Goal: Transaction & Acquisition: Purchase product/service

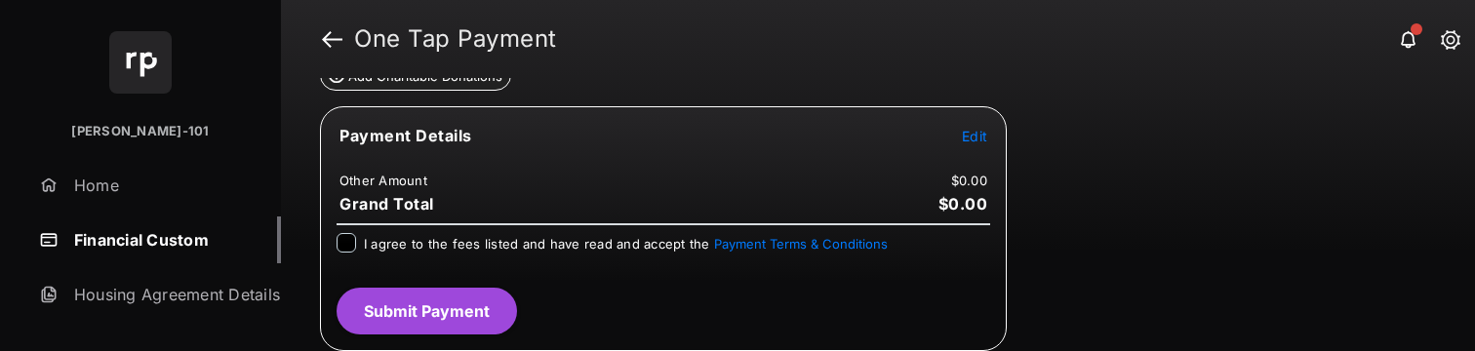
scroll to position [317, 0]
click at [963, 128] on span "Edit" at bounding box center [974, 135] width 25 height 17
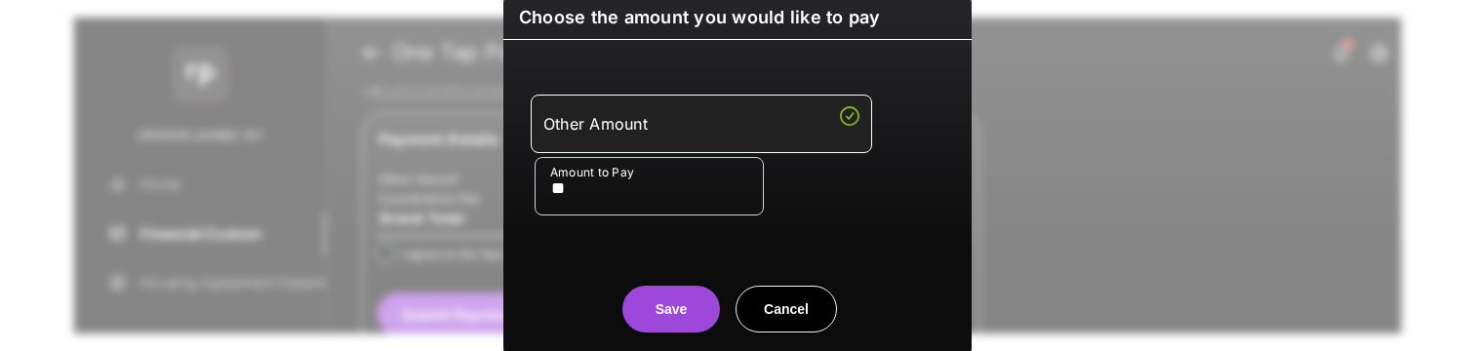
type input "**"
click at [677, 294] on button "Save" at bounding box center [671, 309] width 98 height 47
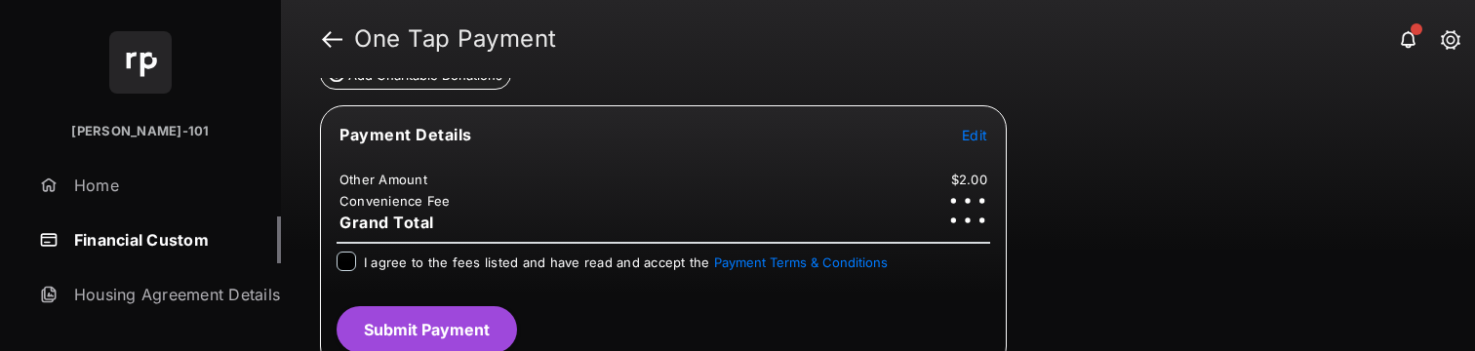
click at [465, 267] on span "I agree to the fees listed and have read and accept the Payment Terms & Conditi…" at bounding box center [626, 263] width 524 height 16
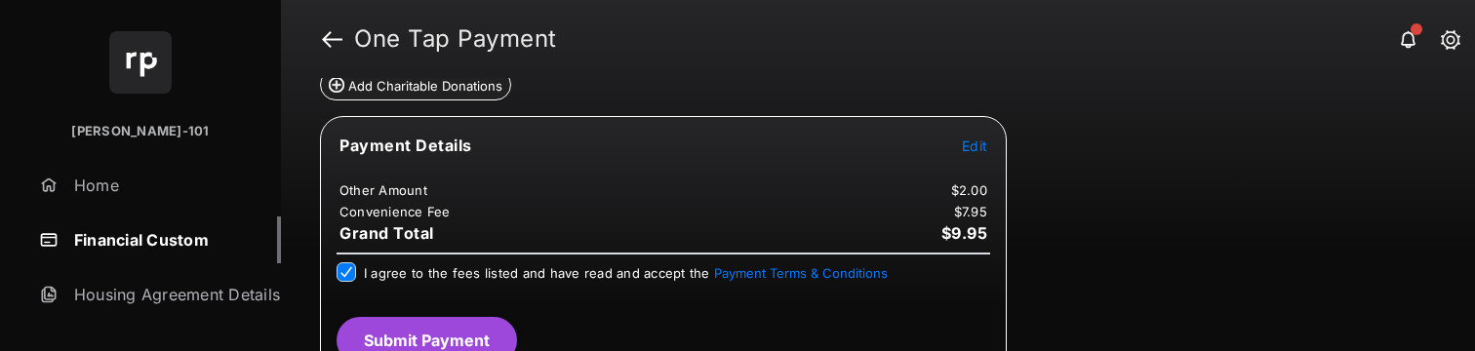
scroll to position [335, 0]
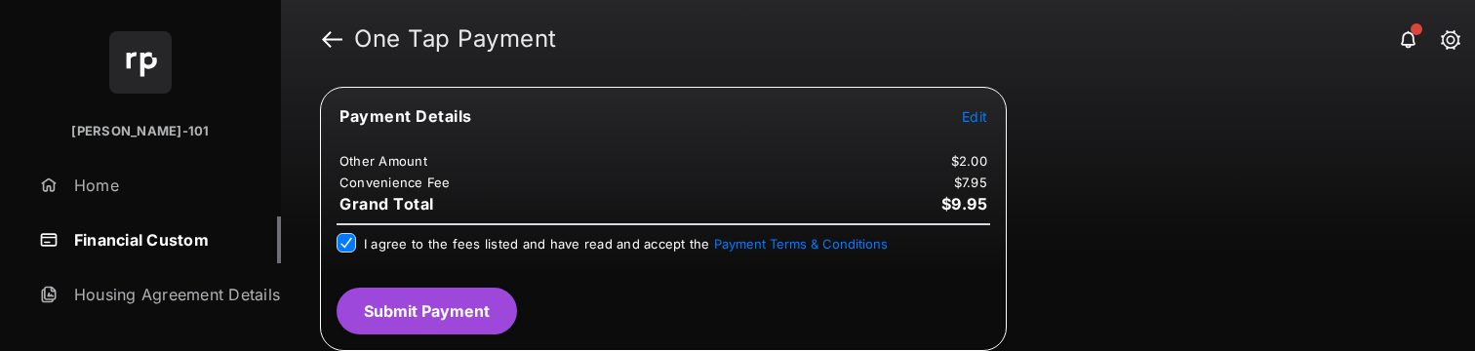
click at [467, 302] on button "Submit Payment" at bounding box center [426, 311] width 180 height 47
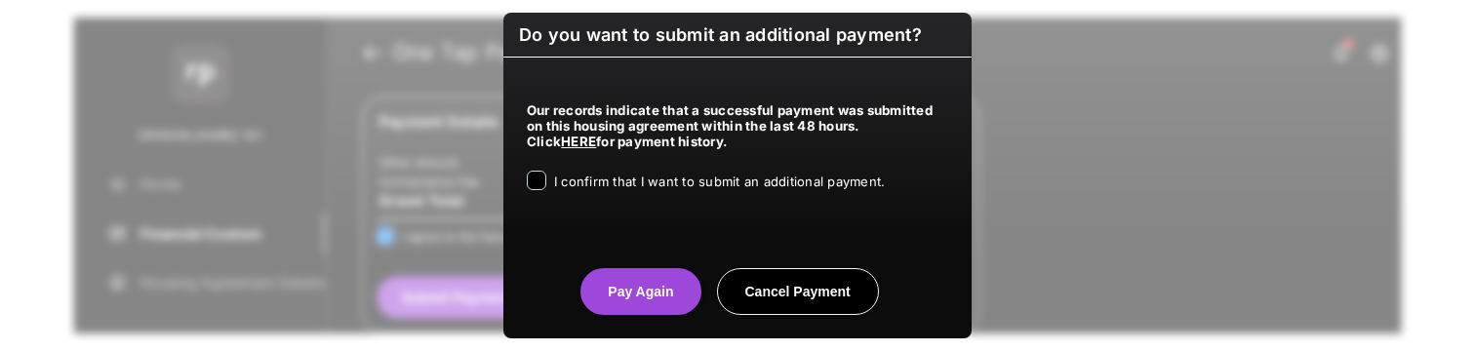
click at [719, 188] on span "I confirm that I want to submit an additional payment." at bounding box center [719, 182] width 331 height 16
click at [653, 279] on button "Pay Again" at bounding box center [640, 291] width 120 height 47
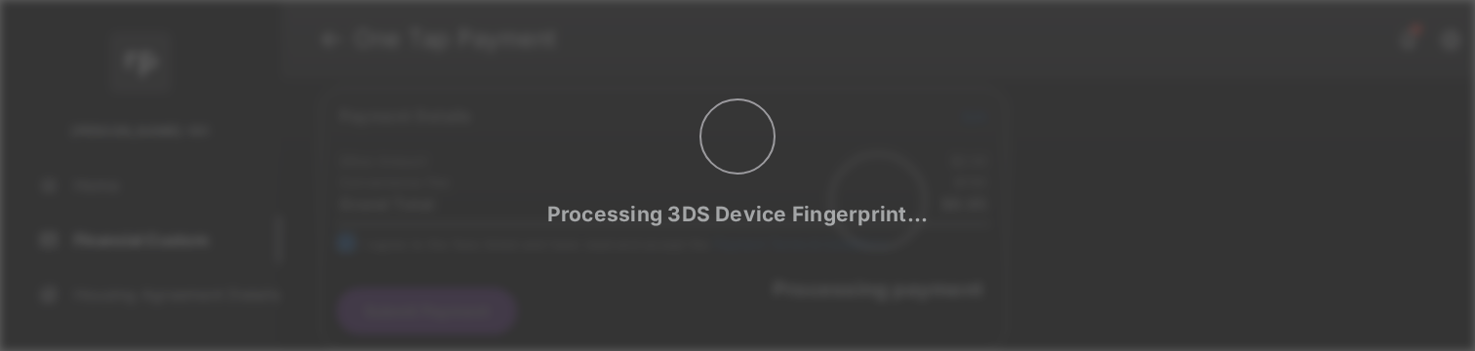
scroll to position [0, 0]
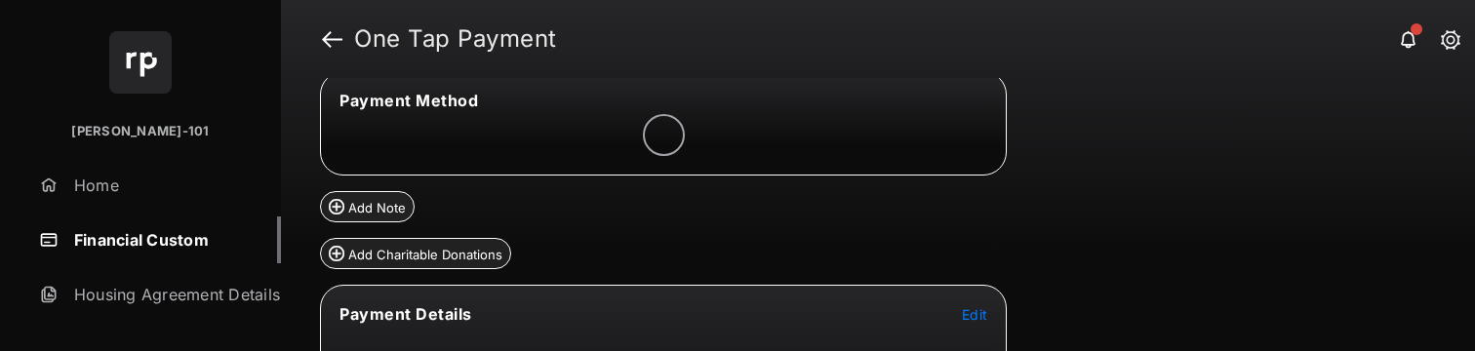
scroll to position [317, 0]
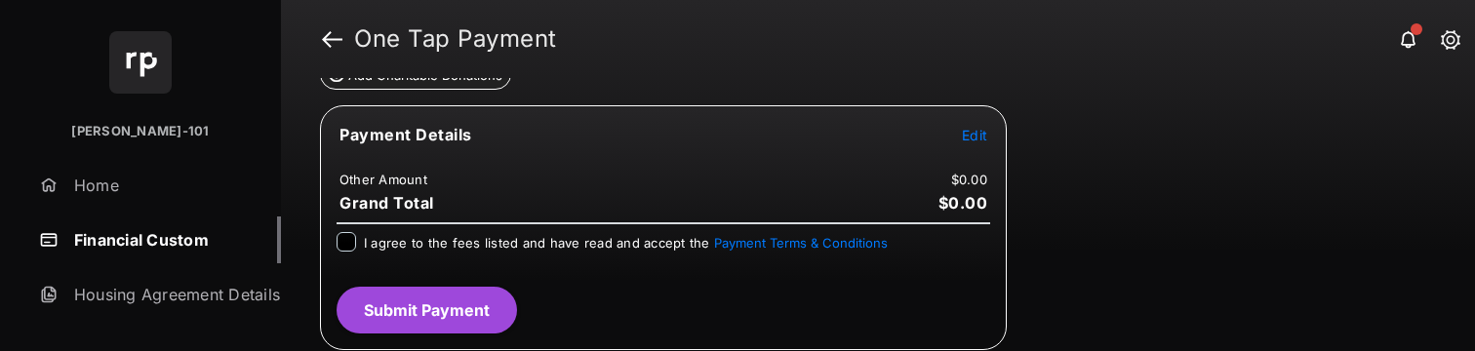
click at [984, 137] on span "Edit" at bounding box center [974, 135] width 25 height 17
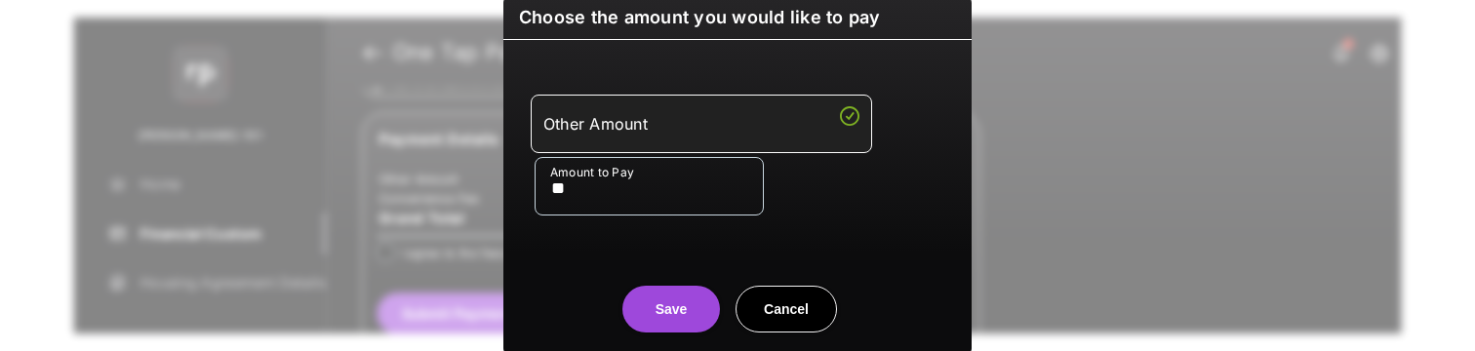
type input "**"
click at [627, 307] on button "Save" at bounding box center [671, 309] width 98 height 47
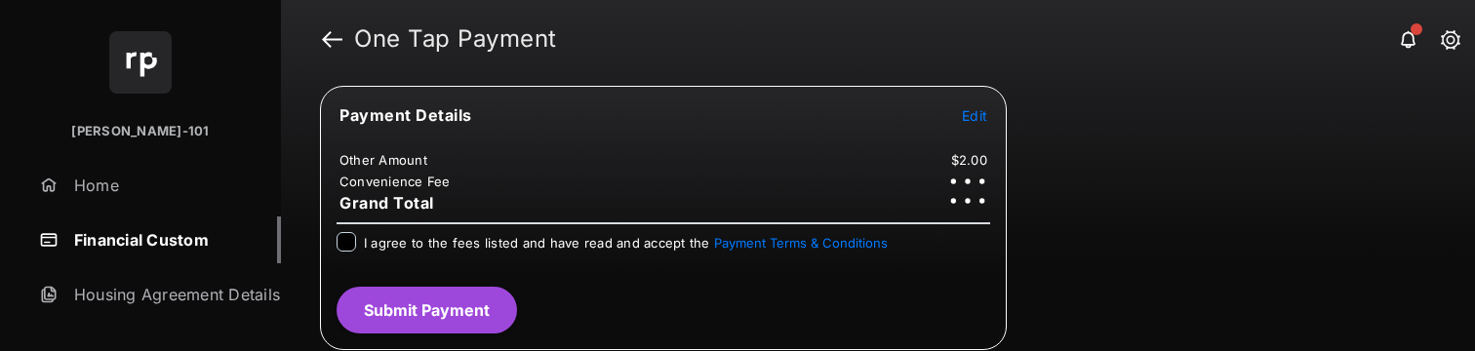
scroll to position [335, 0]
click at [361, 243] on div "I agree to the fees listed and have read and accept the Payment Terms & Conditi…" at bounding box center [662, 244] width 653 height 23
click at [357, 246] on div "I agree to the fees listed and have read and accept the Payment Terms & Conditi…" at bounding box center [662, 244] width 653 height 23
click at [355, 245] on div at bounding box center [346, 243] width 20 height 20
click at [425, 324] on button "Submit Payment" at bounding box center [426, 311] width 180 height 47
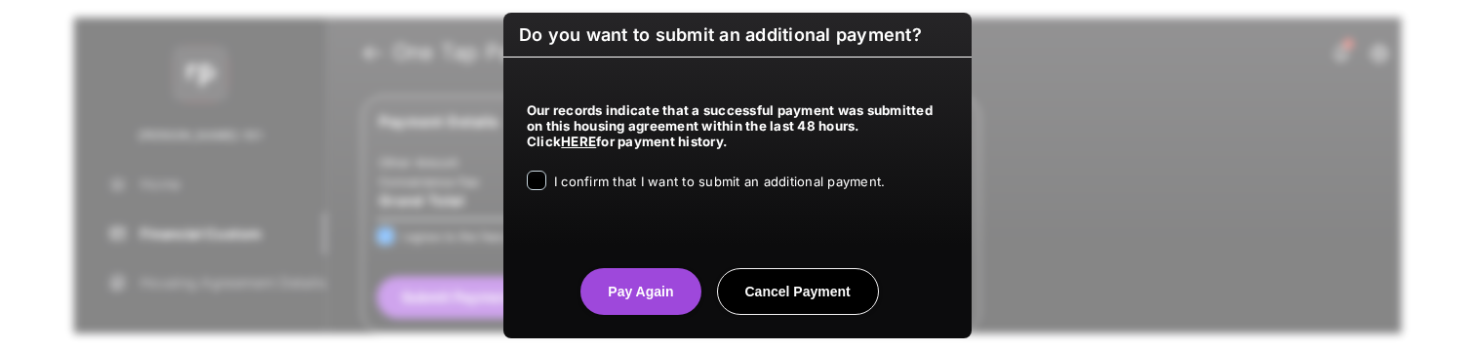
click at [604, 192] on div "I confirm that I want to submit an additional payment." at bounding box center [719, 182] width 331 height 23
drag, startPoint x: 653, startPoint y: 202, endPoint x: 677, endPoint y: 182, distance: 30.5
click at [657, 199] on div "Our records indicate that a successful payment was submitted on this housing ag…" at bounding box center [737, 144] width 468 height 172
click at [679, 180] on span "I confirm that I want to submit an additional payment." at bounding box center [719, 182] width 331 height 16
click at [662, 287] on button "Pay Again" at bounding box center [640, 291] width 120 height 47
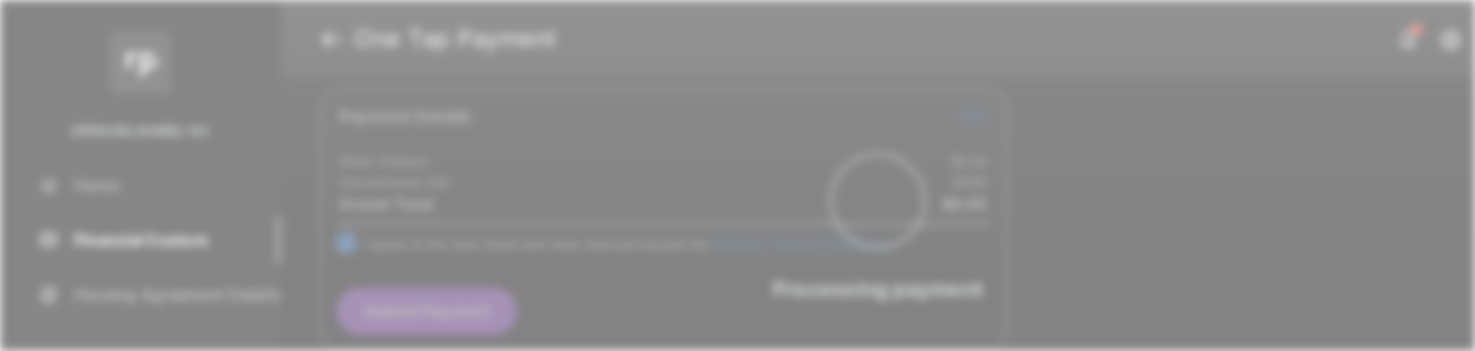
scroll to position [0, 0]
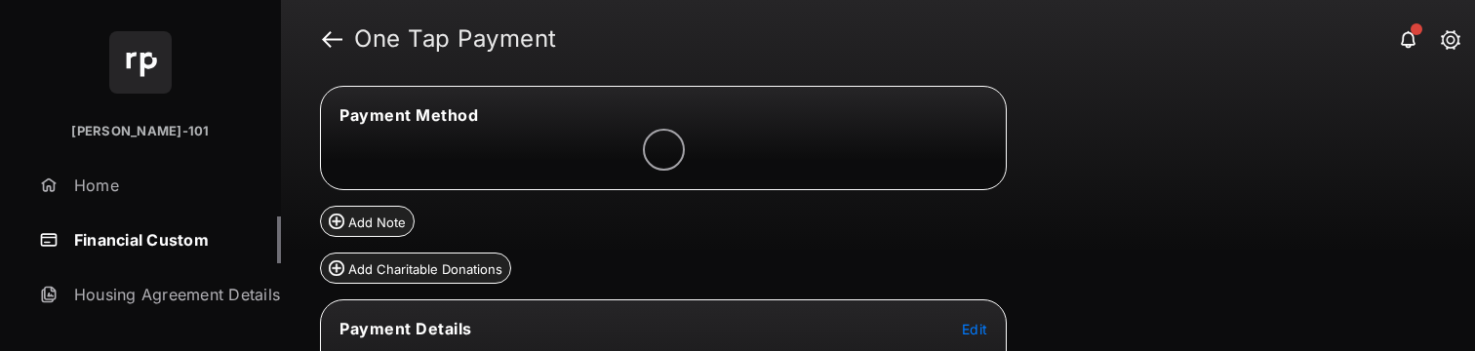
scroll to position [317, 0]
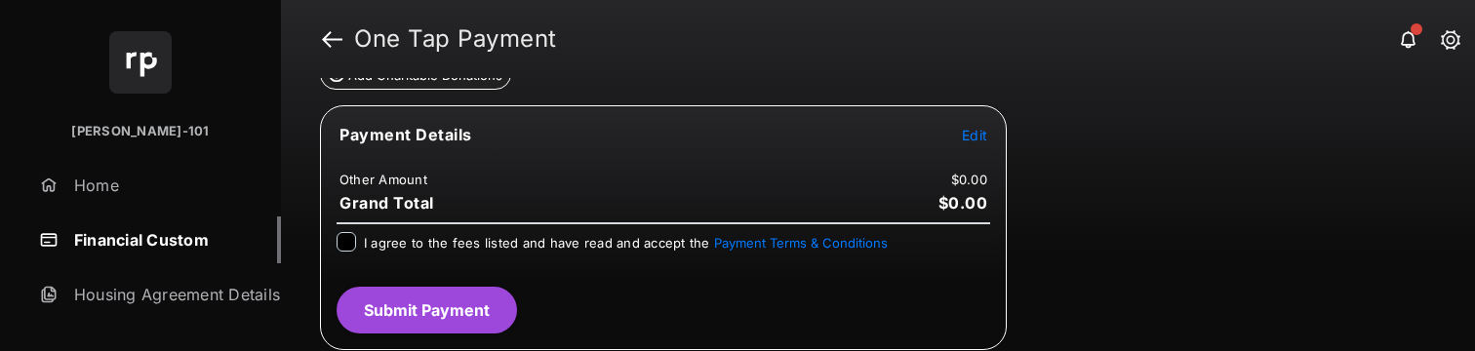
click at [975, 134] on span "Edit" at bounding box center [974, 135] width 25 height 17
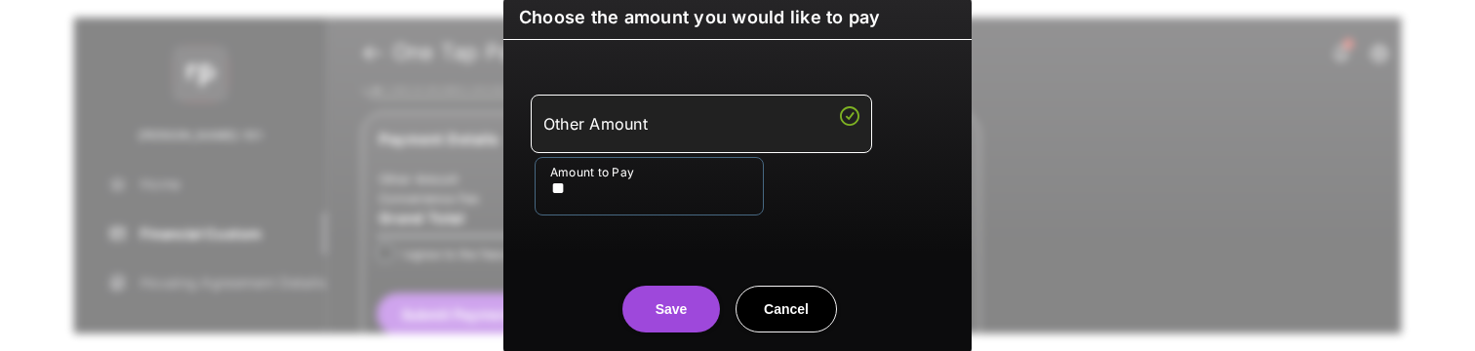
type input "**"
click at [693, 296] on button "Save" at bounding box center [671, 309] width 98 height 47
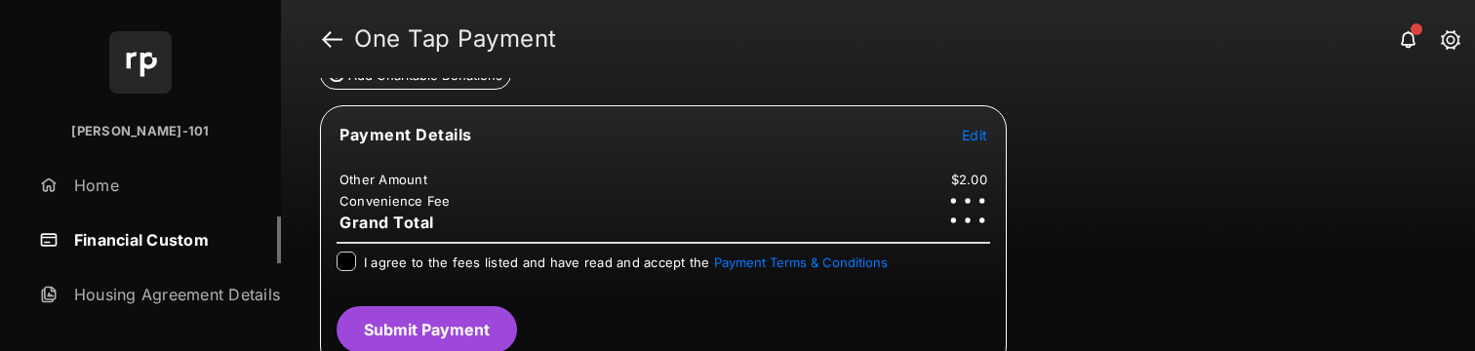
click at [507, 250] on div "Payment Details Edit Other Amount $2.00 Convenience Fee Grand Total I agree to …" at bounding box center [663, 237] width 687 height 264
click at [504, 258] on label "I agree to the fees listed and have read and accept the Payment Terms & Conditi…" at bounding box center [626, 262] width 524 height 20
click at [503, 259] on span "I agree to the fees listed and have read and accept the Payment Terms & Conditi…" at bounding box center [626, 263] width 524 height 16
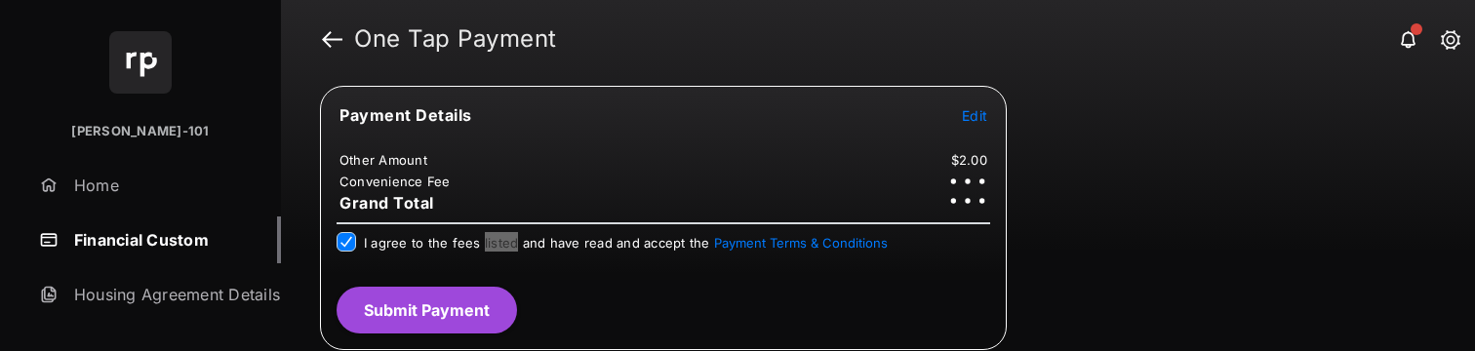
scroll to position [335, 0]
click at [401, 313] on button "Submit Payment" at bounding box center [426, 311] width 180 height 47
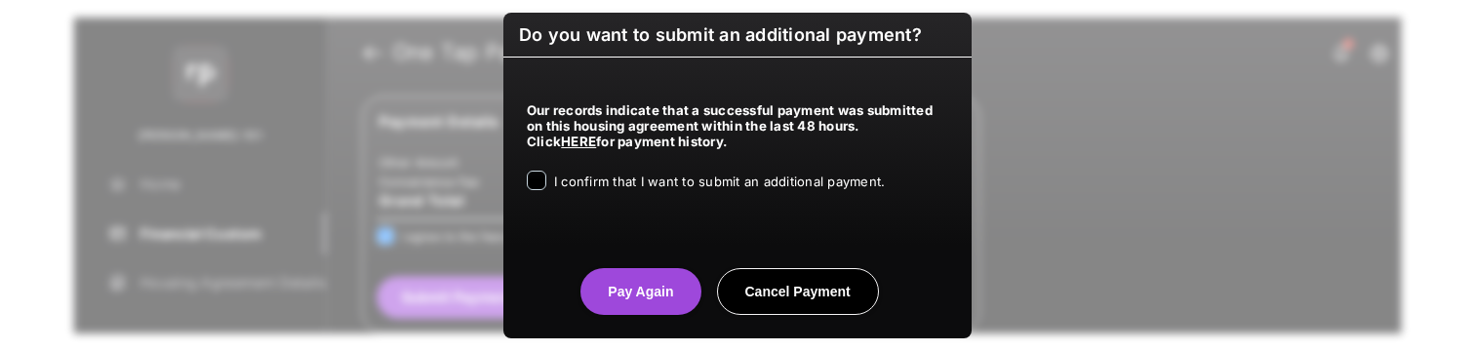
click at [669, 192] on div "I confirm that I want to submit an additional payment." at bounding box center [719, 182] width 331 height 23
click at [626, 285] on button "Pay Again" at bounding box center [640, 291] width 120 height 47
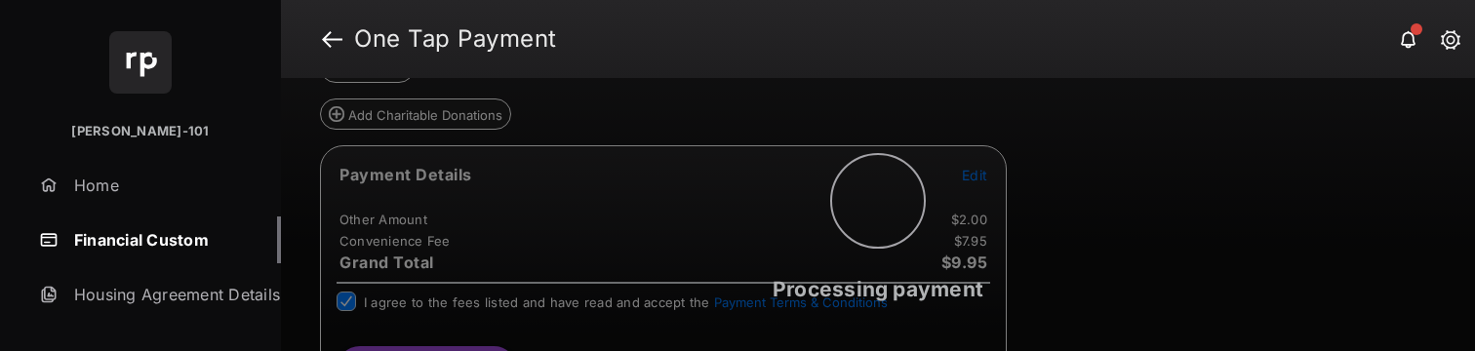
scroll to position [0, 0]
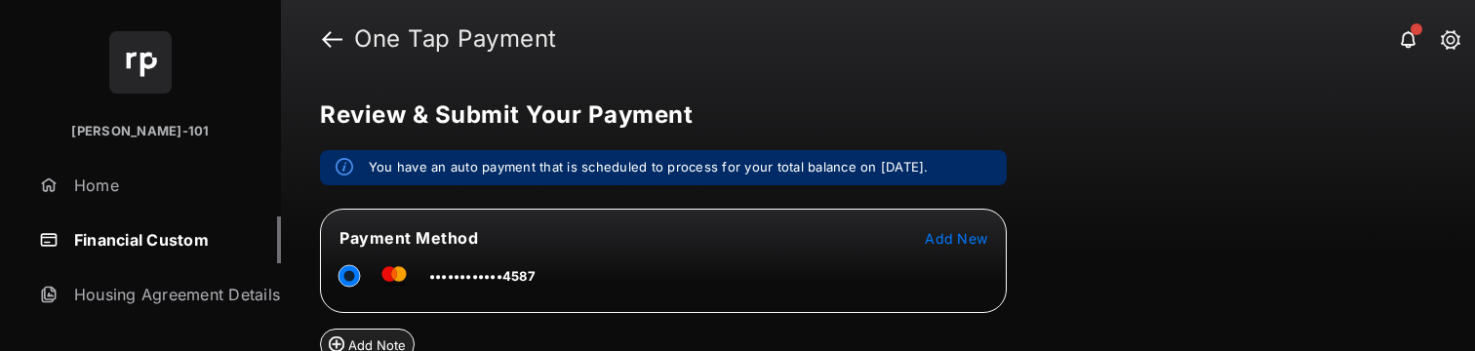
scroll to position [317, 0]
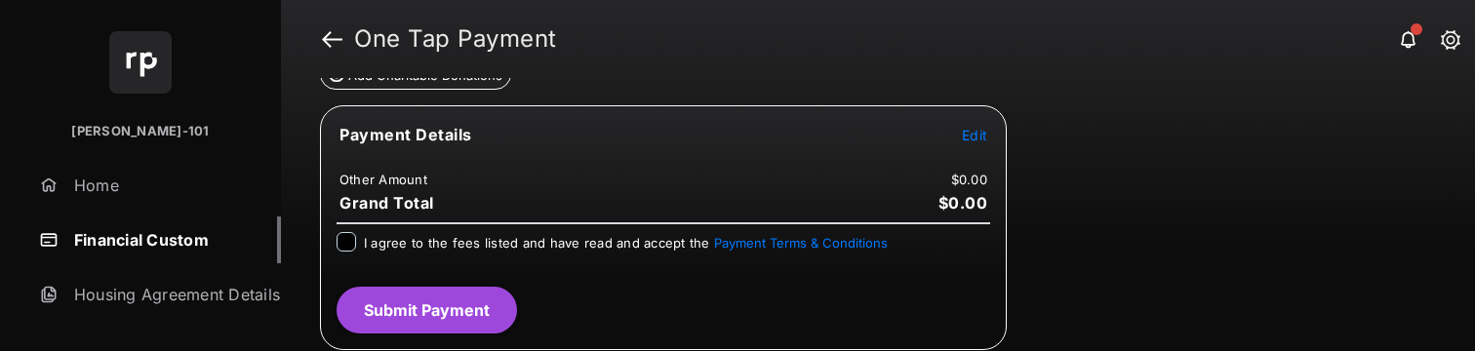
click at [980, 138] on span "Edit" at bounding box center [974, 135] width 25 height 17
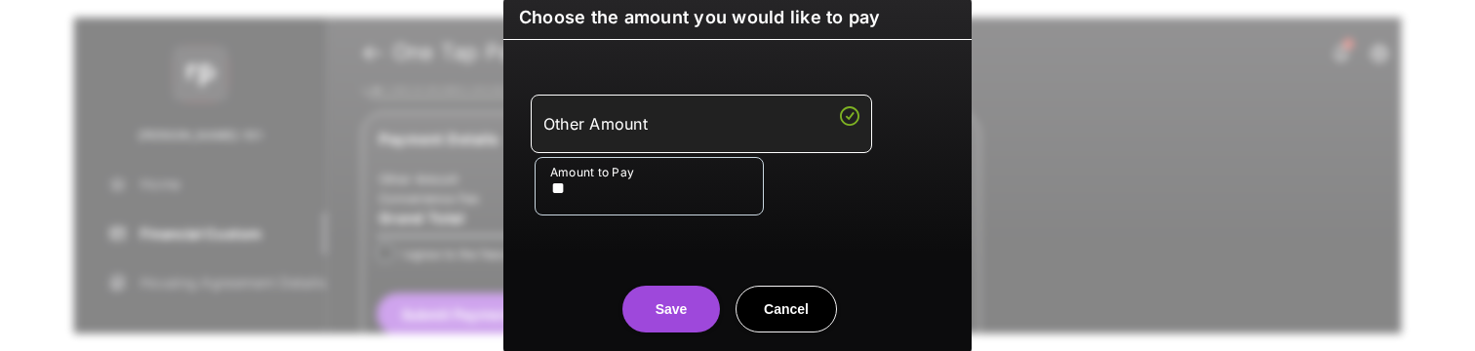
type input "**"
click at [623, 297] on button "Save" at bounding box center [671, 309] width 98 height 47
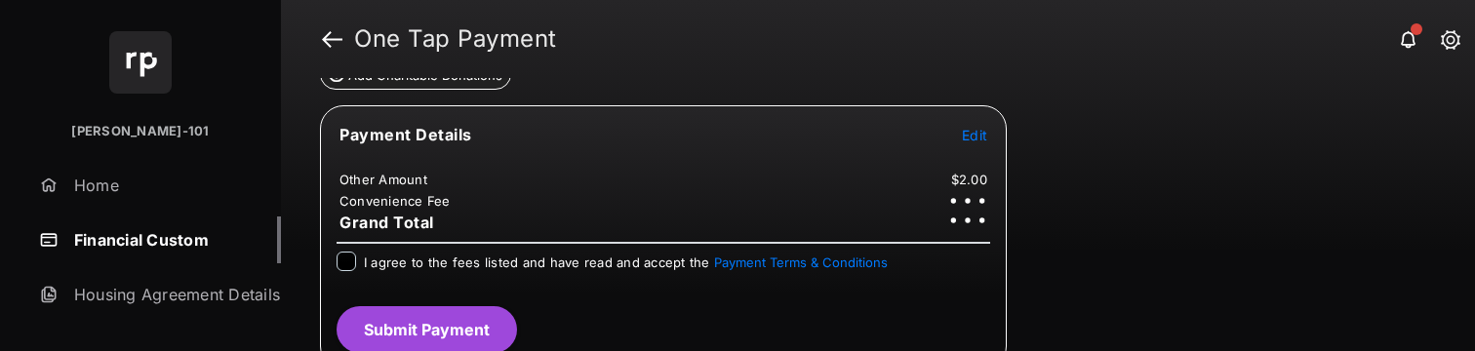
click at [485, 257] on span "I agree to the fees listed and have read and accept the Payment Terms & Conditi…" at bounding box center [626, 263] width 524 height 16
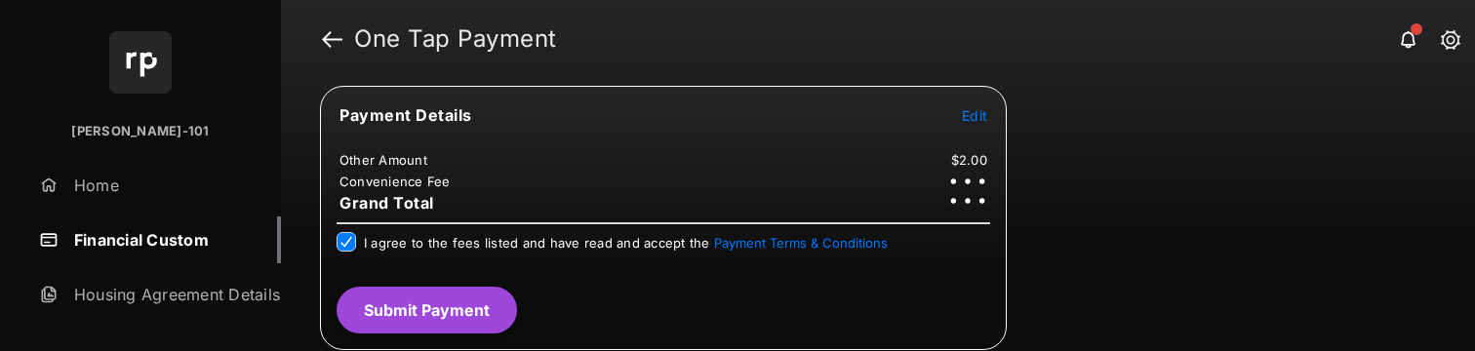
scroll to position [335, 0]
click at [405, 321] on button "Submit Payment" at bounding box center [426, 311] width 180 height 47
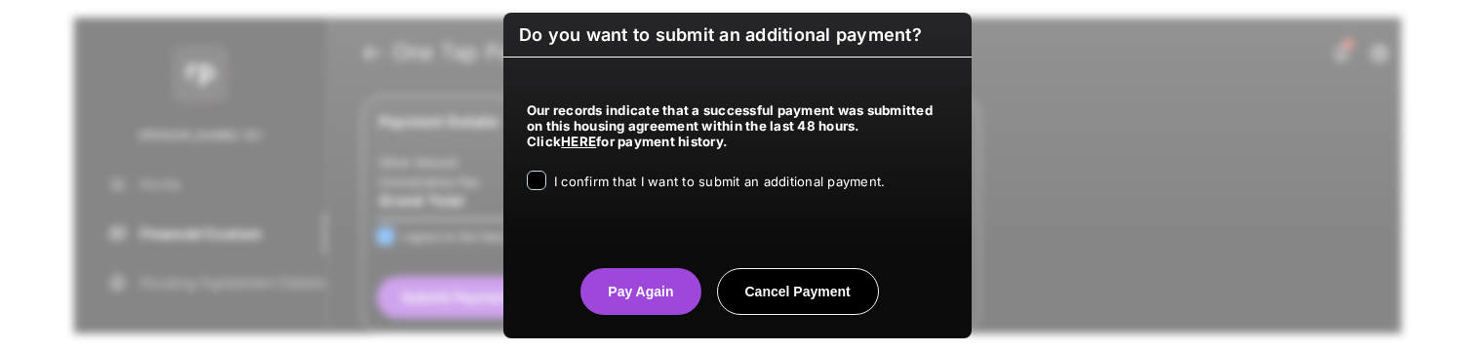
click at [641, 178] on span "I confirm that I want to submit an additional payment." at bounding box center [719, 182] width 331 height 16
click at [650, 291] on button "Pay Again" at bounding box center [640, 291] width 120 height 47
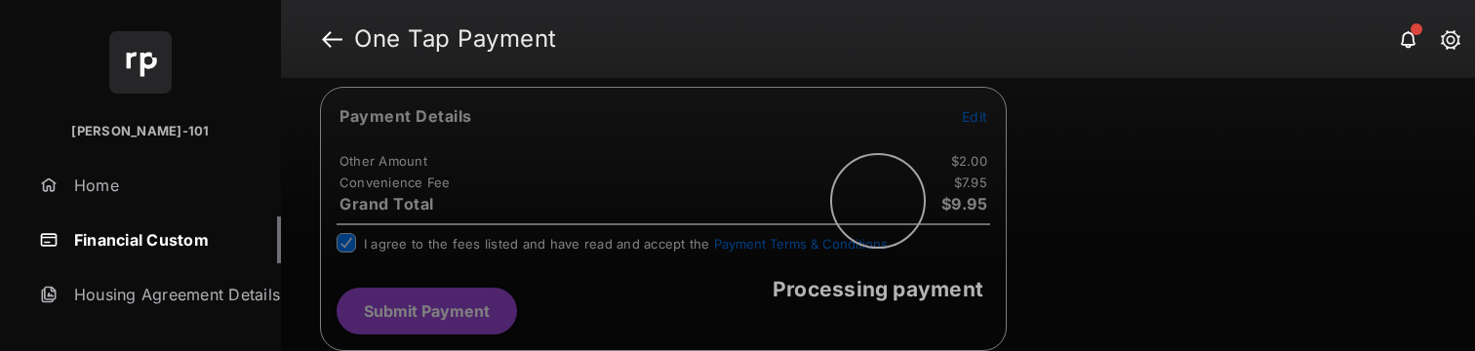
scroll to position [0, 0]
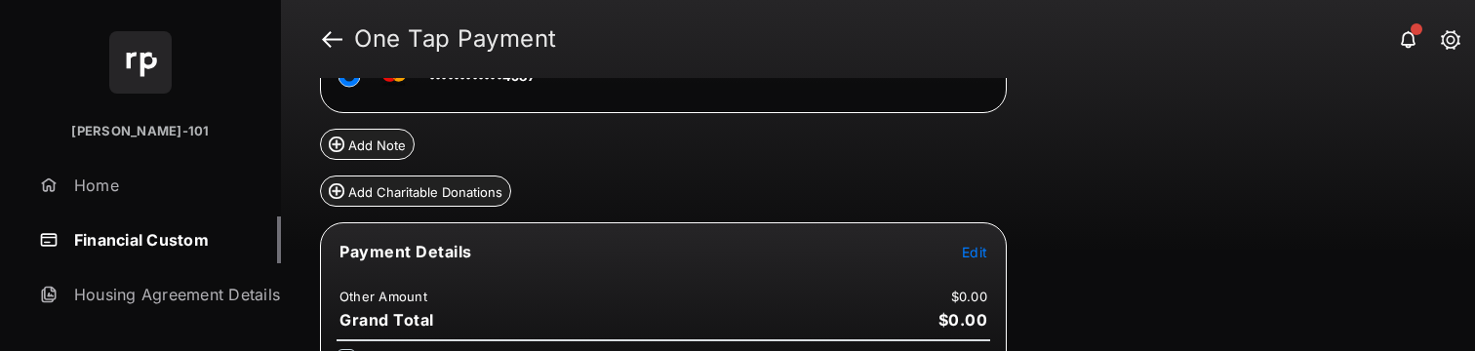
scroll to position [227, 0]
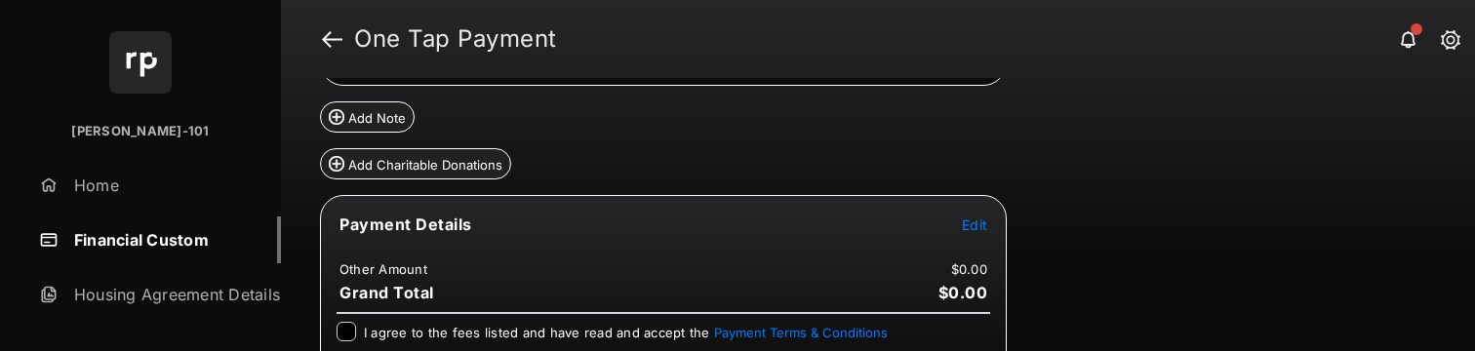
click at [965, 225] on span "Edit" at bounding box center [974, 225] width 25 height 17
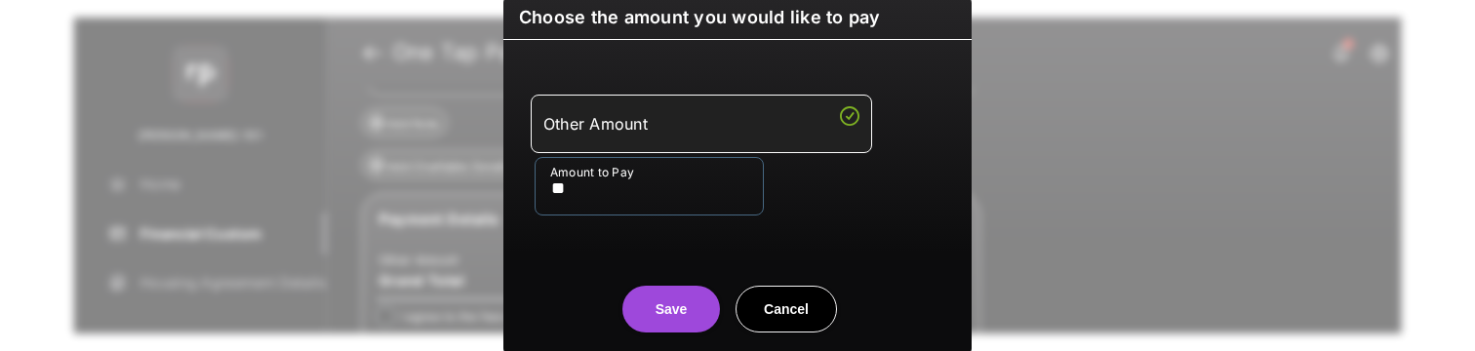
type input "**"
drag, startPoint x: 561, startPoint y: 245, endPoint x: 592, endPoint y: 254, distance: 32.4
click at [562, 244] on div "Other Amount Amount to Pay **" at bounding box center [737, 154] width 445 height 183
click at [671, 316] on button "Save" at bounding box center [671, 309] width 98 height 47
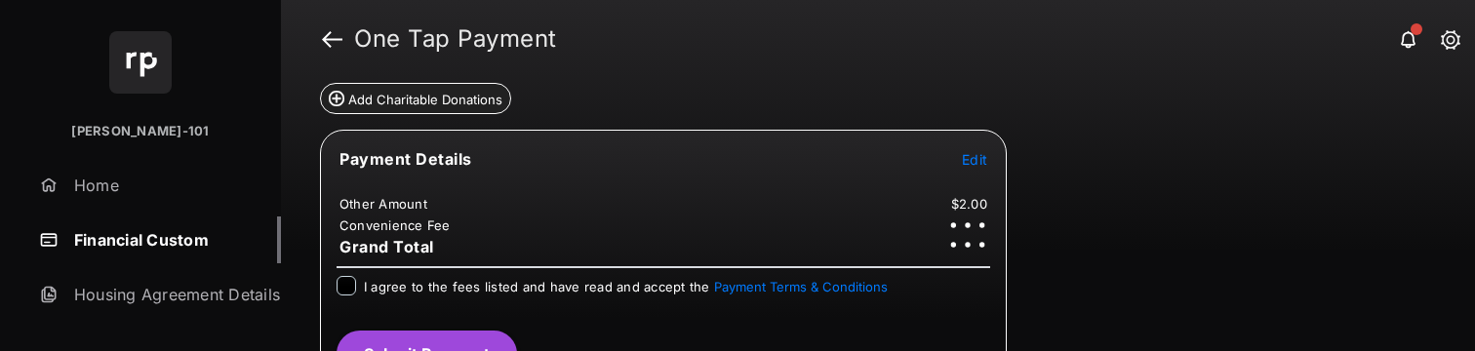
scroll to position [336, 0]
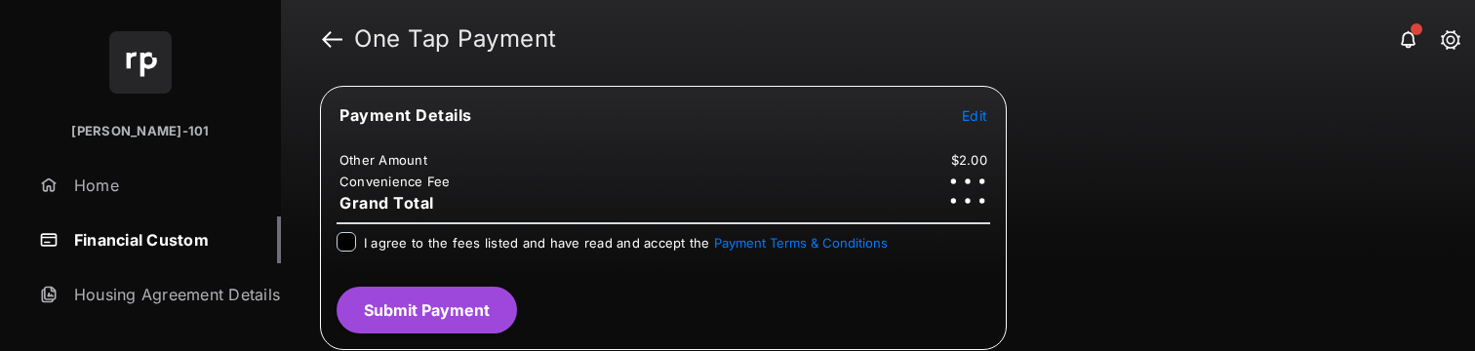
click at [444, 238] on span "I agree to the fees listed and have read and accept the Payment Terms & Conditi…" at bounding box center [626, 243] width 524 height 16
click at [416, 297] on button "Submit Payment" at bounding box center [426, 310] width 180 height 47
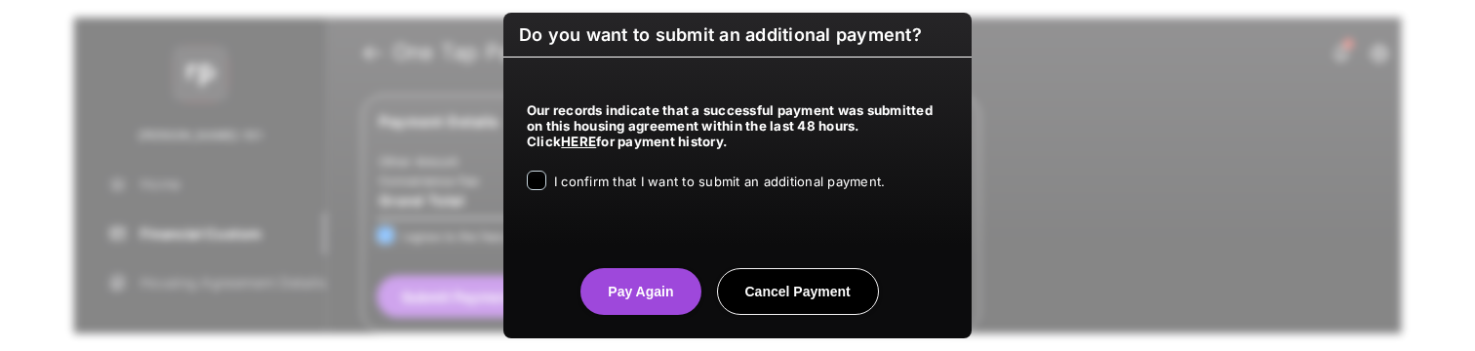
click at [660, 185] on span "I confirm that I want to submit an additional payment." at bounding box center [719, 182] width 331 height 16
click at [615, 290] on button "Pay Again" at bounding box center [640, 291] width 120 height 47
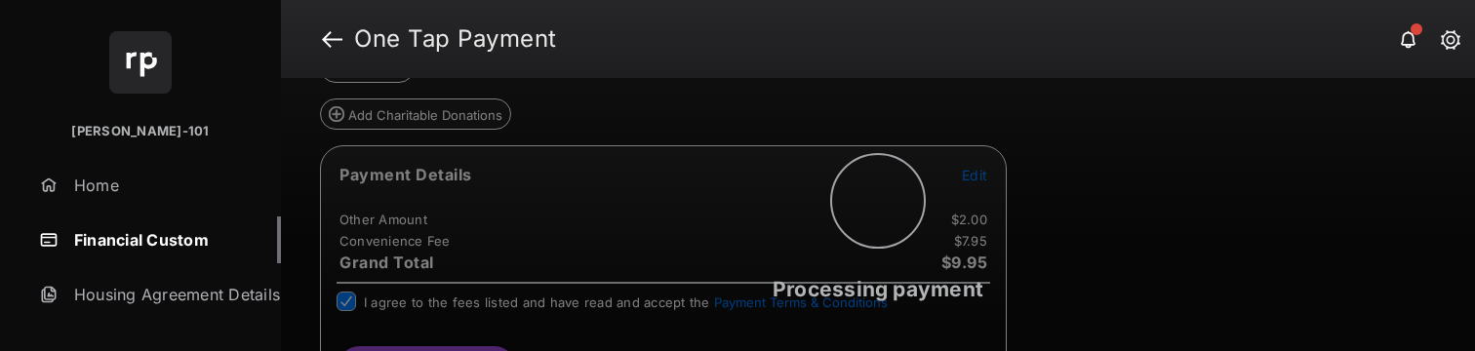
scroll to position [0, 0]
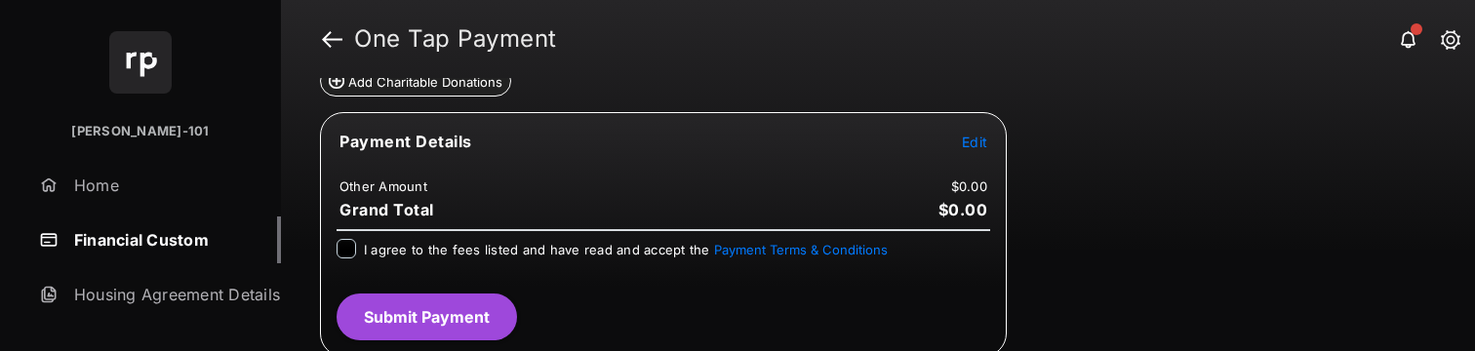
scroll to position [317, 0]
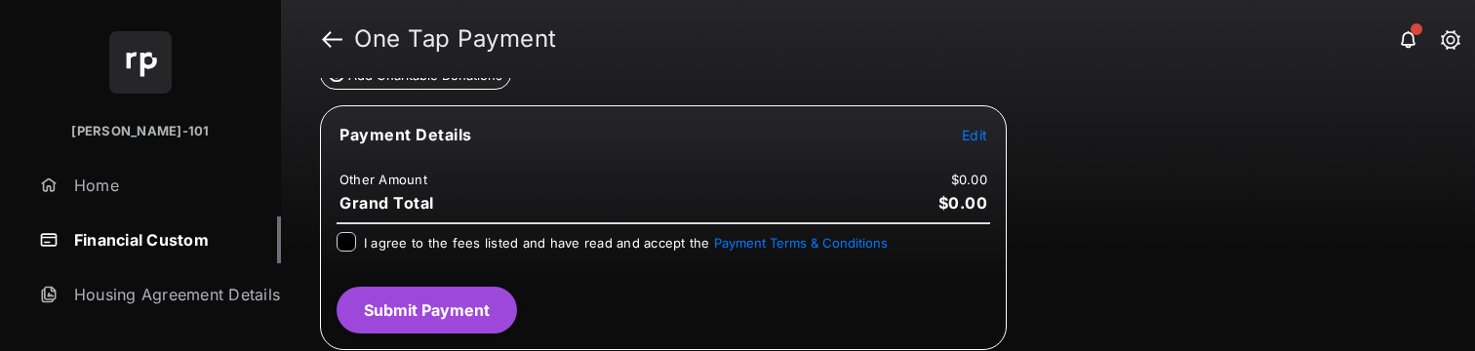
click at [965, 141] on span "Edit" at bounding box center [974, 135] width 25 height 17
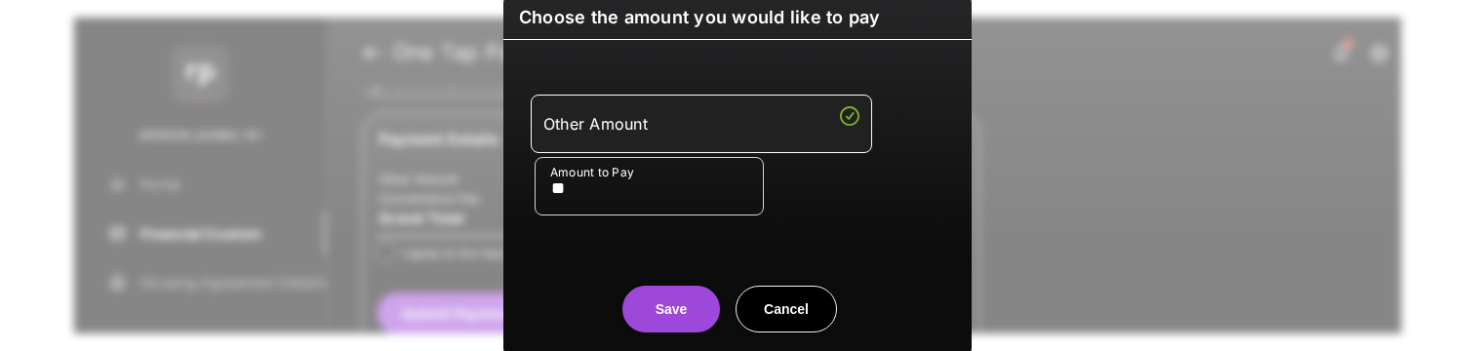
type input "**"
click at [652, 322] on button "Save" at bounding box center [671, 309] width 98 height 47
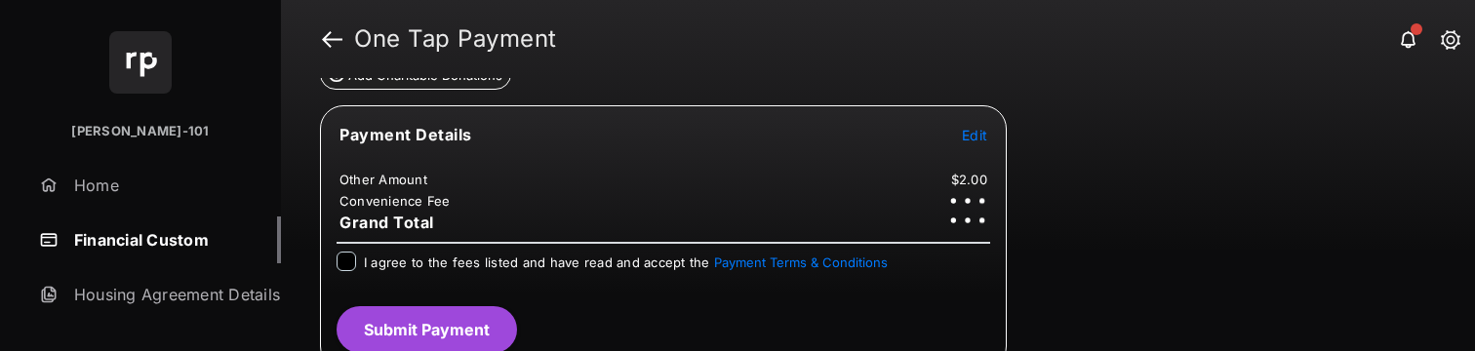
click at [371, 264] on span "I agree to the fees listed and have read and accept the Payment Terms & Conditi…" at bounding box center [626, 263] width 524 height 16
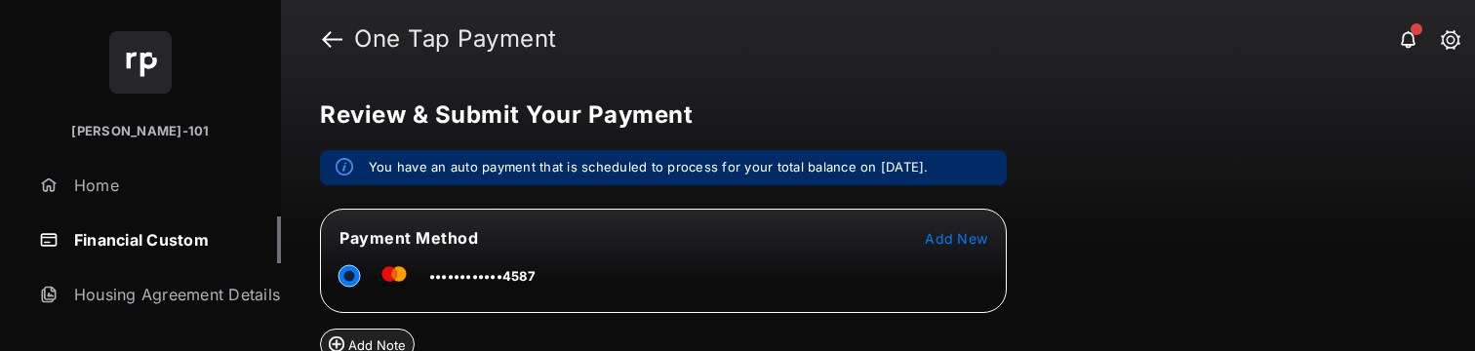
scroll to position [335, 0]
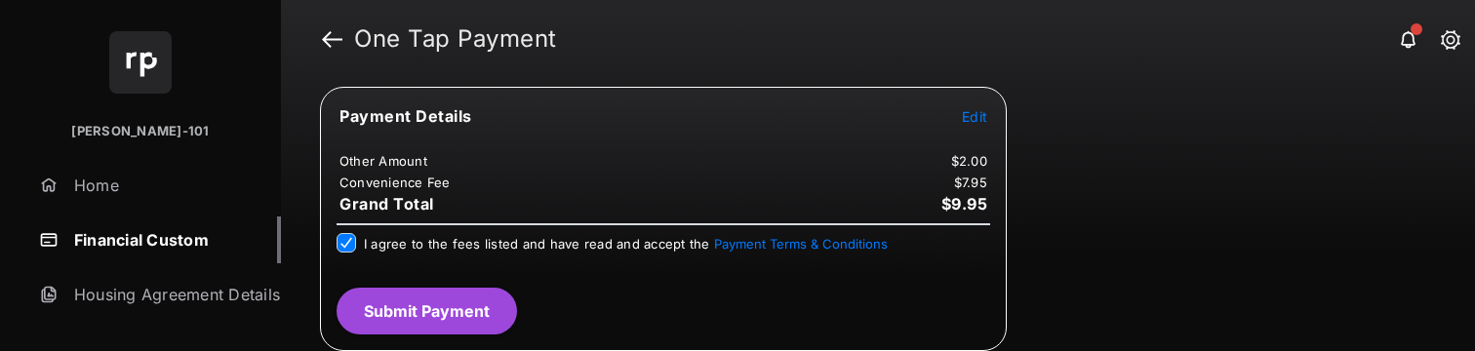
click at [475, 302] on button "Submit Payment" at bounding box center [426, 311] width 180 height 47
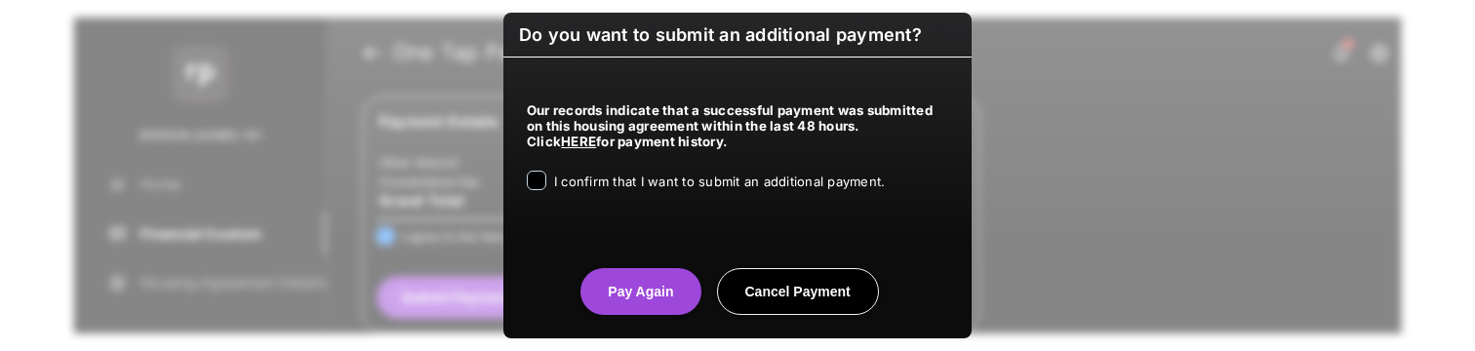
click at [640, 199] on div "Our records indicate that a successful payment was submitted on this housing ag…" at bounding box center [737, 144] width 468 height 172
click at [638, 201] on div "Our records indicate that a successful payment was submitted on this housing ag…" at bounding box center [737, 144] width 468 height 172
click at [643, 192] on div "I confirm that I want to submit an additional payment." at bounding box center [719, 182] width 331 height 23
click at [580, 175] on span "I confirm that I want to submit an additional payment." at bounding box center [719, 182] width 331 height 16
click at [577, 180] on span "I confirm that I want to submit an additional payment." at bounding box center [719, 182] width 331 height 16
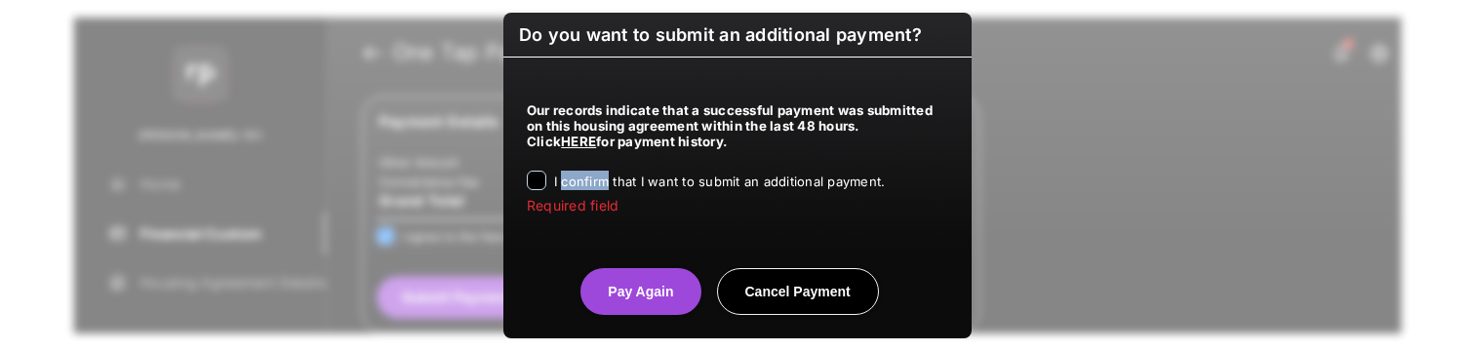
click at [577, 180] on span "I confirm that I want to submit an additional payment." at bounding box center [719, 182] width 331 height 16
click at [621, 290] on button "Pay Again" at bounding box center [640, 291] width 120 height 47
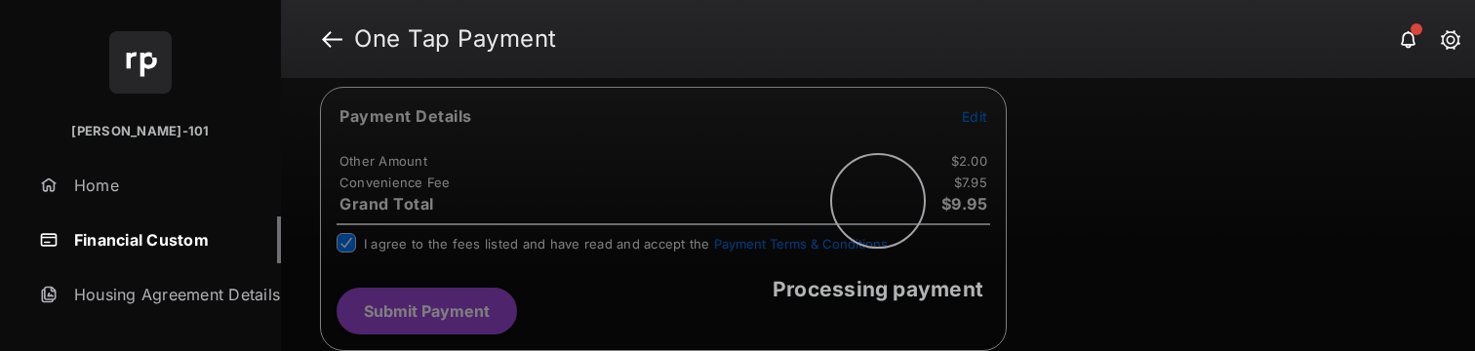
scroll to position [0, 0]
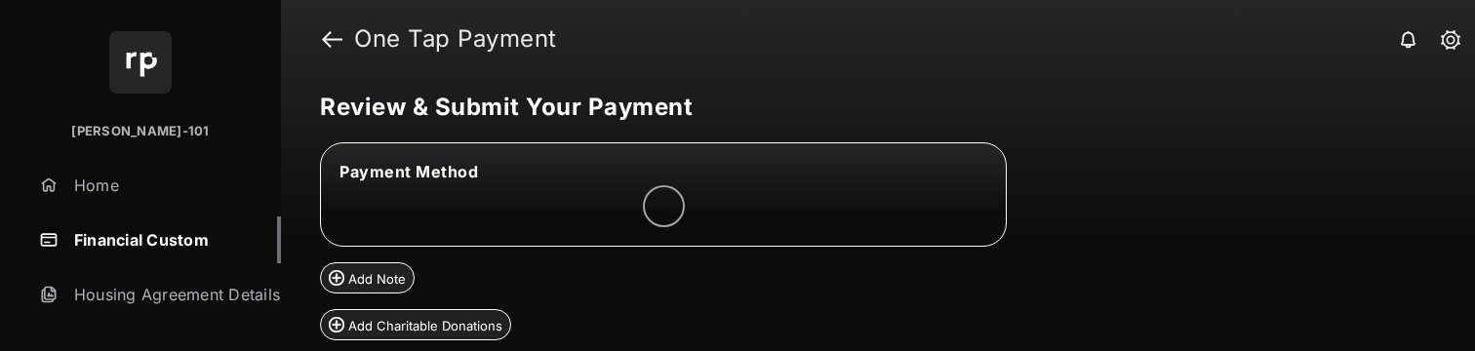
scroll to position [136, 0]
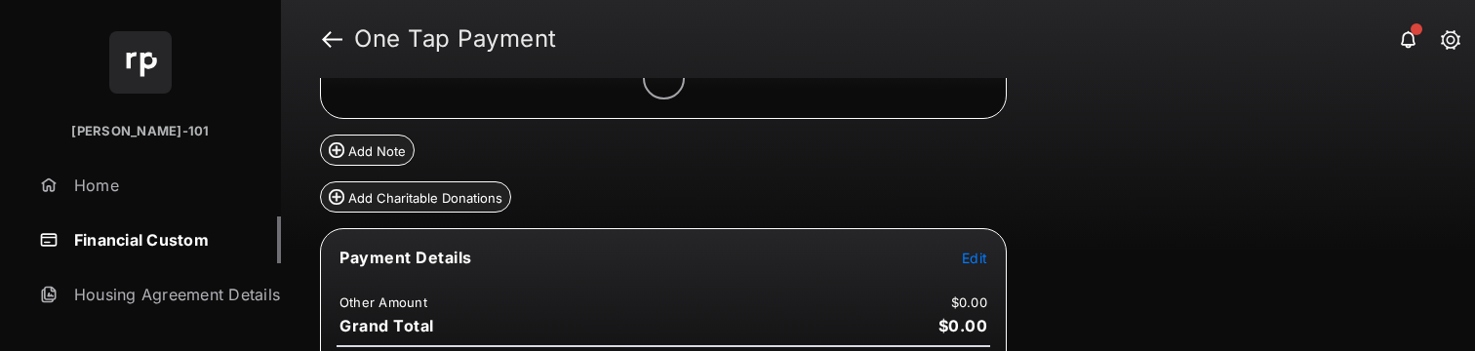
click at [1007, 267] on div "Review & Submit Your Payment Payment Method Add Note Add Charitable Donations P…" at bounding box center [878, 214] width 1194 height 273
click at [958, 254] on tr "Payment Details Edit" at bounding box center [663, 269] width 681 height 45
click at [962, 258] on span "Edit" at bounding box center [974, 258] width 25 height 17
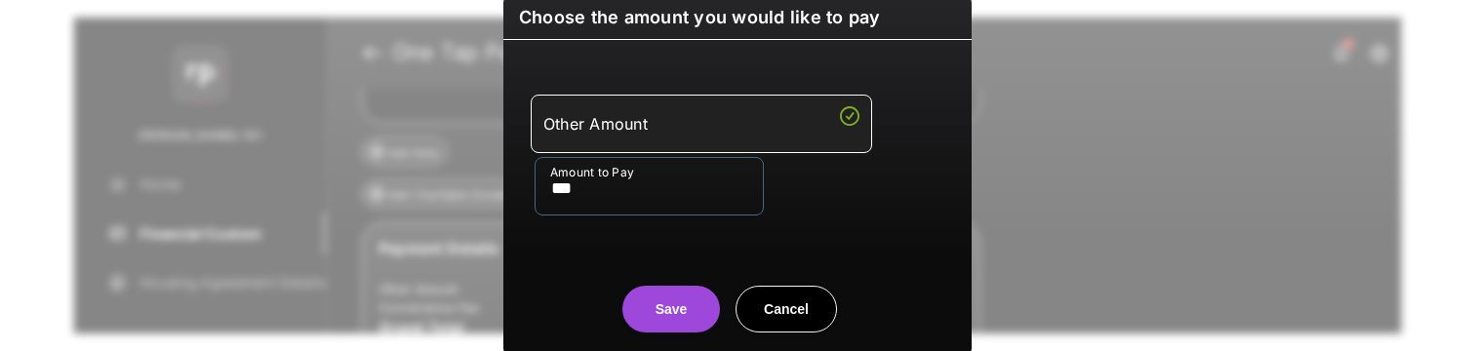
type input "***"
click at [690, 334] on div "Choose the amount you would like to pay Other Amount Amount to Pay *** Save Can…" at bounding box center [737, 175] width 468 height 361
click at [678, 313] on button "Save" at bounding box center [671, 309] width 98 height 47
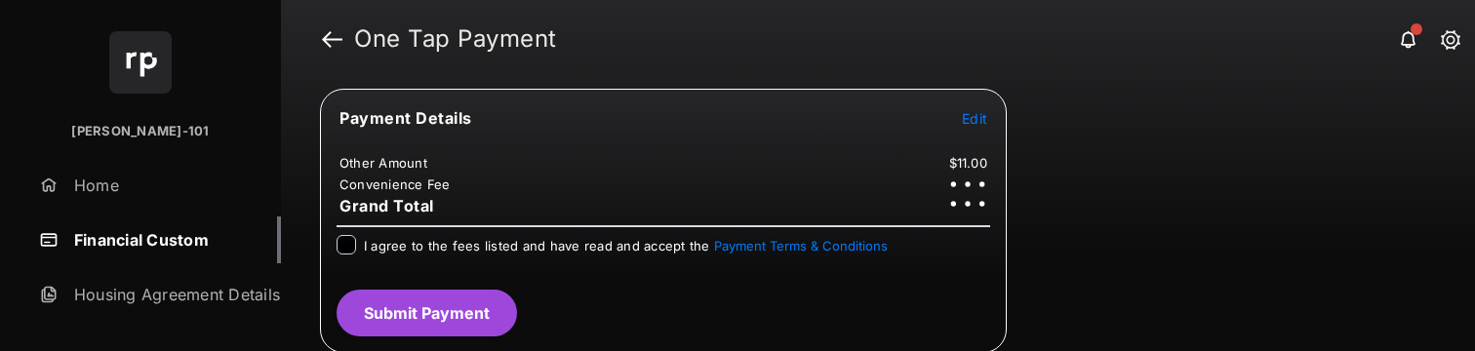
scroll to position [336, 0]
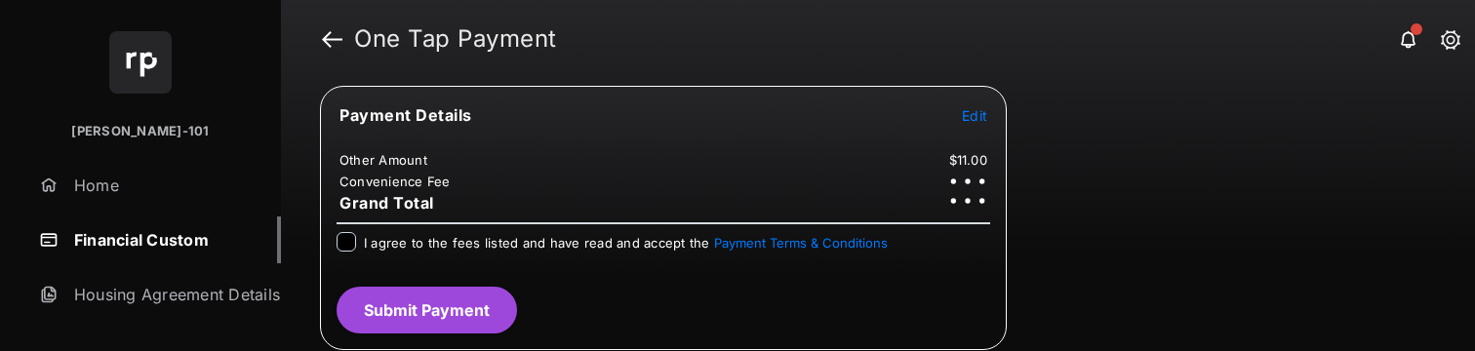
click at [517, 253] on div "I agree to the fees listed and have read and accept the Payment Terms & Conditi…" at bounding box center [626, 243] width 524 height 23
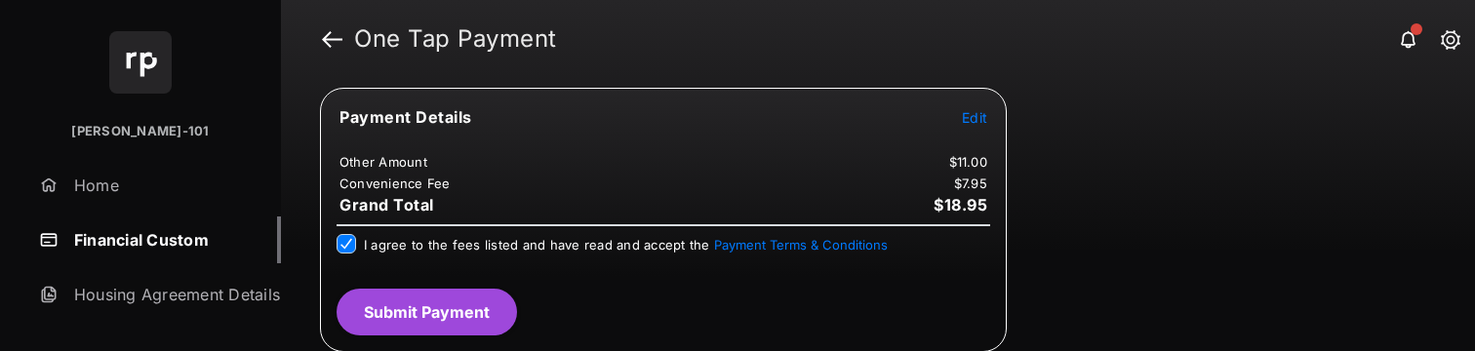
scroll to position [335, 0]
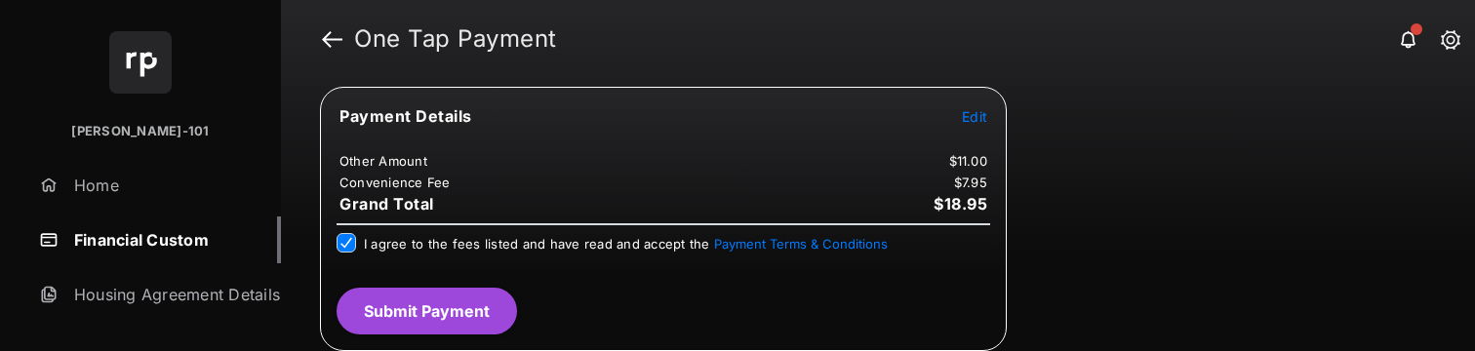
click at [373, 313] on button "Submit Payment" at bounding box center [426, 311] width 180 height 47
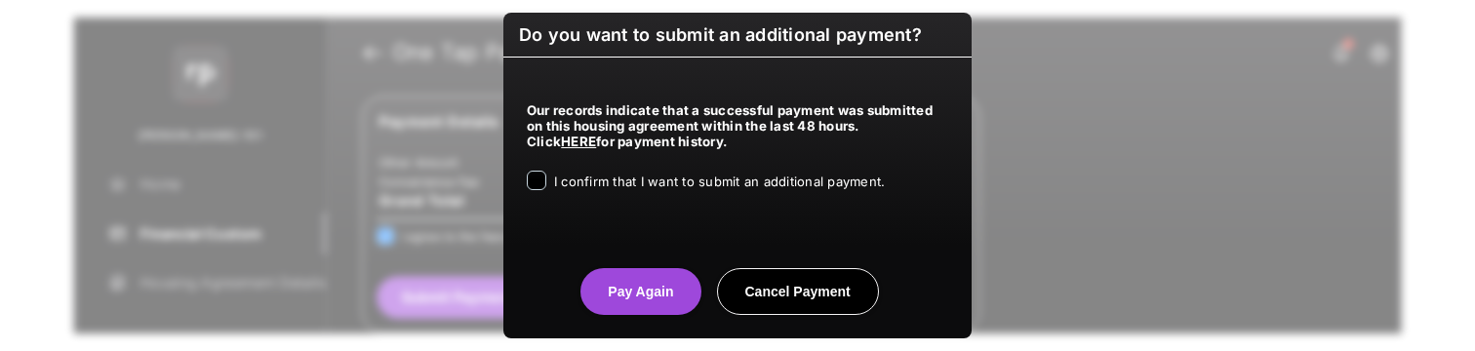
drag, startPoint x: 685, startPoint y: 176, endPoint x: 679, endPoint y: 191, distance: 16.7
click at [685, 178] on span "I confirm that I want to submit an additional payment." at bounding box center [719, 182] width 331 height 16
click at [651, 323] on div "Do you want to submit an additional payment? Our records indicate that a succes…" at bounding box center [737, 176] width 468 height 326
click at [618, 280] on button "Pay Again" at bounding box center [640, 291] width 120 height 47
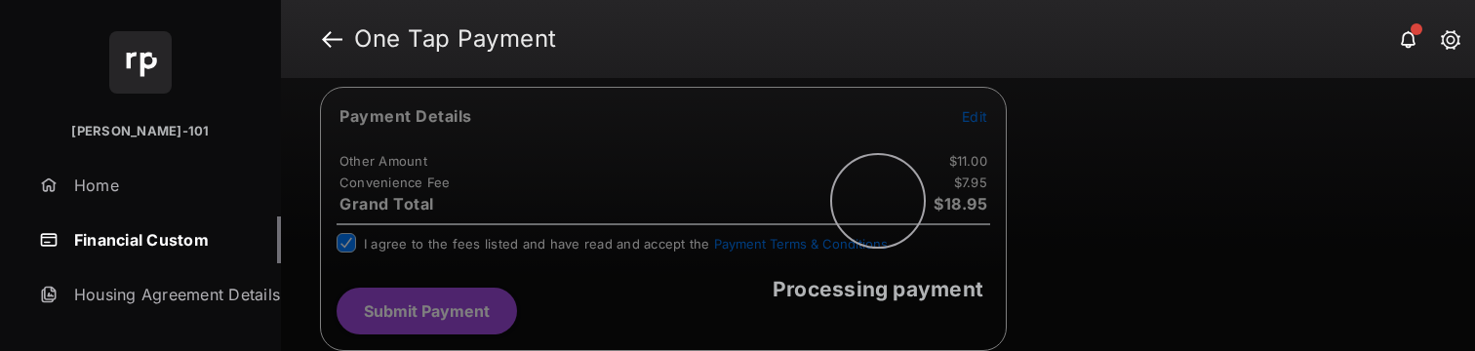
scroll to position [0, 0]
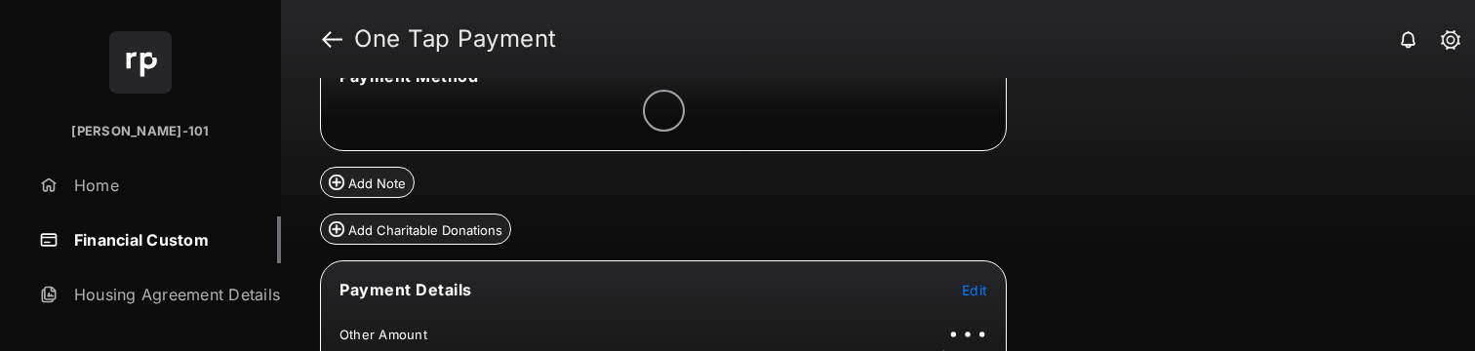
scroll to position [258, 0]
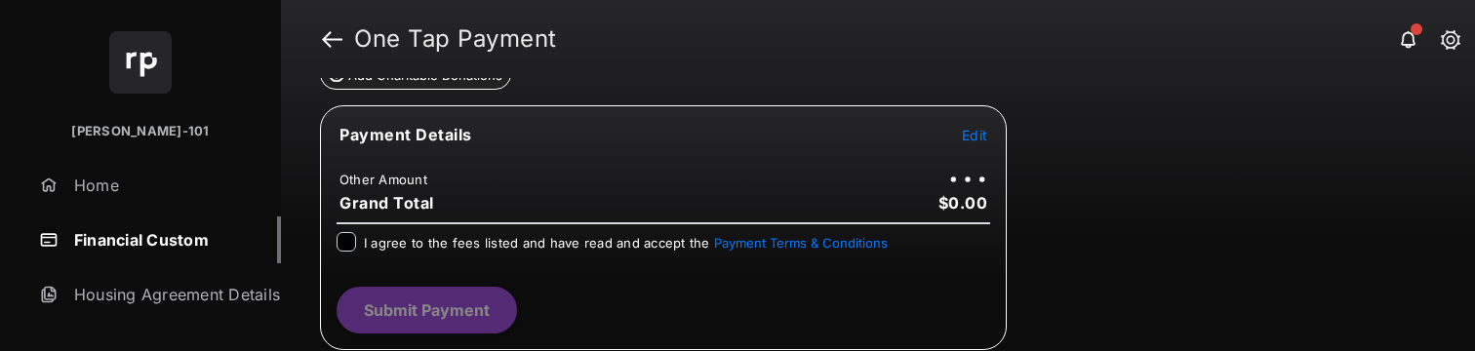
click at [980, 138] on span "Edit" at bounding box center [974, 135] width 25 height 17
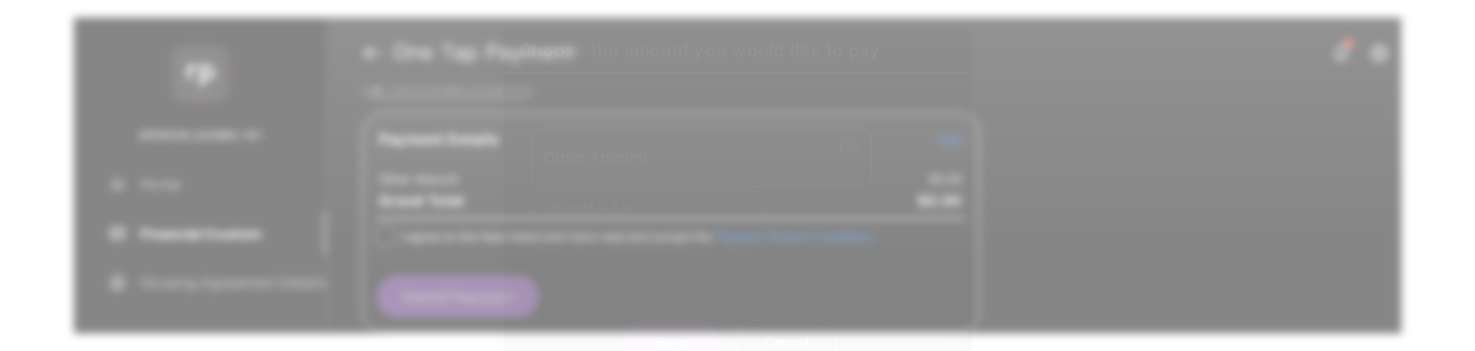
scroll to position [257, 0]
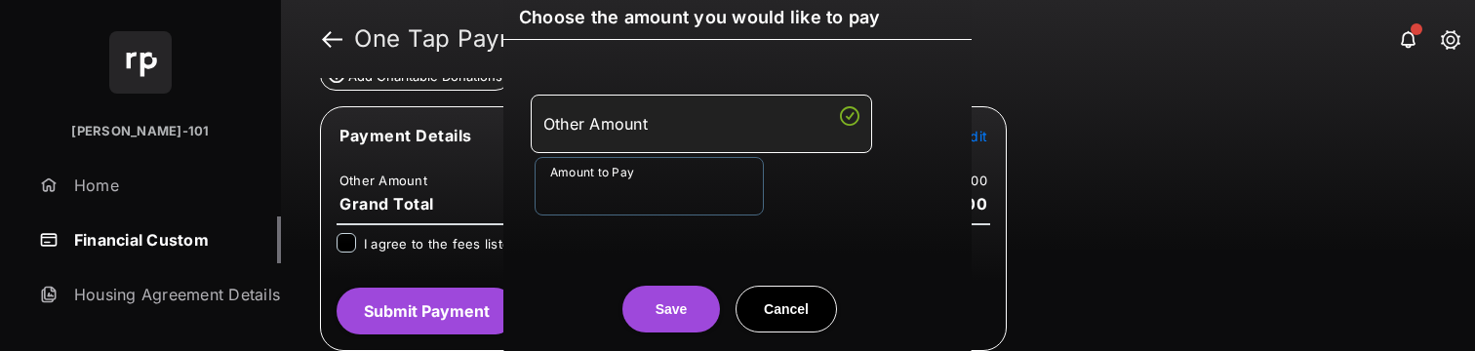
click at [700, 158] on input "Amount to Pay" at bounding box center [648, 186] width 229 height 59
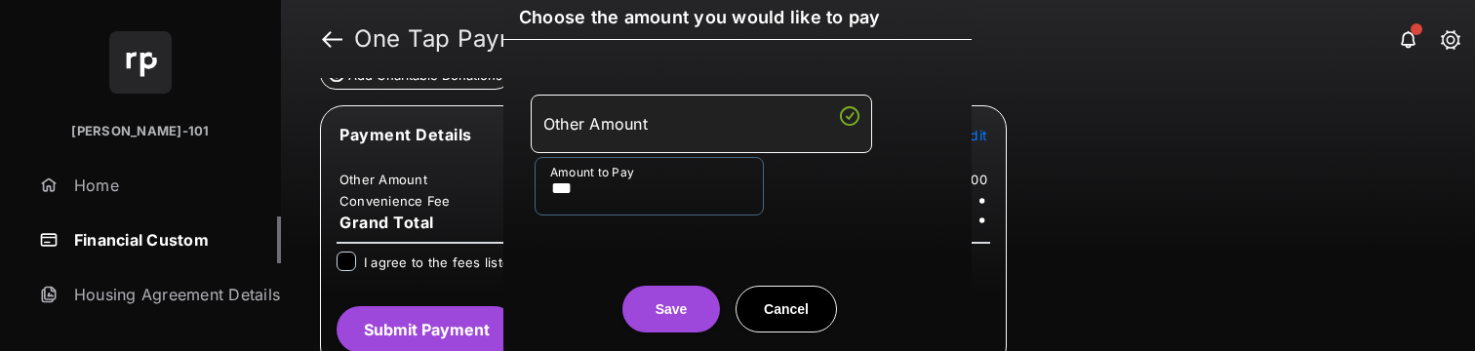
type input "***"
drag, startPoint x: 609, startPoint y: 232, endPoint x: 626, endPoint y: 242, distance: 20.1
click at [609, 232] on div "Other Amount Amount to Pay ***" at bounding box center [737, 154] width 445 height 183
click at [687, 303] on button "Save" at bounding box center [671, 309] width 98 height 47
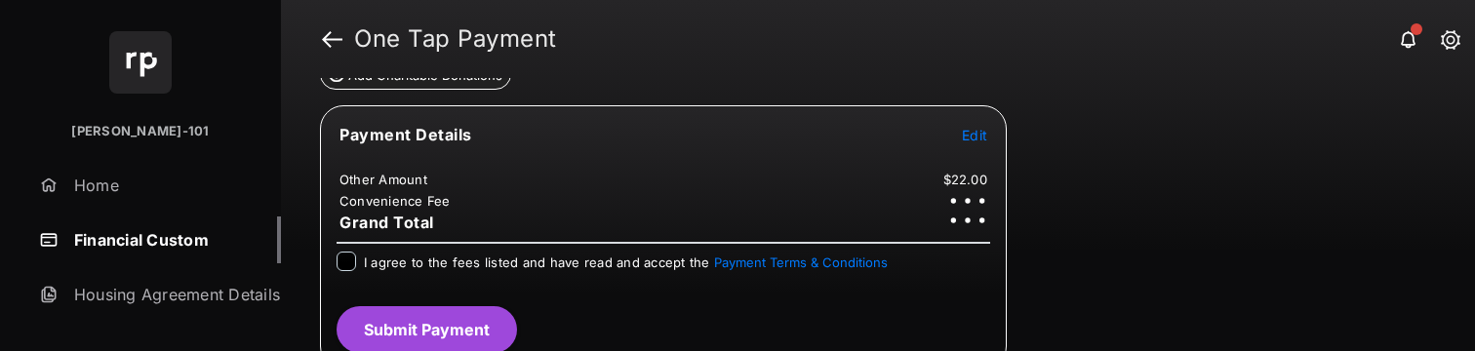
click at [336, 263] on div at bounding box center [346, 262] width 20 height 20
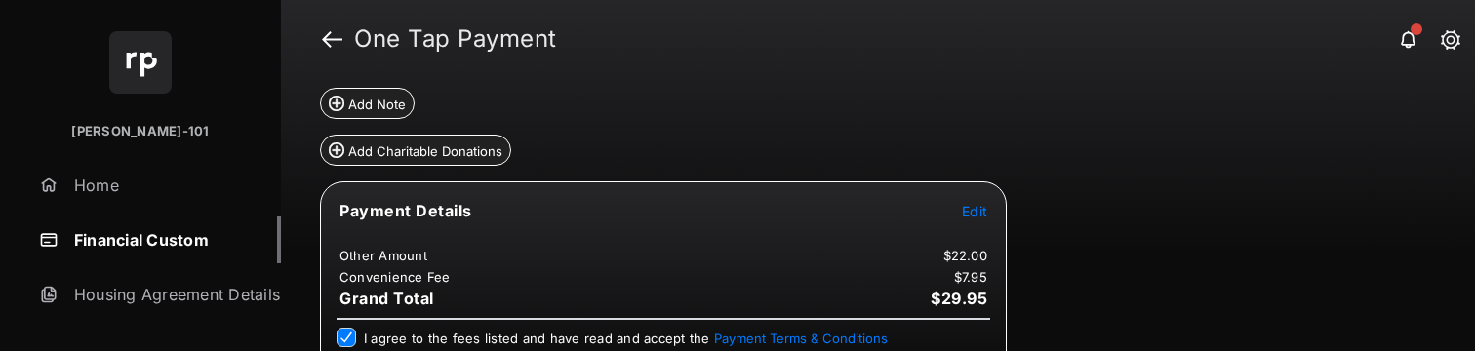
scroll to position [335, 0]
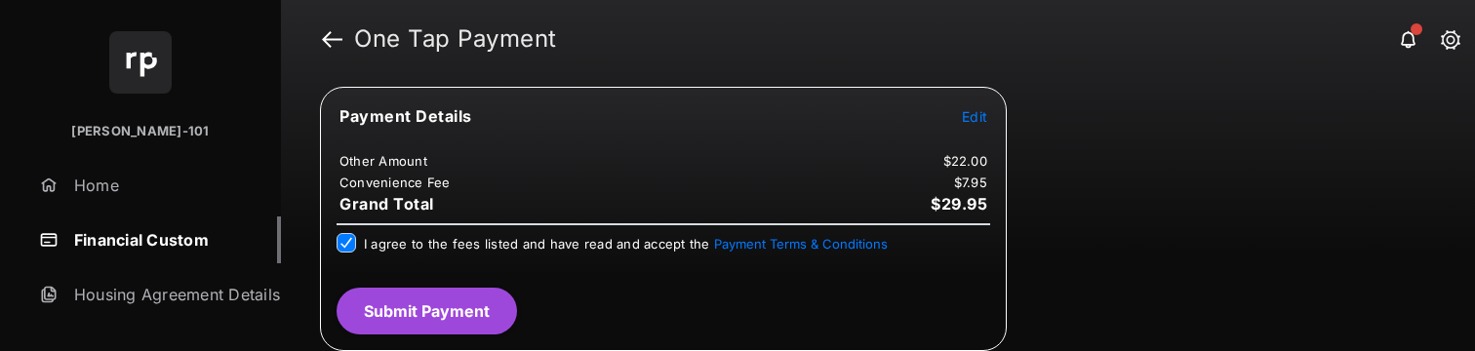
click at [422, 296] on button "Submit Payment" at bounding box center [426, 311] width 180 height 47
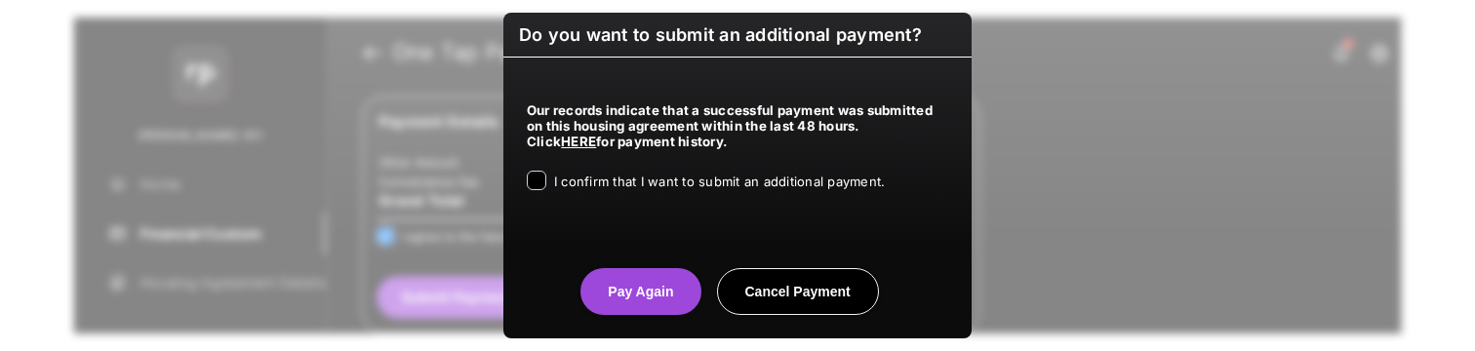
click at [637, 198] on div "Our records indicate that a successful payment was submitted on this housing ag…" at bounding box center [737, 144] width 468 height 172
click at [640, 189] on span "I confirm that I want to submit an additional payment." at bounding box center [719, 182] width 331 height 16
click at [658, 262] on center "Pay Again Cancel Payment" at bounding box center [737, 284] width 421 height 62
click at [648, 277] on button "Pay Again" at bounding box center [640, 291] width 120 height 47
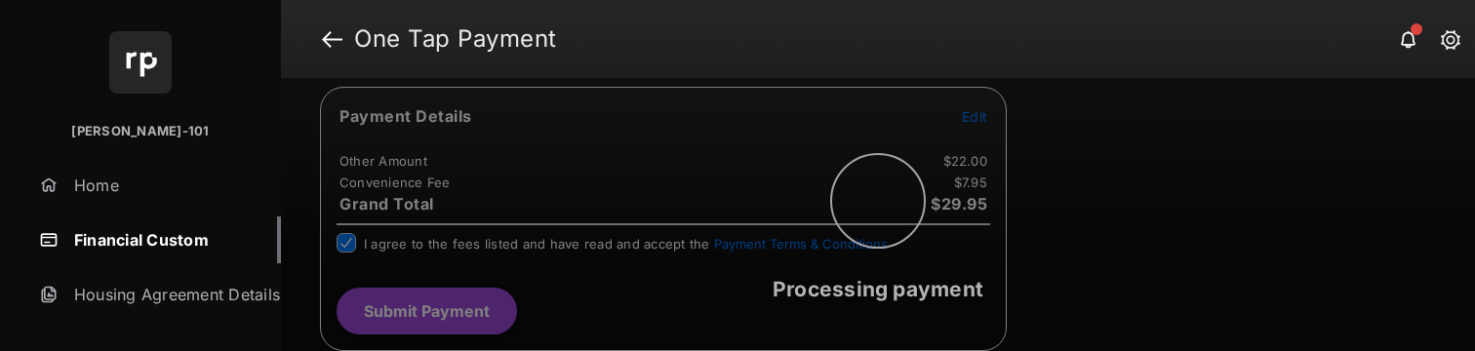
scroll to position [0, 0]
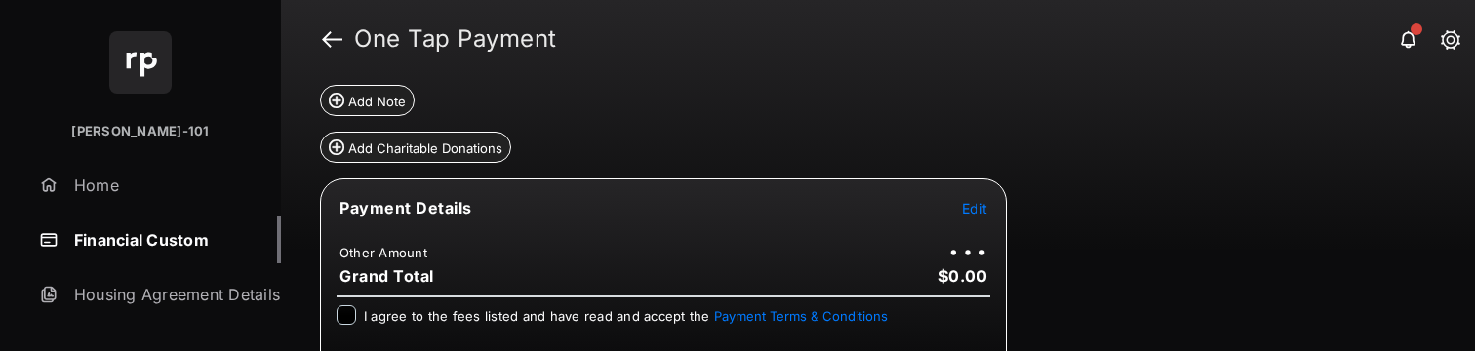
scroll to position [186, 0]
click at [979, 210] on span "Edit" at bounding box center [974, 207] width 25 height 17
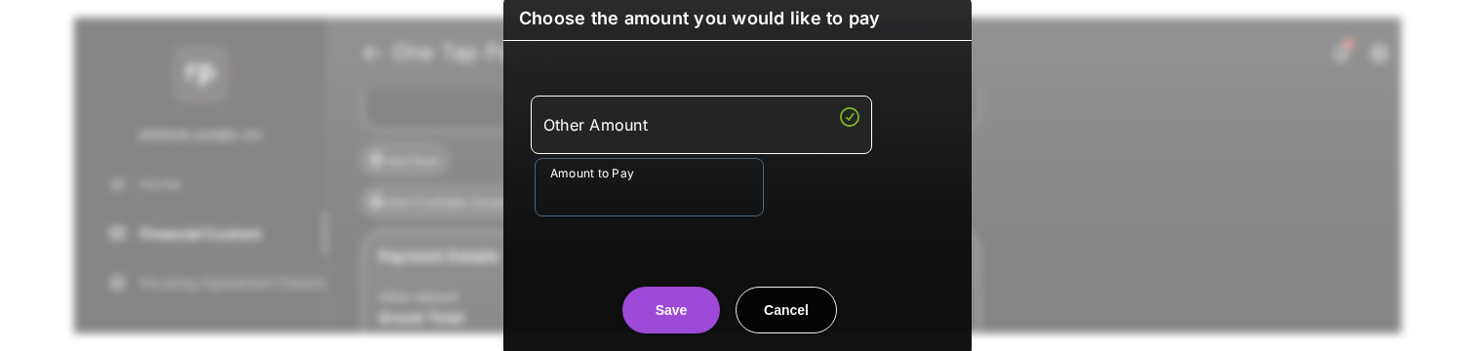
scroll to position [246, 0]
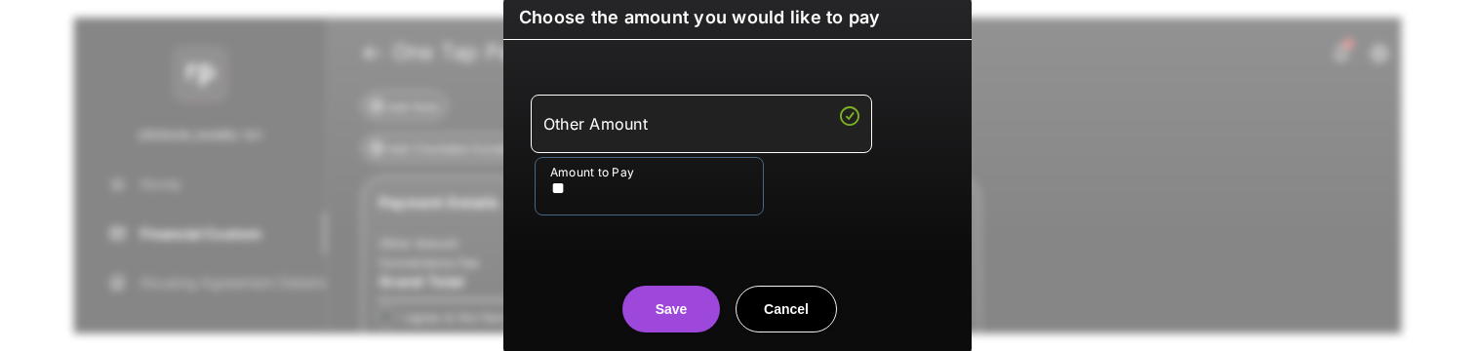
type input "**"
click at [622, 303] on button "Save" at bounding box center [671, 309] width 98 height 47
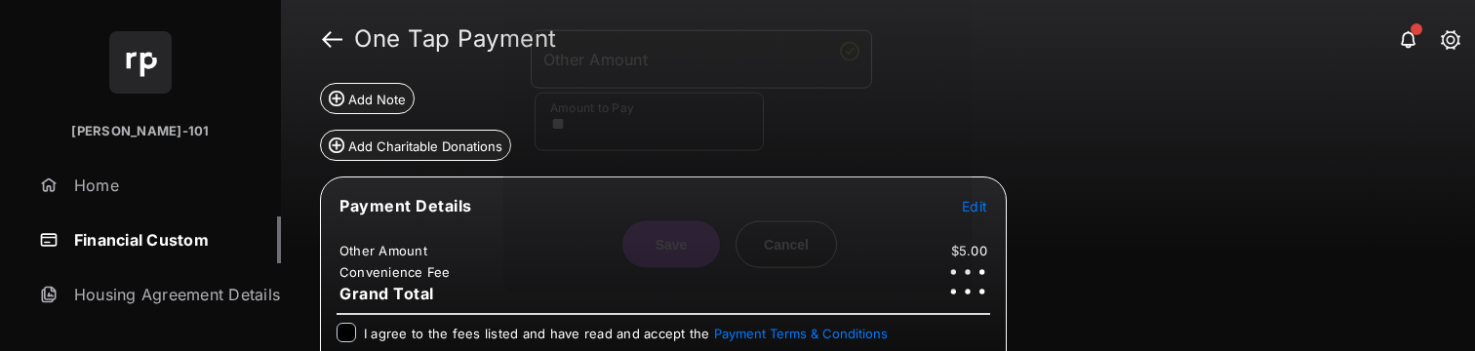
click at [647, 318] on div "Choose the amount you would like to pay Other Amount Amount to Pay ** Save Canc…" at bounding box center [737, 175] width 1475 height 351
click at [356, 320] on div "Payment Details Edit Other Amount $5.00 Convenience Fee Grand Total I agree to …" at bounding box center [663, 309] width 687 height 264
click at [356, 327] on div "I agree to the fees listed and have read and accept the Payment Terms & Conditi…" at bounding box center [662, 334] width 653 height 23
click at [347, 341] on div at bounding box center [346, 333] width 20 height 20
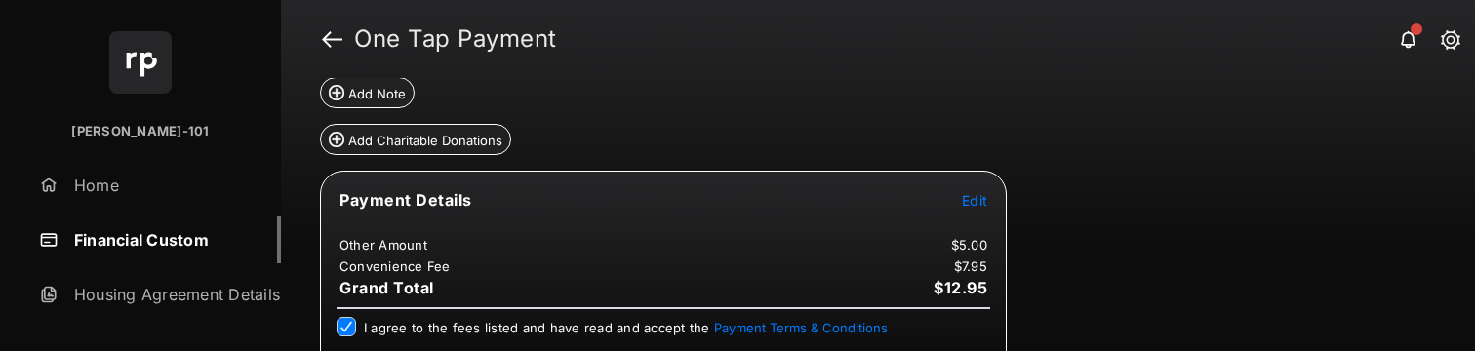
scroll to position [335, 0]
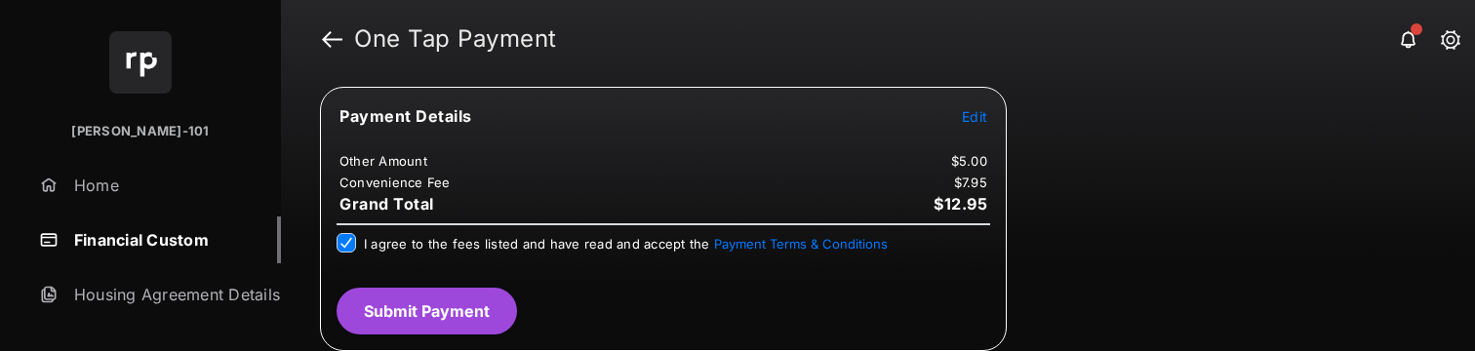
click at [480, 306] on button "Submit Payment" at bounding box center [426, 311] width 180 height 47
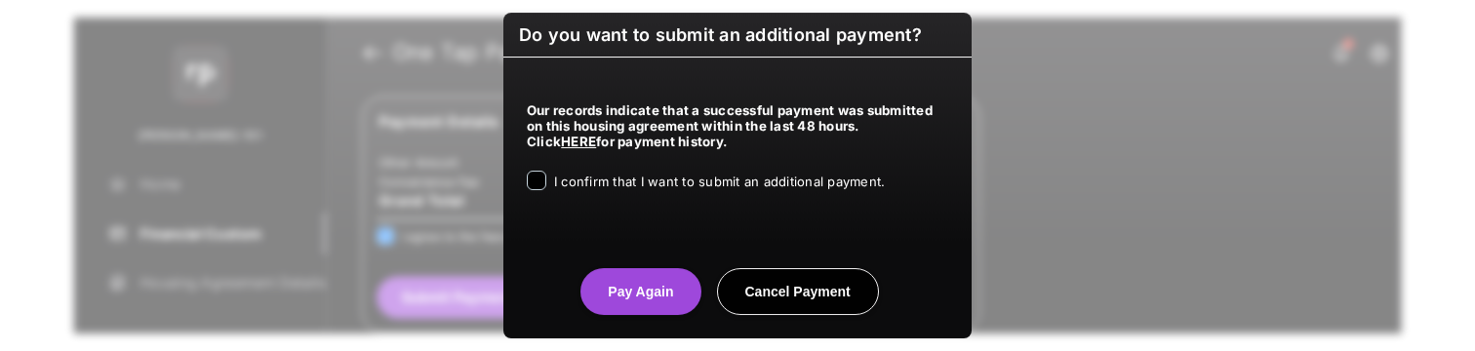
drag, startPoint x: 663, startPoint y: 165, endPoint x: 654, endPoint y: 183, distance: 20.5
click at [661, 170] on div "Our records indicate that a successful payment was submitted on this housing ag…" at bounding box center [737, 144] width 468 height 172
click at [651, 185] on span "I confirm that I want to submit an additional payment." at bounding box center [719, 182] width 331 height 16
click at [650, 290] on button "Pay Again" at bounding box center [640, 291] width 120 height 47
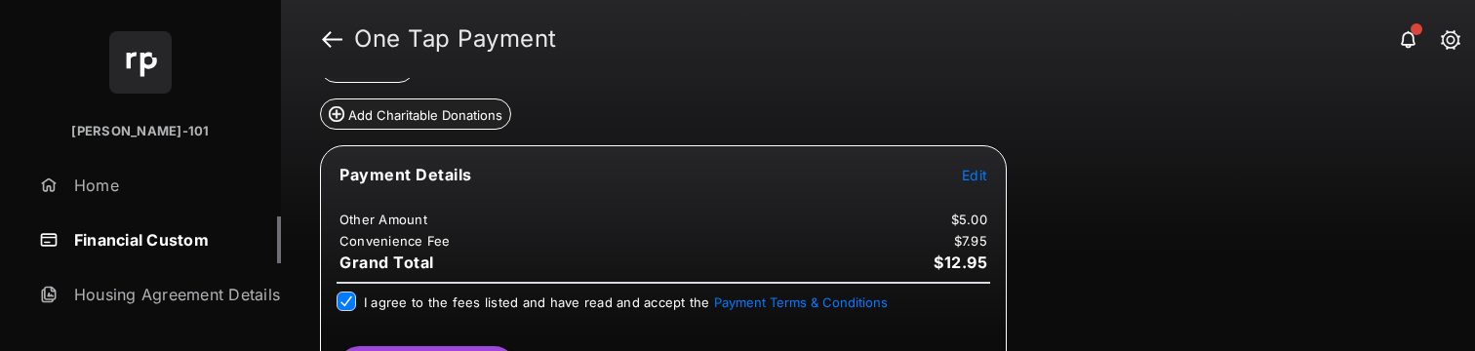
scroll to position [0, 0]
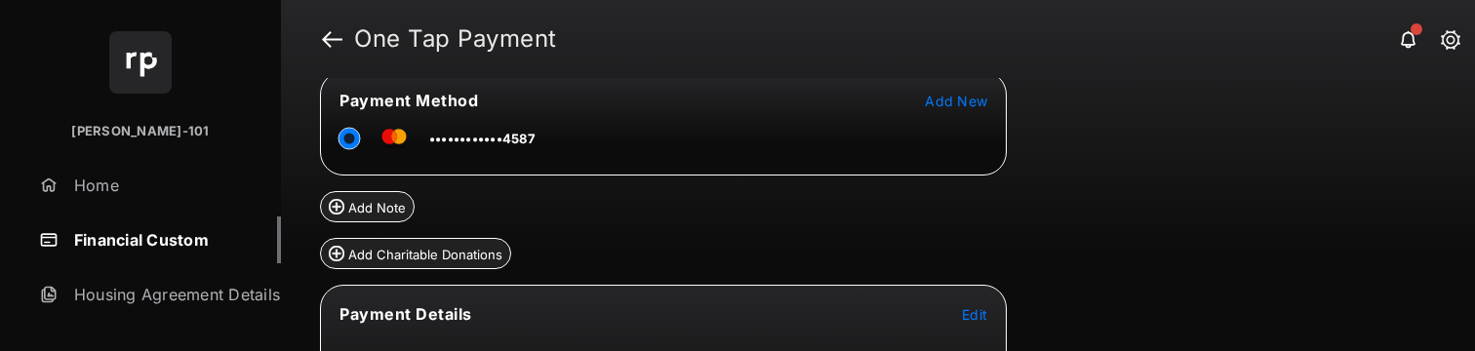
scroll to position [161, 0]
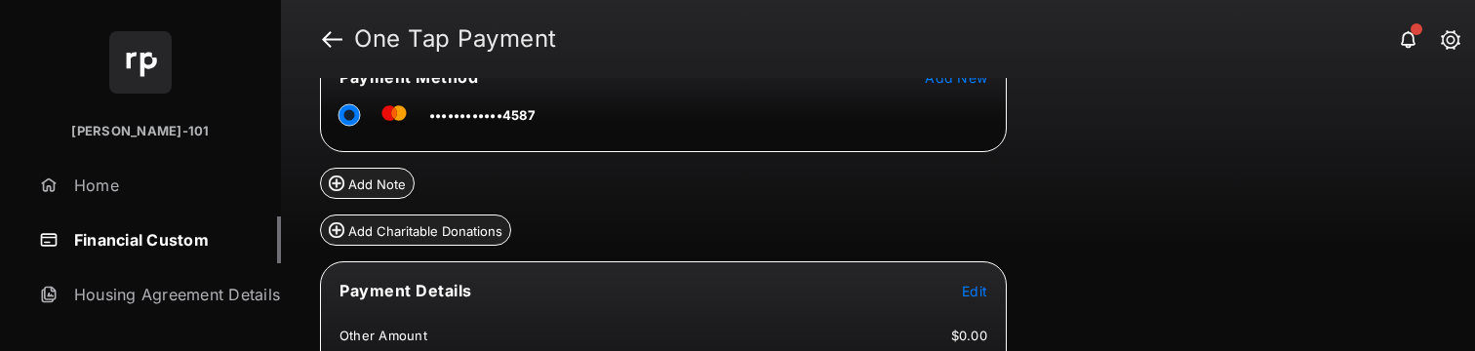
click at [972, 284] on span "Edit" at bounding box center [974, 291] width 25 height 17
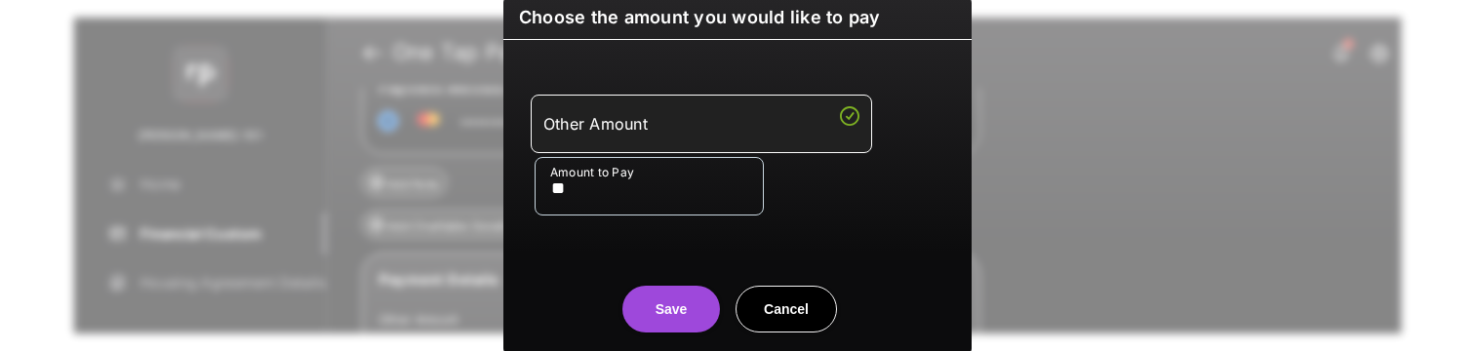
type input "**"
click at [649, 300] on button "Save" at bounding box center [671, 309] width 98 height 47
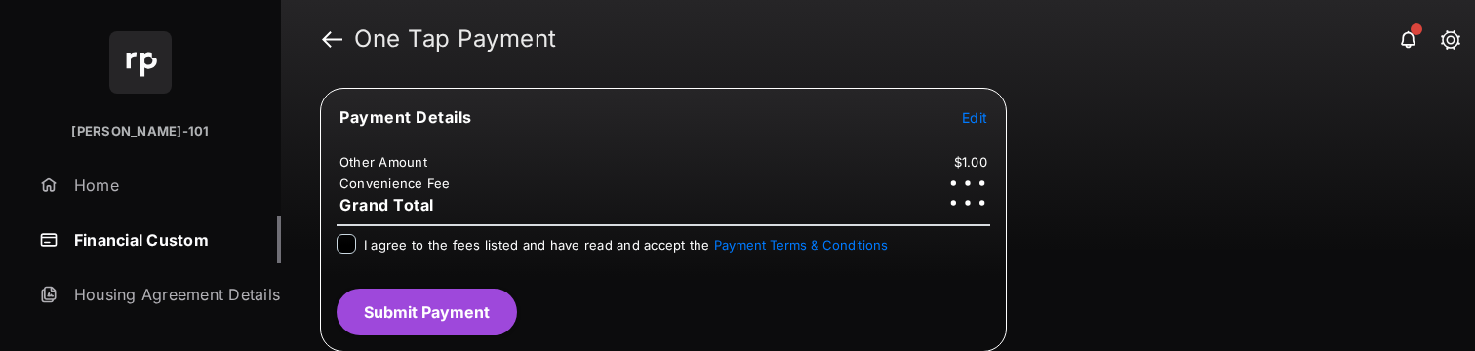
scroll to position [336, 0]
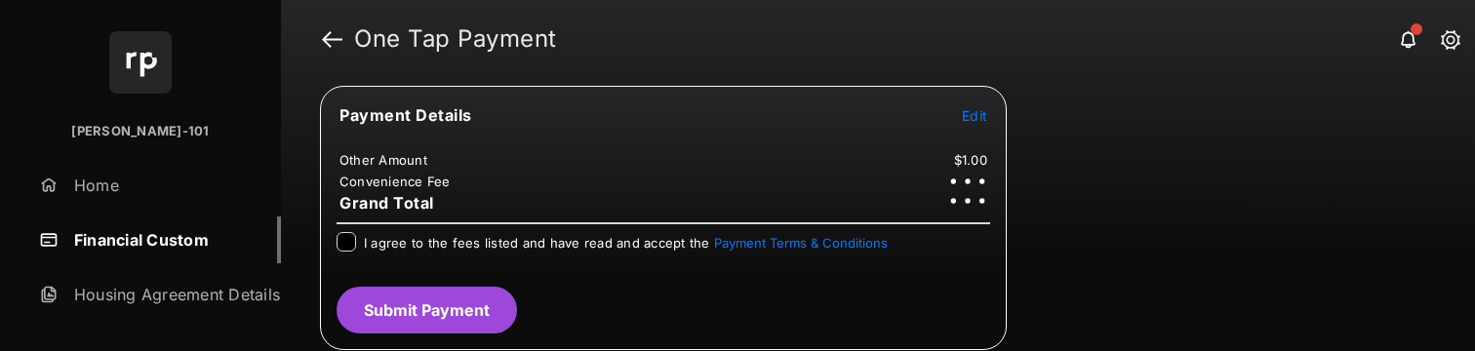
drag, startPoint x: 402, startPoint y: 228, endPoint x: 411, endPoint y: 245, distance: 18.8
click at [402, 229] on div "Payment Details Edit Other Amount $1.00 Convenience Fee Grand Total I agree to …" at bounding box center [663, 218] width 687 height 264
click at [412, 247] on span "I agree to the fees listed and have read and accept the Payment Terms & Conditi…" at bounding box center [626, 243] width 524 height 16
click at [442, 324] on button "Submit Payment" at bounding box center [426, 311] width 180 height 47
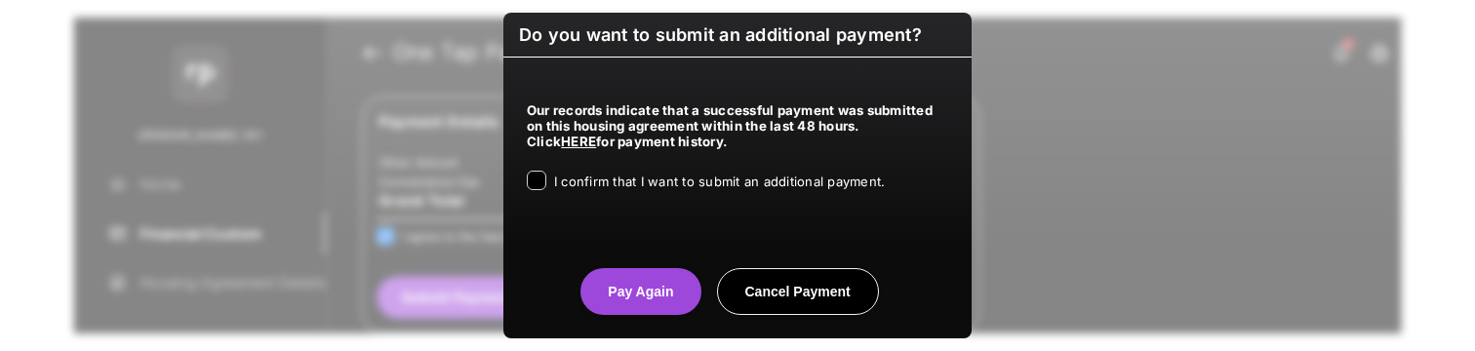
click at [718, 188] on span "I confirm that I want to submit an additional payment." at bounding box center [719, 182] width 331 height 16
click at [650, 278] on button "Pay Again" at bounding box center [640, 291] width 120 height 47
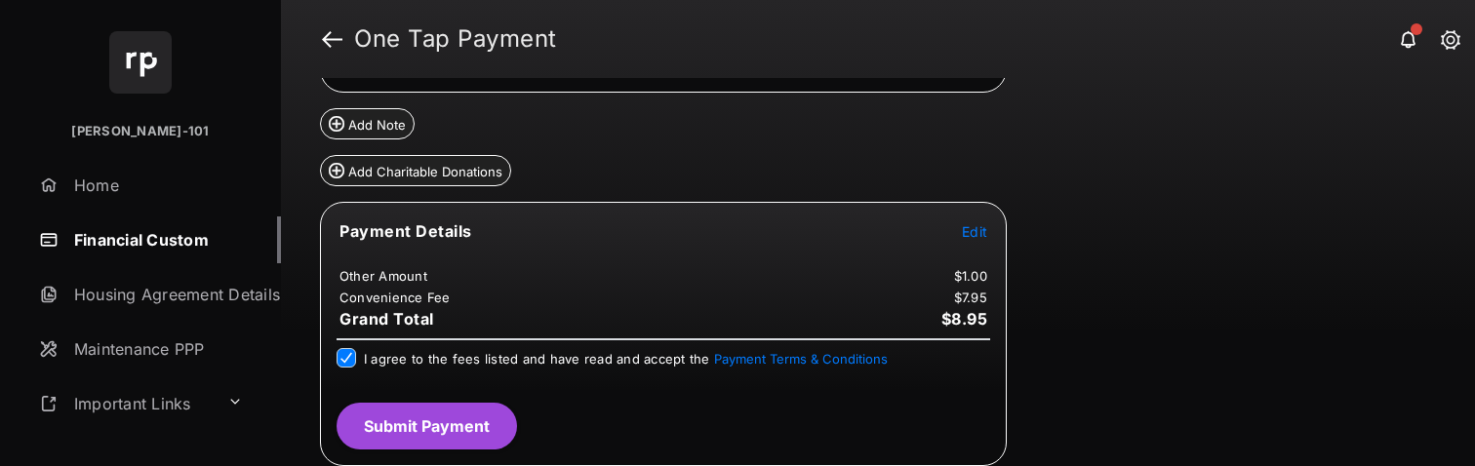
scroll to position [280, 0]
click at [441, 350] on button "Submit Payment" at bounding box center [426, 425] width 180 height 47
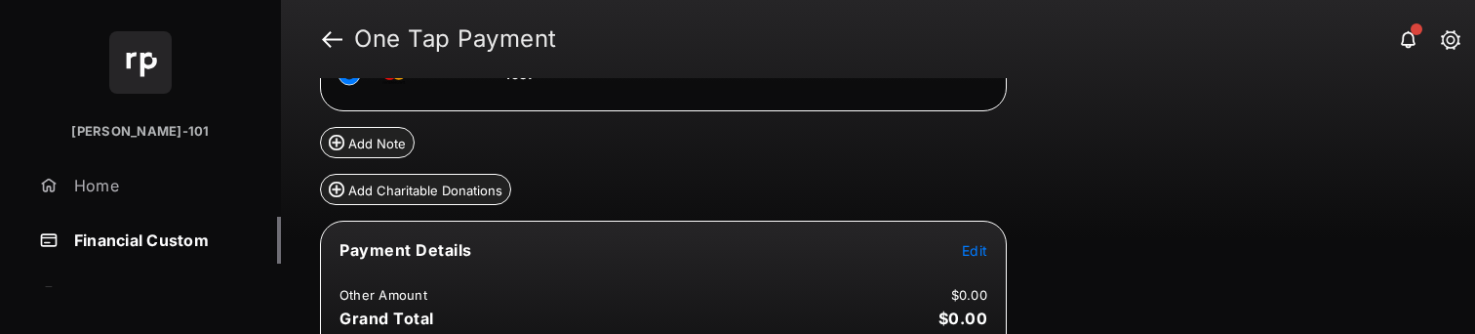
scroll to position [204, 0]
click at [979, 257] on td "Edit" at bounding box center [974, 247] width 27 height 21
click at [973, 257] on td "Edit" at bounding box center [974, 247] width 27 height 21
click at [973, 256] on span "Edit" at bounding box center [974, 248] width 25 height 17
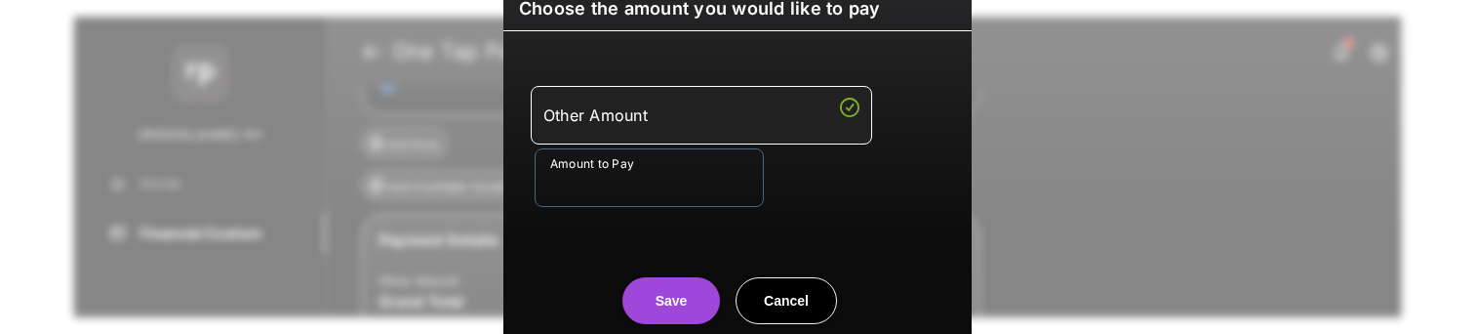
click at [590, 181] on input "Amount to Pay" at bounding box center [648, 177] width 229 height 59
click at [579, 196] on input "**" at bounding box center [648, 177] width 229 height 59
type input "**"
click at [637, 306] on button "Save" at bounding box center [671, 300] width 98 height 47
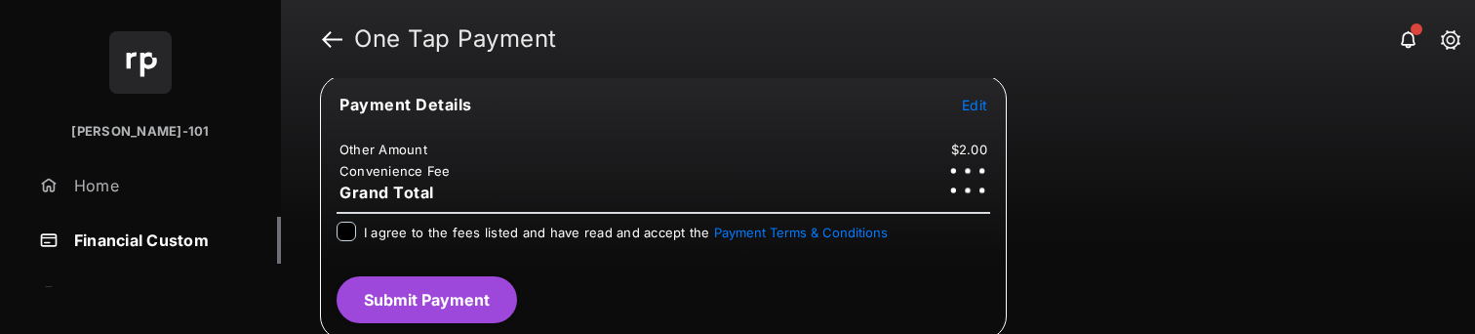
scroll to position [354, 0]
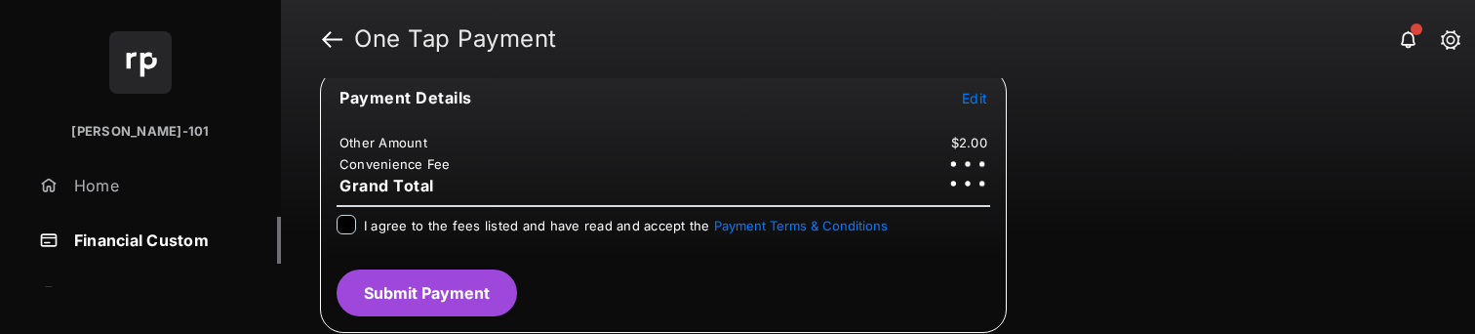
click at [408, 240] on div "I agree to the fees listed and have read and accept the Payment Terms & Conditi…" at bounding box center [663, 234] width 677 height 39
click at [406, 236] on div "I agree to the fees listed and have read and accept the Payment Terms & Conditi…" at bounding box center [626, 226] width 524 height 23
click at [406, 233] on div "I agree to the fees listed and have read and accept the Payment Terms & Conditi…" at bounding box center [626, 226] width 524 height 23
click at [475, 261] on div "Payment Details Edit Other Amount $2.00 Convenience Fee $7.95 Grand Total $9.95…" at bounding box center [663, 201] width 687 height 264
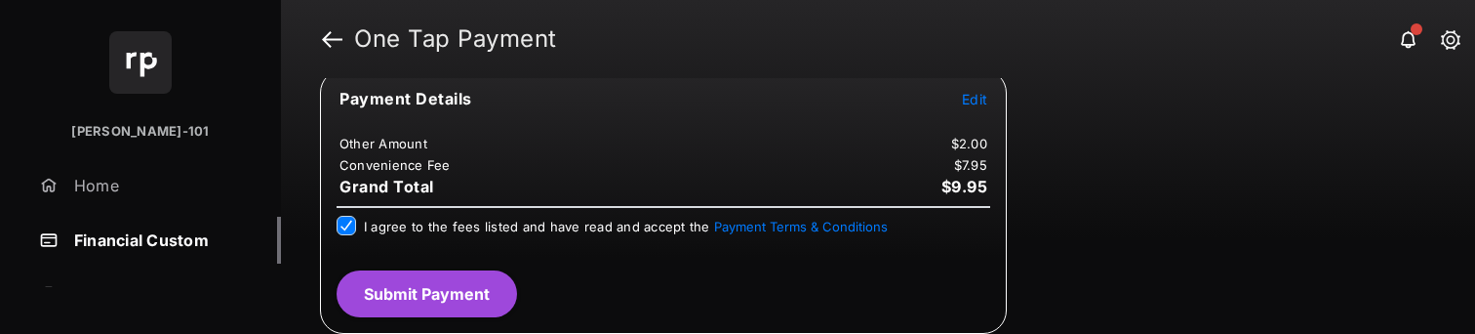
click at [475, 289] on button "Submit Payment" at bounding box center [426, 293] width 180 height 47
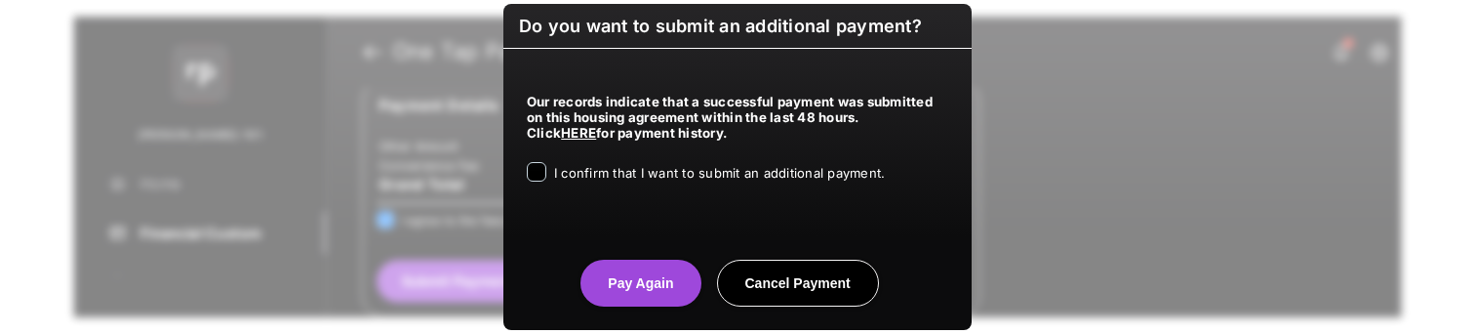
click at [711, 168] on span "I confirm that I want to submit an additional payment." at bounding box center [719, 173] width 331 height 16
click at [669, 282] on button "Pay Again" at bounding box center [640, 282] width 120 height 47
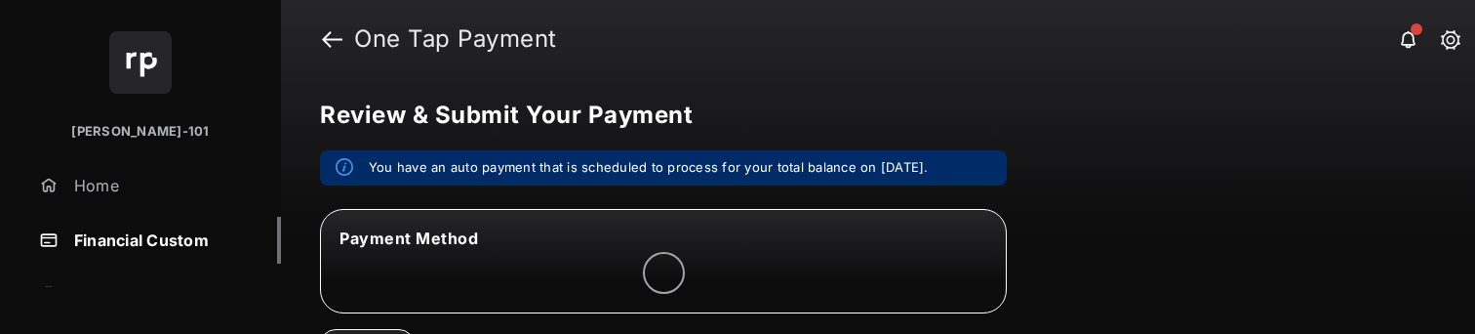
scroll to position [172, 0]
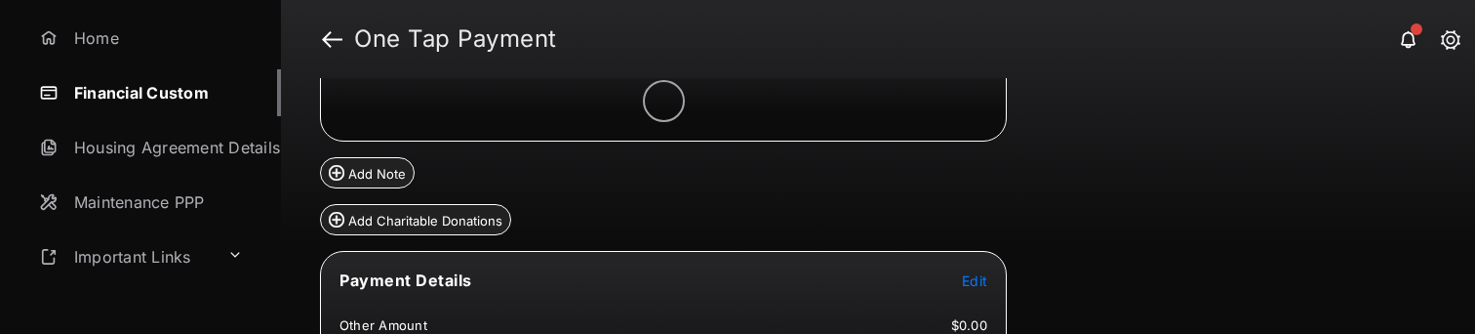
click at [983, 273] on button "Edit" at bounding box center [974, 280] width 25 height 20
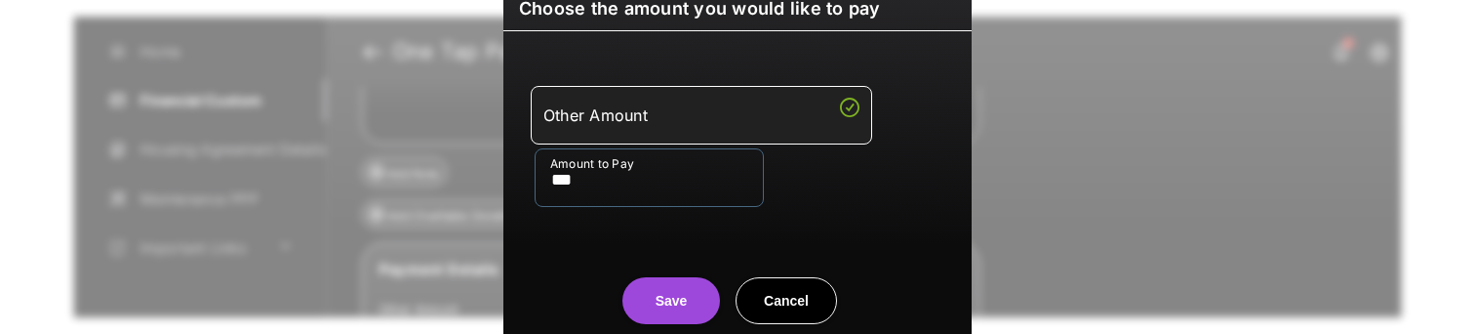
type input "***"
click at [635, 249] on div "Save Cancel" at bounding box center [737, 281] width 468 height 86
click at [675, 297] on button "Save" at bounding box center [671, 300] width 98 height 47
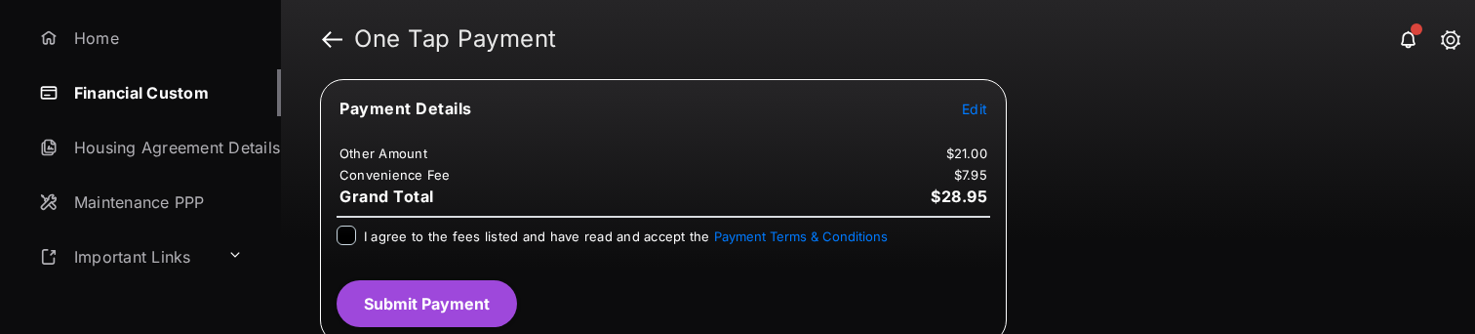
scroll to position [353, 0]
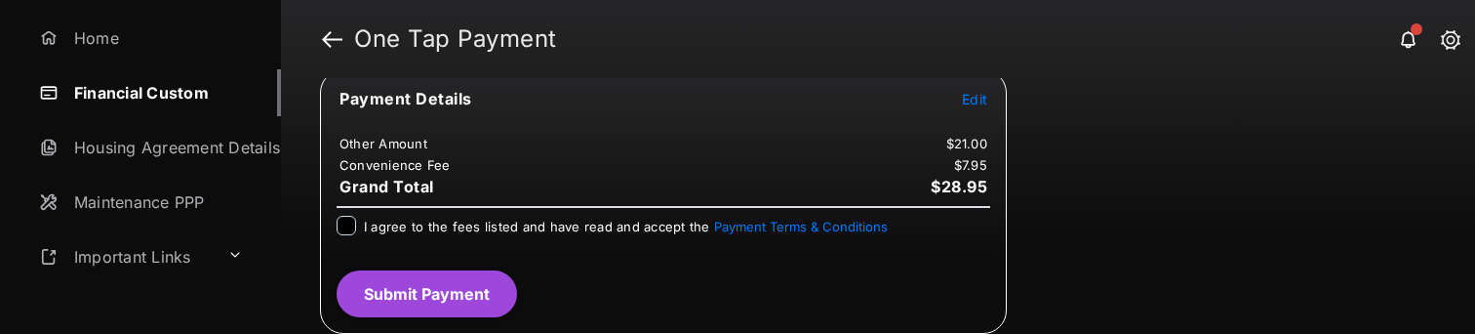
click at [423, 245] on div "I agree to the fees listed and have read and accept the Payment Terms & Conditi…" at bounding box center [663, 235] width 677 height 39
click at [423, 240] on div "I agree to the fees listed and have read and accept the Payment Terms & Conditi…" at bounding box center [663, 235] width 677 height 39
click at [353, 235] on div "I agree to the fees listed and have read and accept the Payment Terms & Conditi…" at bounding box center [663, 235] width 677 height 39
drag, startPoint x: 380, startPoint y: 262, endPoint x: 399, endPoint y: 282, distance: 26.9
click at [382, 264] on div "Payment Details Edit Other Amount $21.00 Convenience Fee $7.95 Grand Total $28.…" at bounding box center [663, 201] width 687 height 264
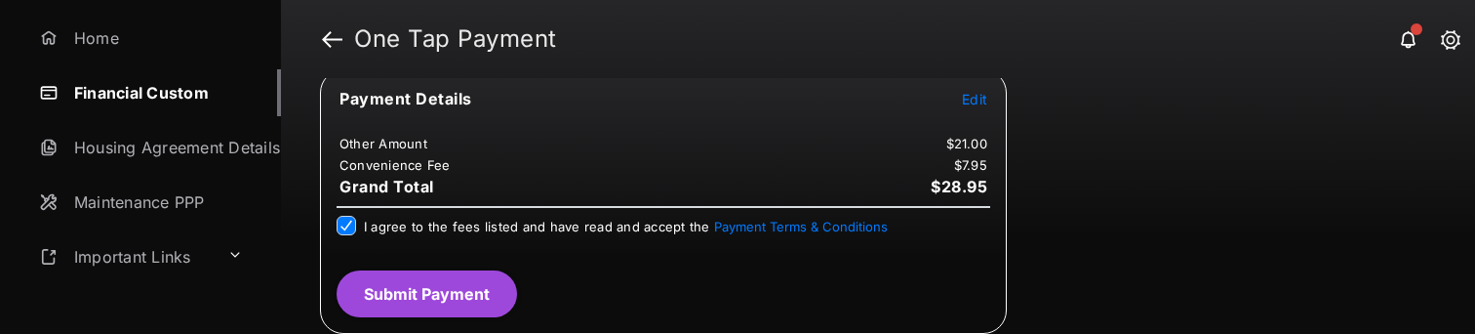
click at [406, 291] on button "Submit Payment" at bounding box center [426, 293] width 180 height 47
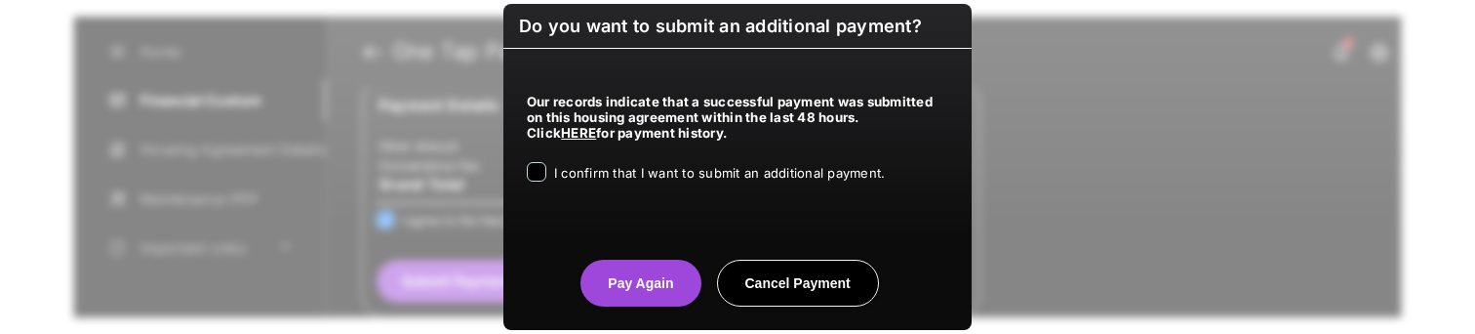
click at [594, 170] on span "I confirm that I want to submit an additional payment." at bounding box center [719, 173] width 331 height 16
click at [656, 286] on button "Pay Again" at bounding box center [640, 282] width 120 height 47
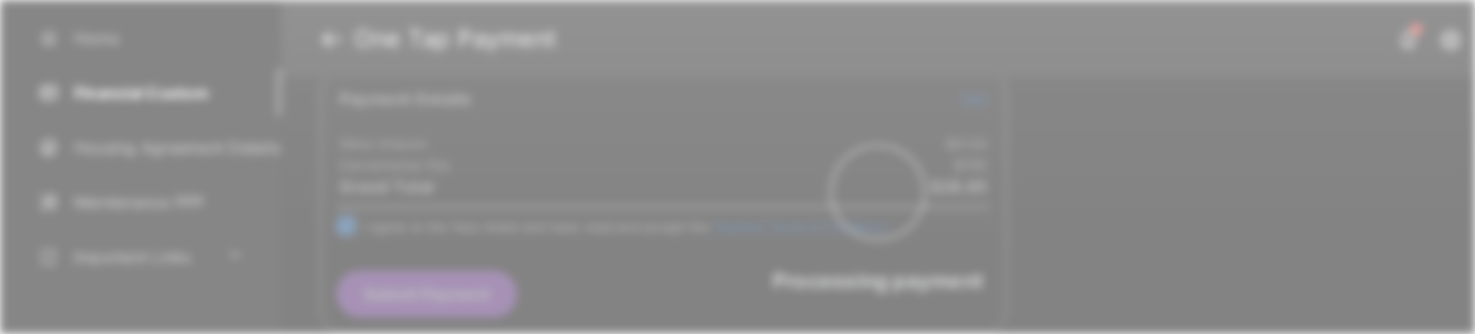
scroll to position [0, 0]
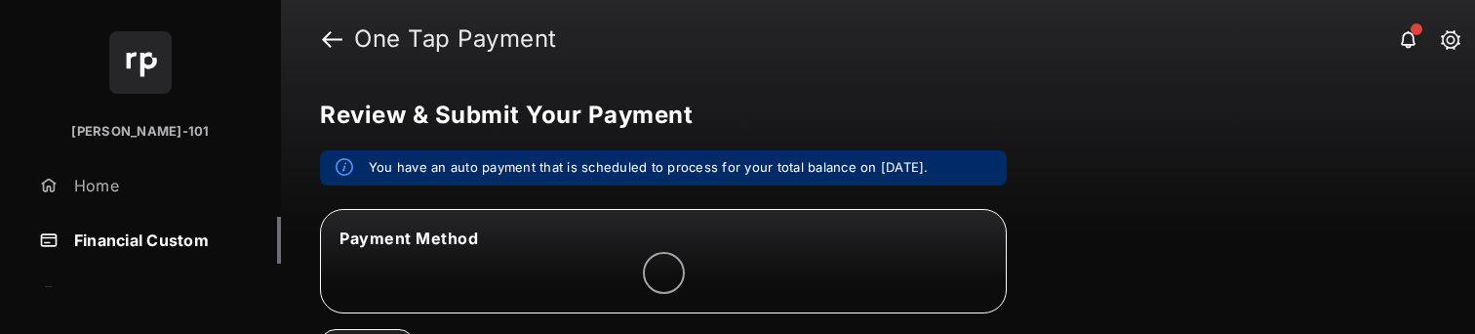
scroll to position [335, 0]
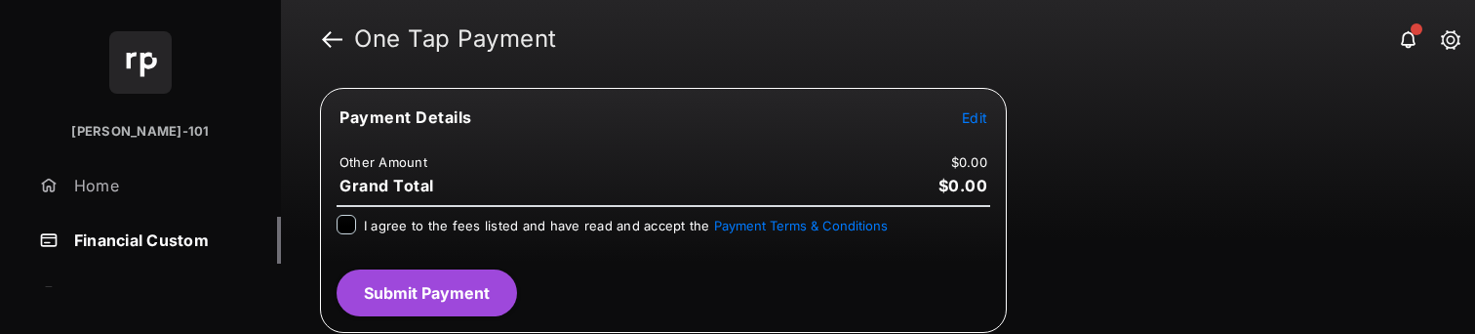
click at [966, 120] on span "Edit" at bounding box center [974, 117] width 25 height 17
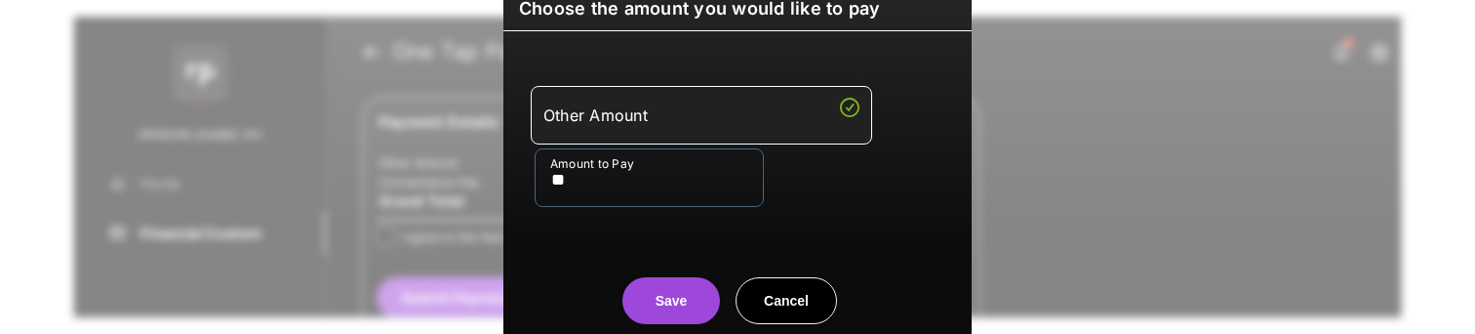
type input "**"
click at [688, 313] on button "Save" at bounding box center [671, 300] width 98 height 47
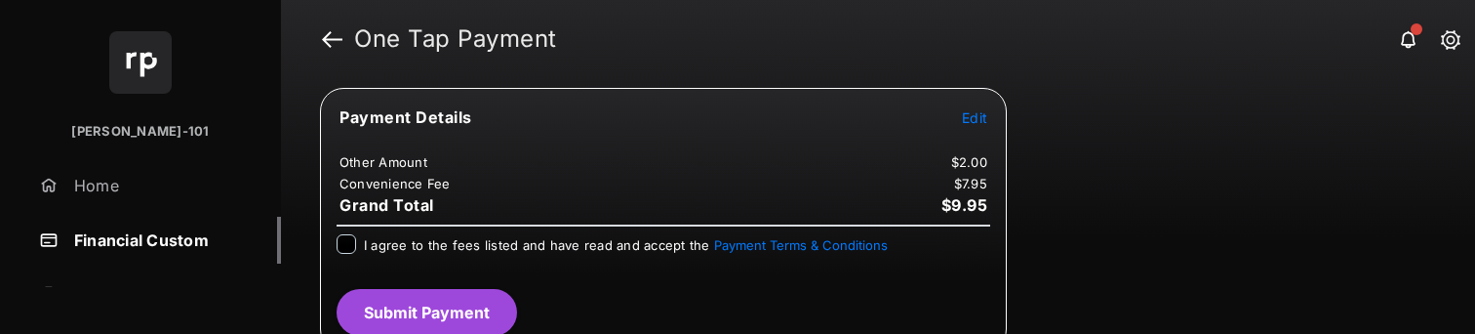
click at [384, 254] on div "I agree to the fees listed and have read and accept the Payment Terms & Conditi…" at bounding box center [626, 245] width 524 height 23
click at [390, 253] on div "I agree to the fees listed and have read and accept the Payment Terms & Conditi…" at bounding box center [626, 245] width 524 height 23
click at [407, 252] on div "I agree to the fees listed and have read and accept the Payment Terms & Conditi…" at bounding box center [626, 245] width 524 height 23
click at [411, 245] on span "I agree to the fees listed and have read and accept the Payment Terms & Conditi…" at bounding box center [626, 245] width 524 height 16
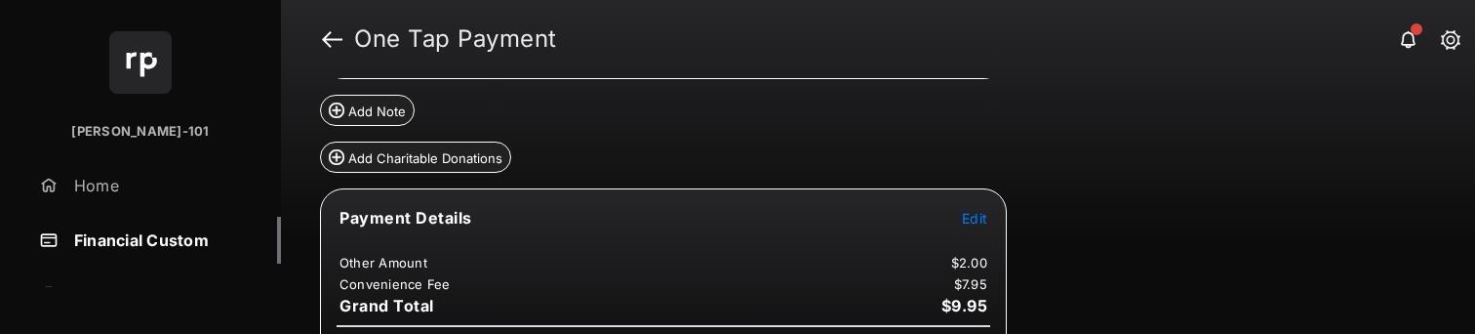
scroll to position [353, 0]
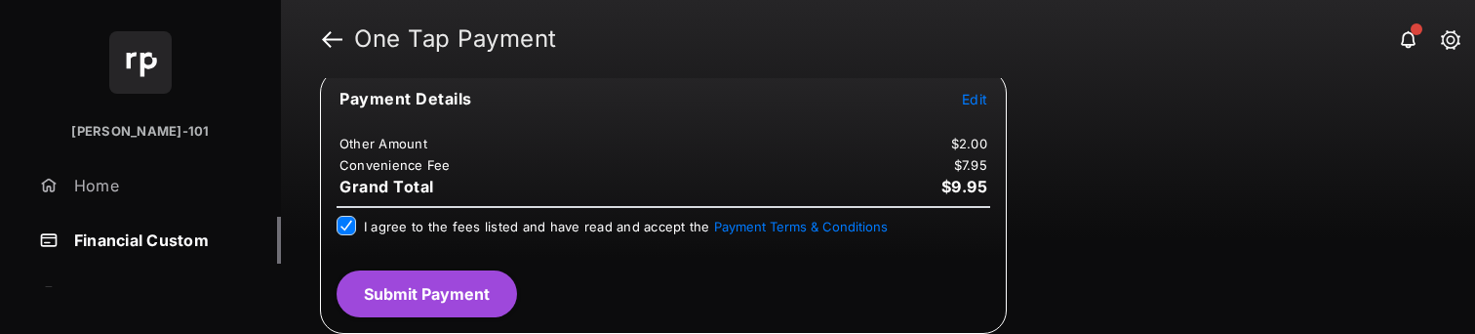
click at [471, 273] on button "Submit Payment" at bounding box center [426, 293] width 180 height 47
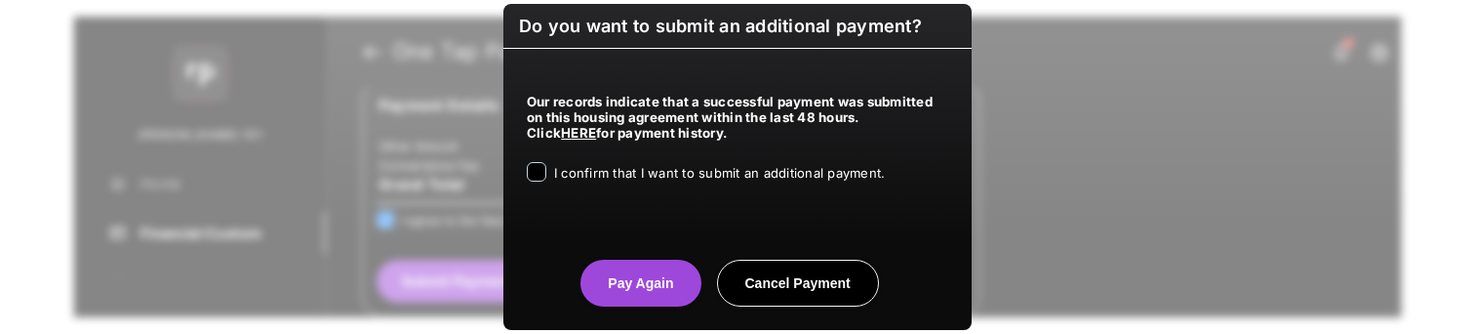
drag, startPoint x: 581, startPoint y: 161, endPoint x: 584, endPoint y: 176, distance: 14.9
click at [581, 161] on div "Our records indicate that a successful payment was submitted on this housing ag…" at bounding box center [737, 135] width 468 height 172
click at [584, 176] on span "I confirm that I want to submit an additional payment." at bounding box center [719, 173] width 331 height 16
click at [602, 268] on button "Pay Again" at bounding box center [640, 282] width 120 height 47
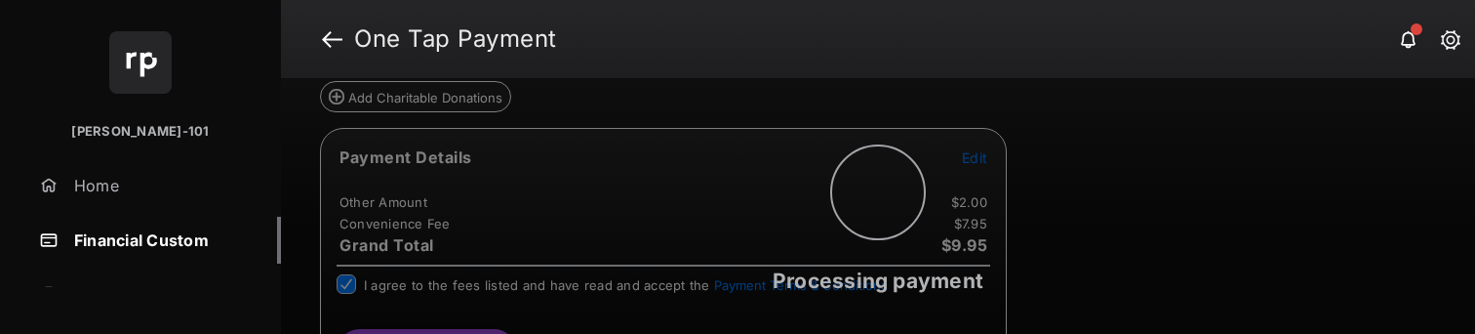
scroll to position [0, 0]
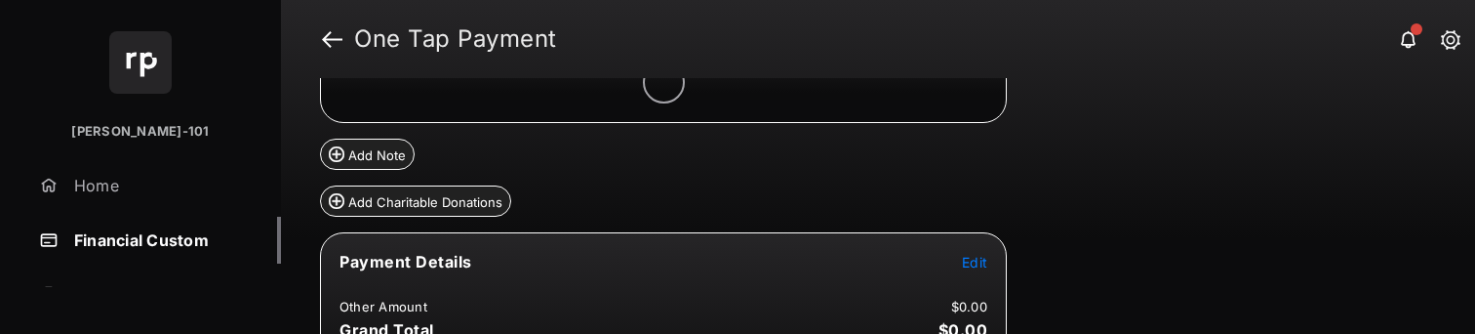
scroll to position [249, 0]
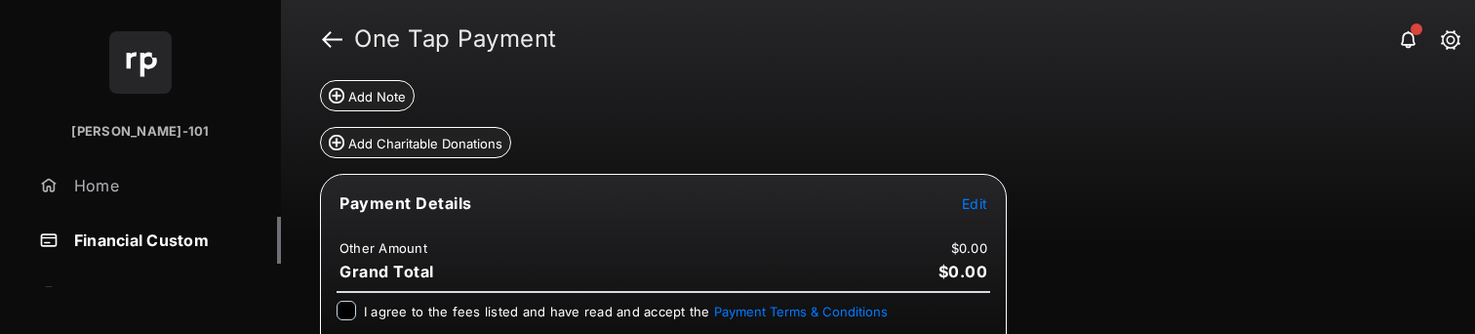
click at [981, 208] on span "Edit" at bounding box center [974, 203] width 25 height 17
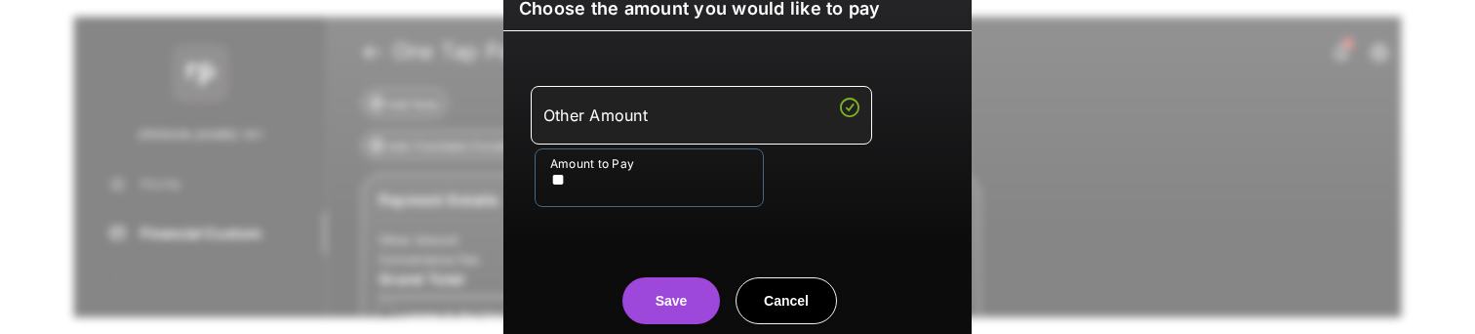
type input "**"
click at [642, 313] on button "Save" at bounding box center [671, 300] width 98 height 47
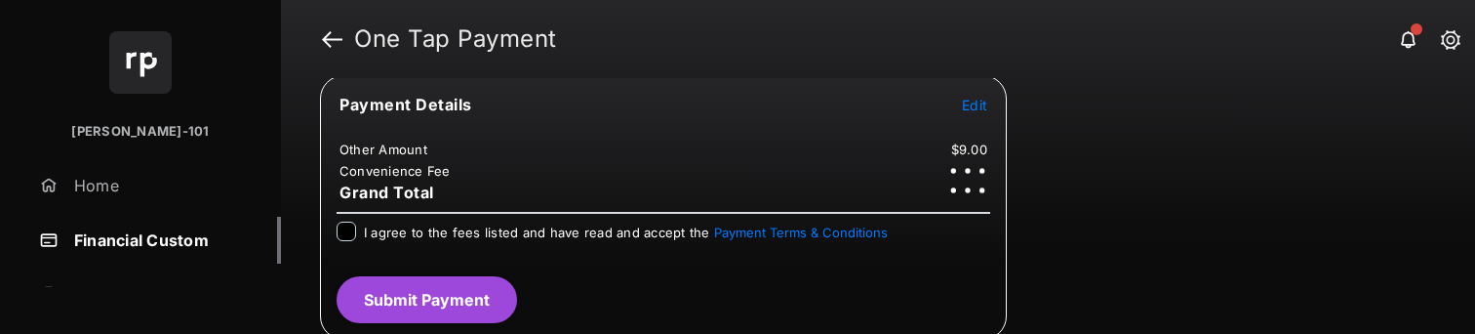
scroll to position [354, 0]
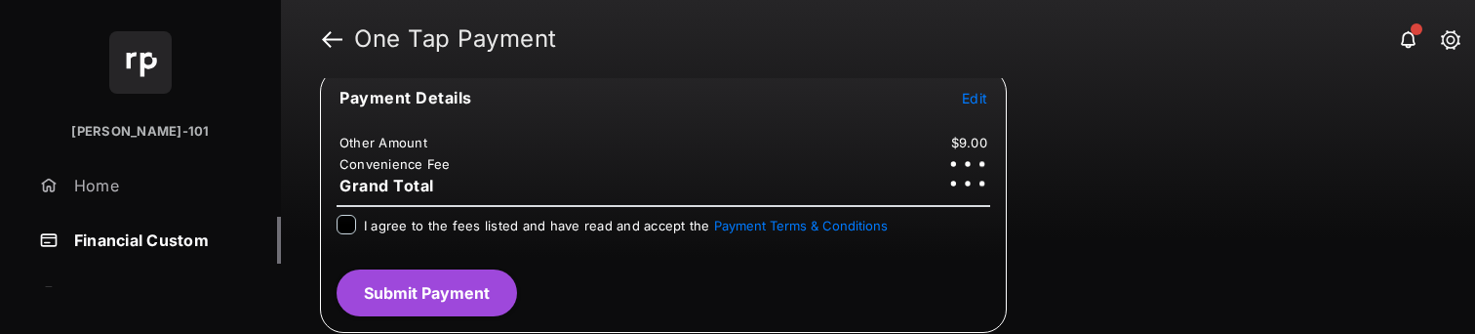
click at [546, 245] on div "I agree to the fees listed and have read and accept the Payment Terms & Conditi…" at bounding box center [663, 234] width 677 height 39
click at [547, 232] on label "I agree to the fees listed and have read and accept the Payment Terms & Conditi…" at bounding box center [626, 226] width 524 height 20
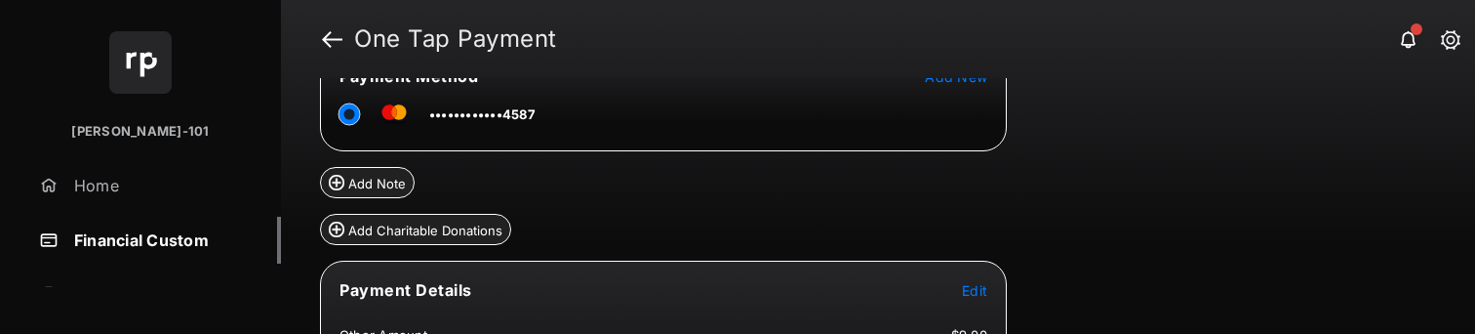
scroll to position [353, 0]
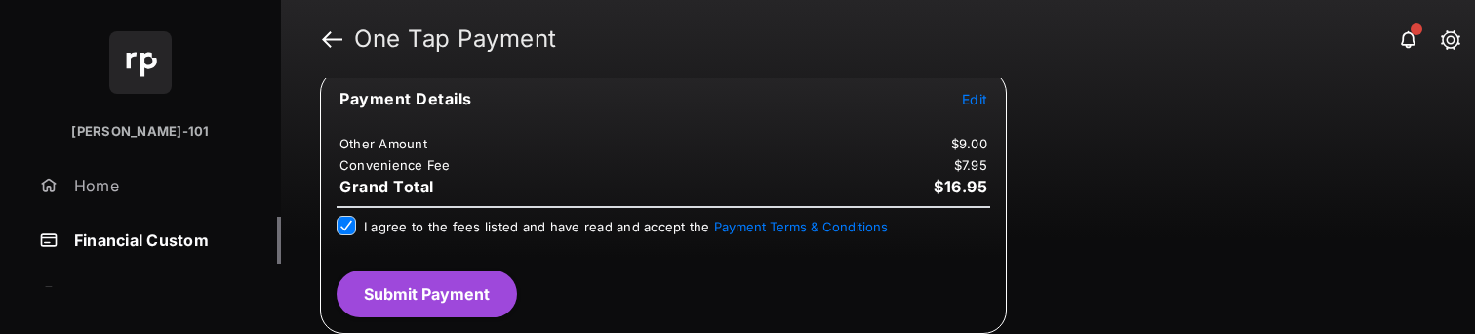
click at [429, 283] on button "Submit Payment" at bounding box center [426, 293] width 180 height 47
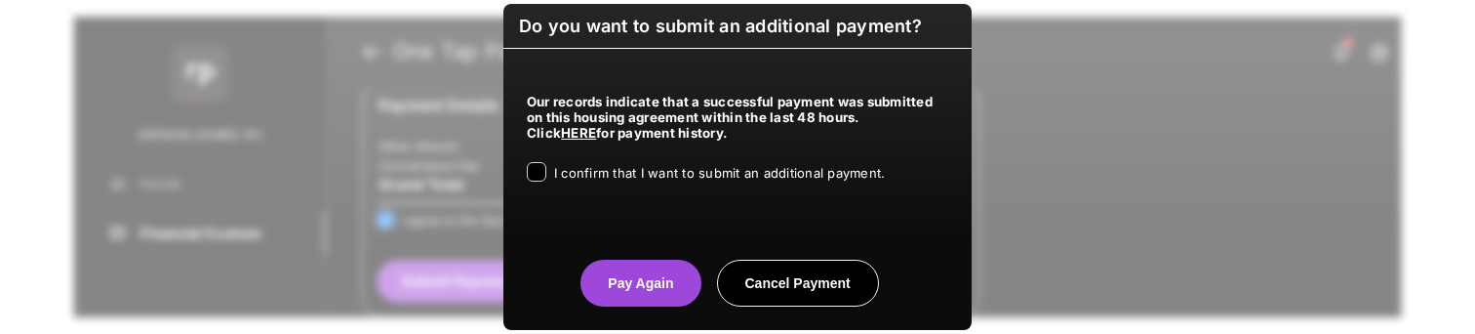
click at [719, 193] on div "Our records indicate that a successful payment was submitted on this housing ag…" at bounding box center [737, 135] width 468 height 172
click at [741, 168] on span "I confirm that I want to submit an additional payment." at bounding box center [719, 173] width 331 height 16
click at [646, 267] on button "Pay Again" at bounding box center [640, 282] width 120 height 47
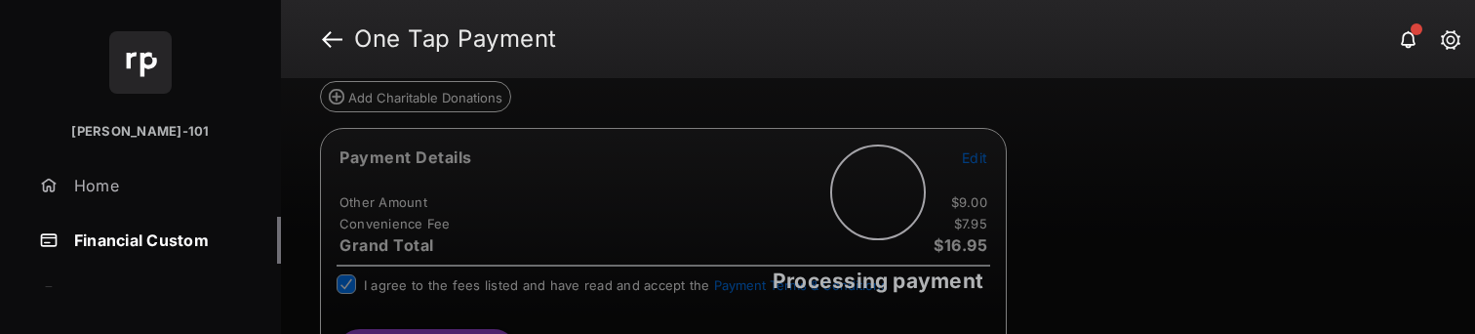
scroll to position [0, 0]
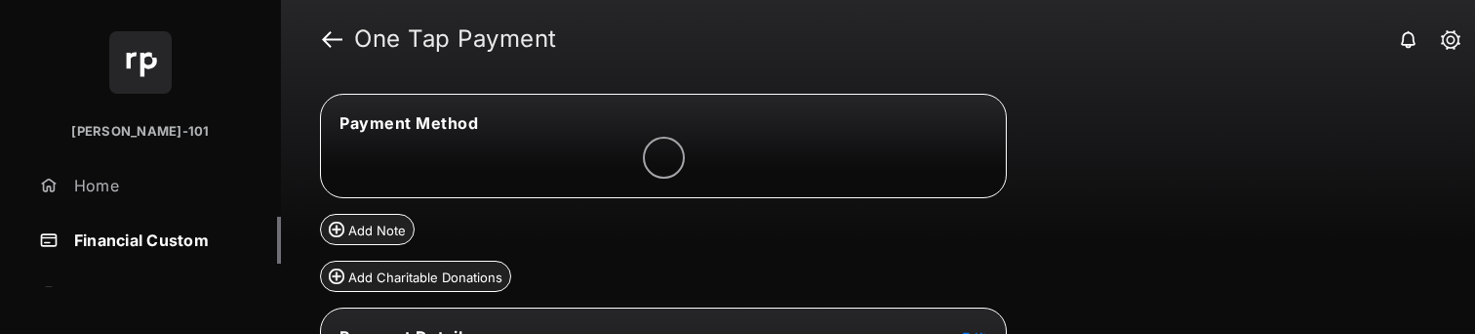
scroll to position [179, 0]
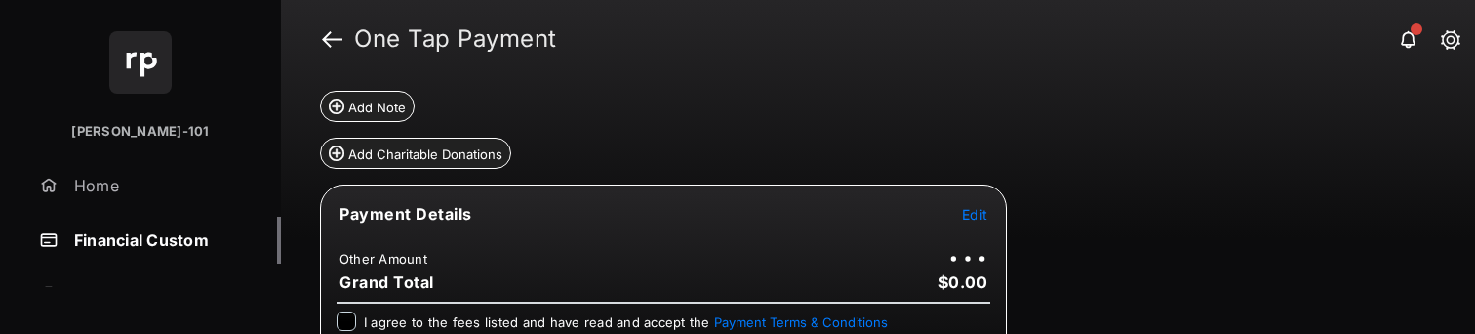
click at [982, 208] on span "Edit" at bounding box center [974, 214] width 25 height 17
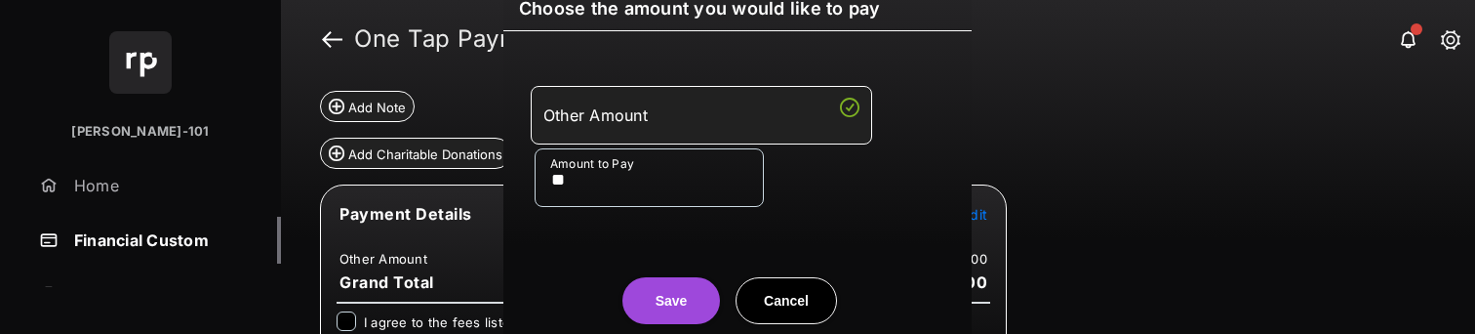
scroll to position [238, 0]
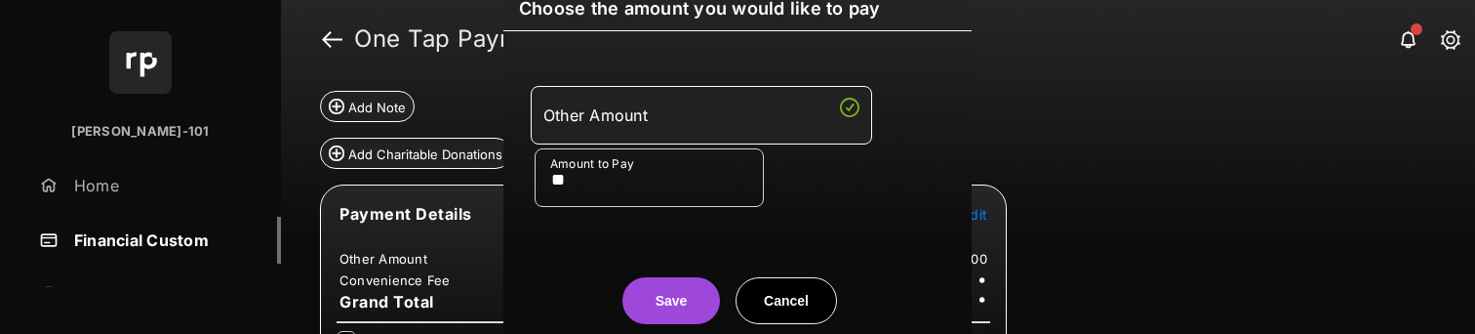
type input "**"
click at [679, 288] on button "Save" at bounding box center [671, 300] width 98 height 47
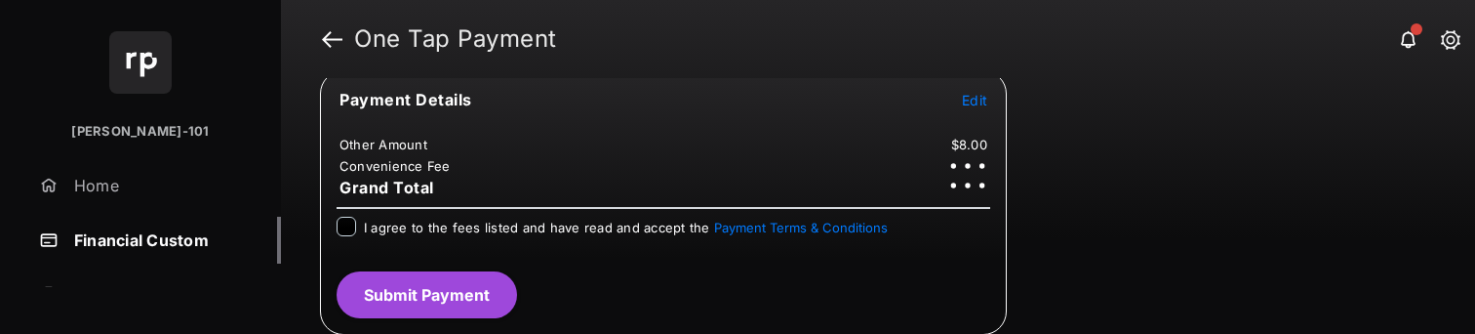
scroll to position [354, 0]
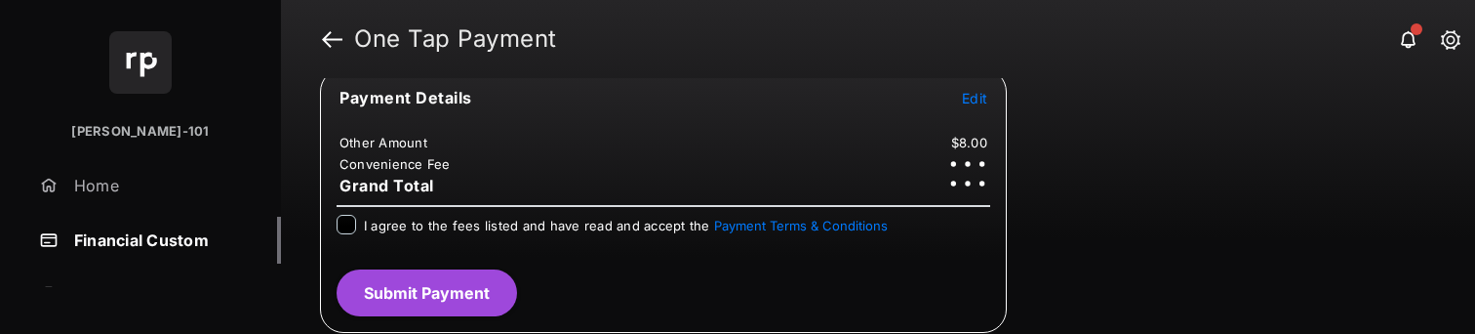
click at [564, 235] on div "I agree to the fees listed and have read and accept the Payment Terms & Conditi…" at bounding box center [626, 226] width 524 height 23
click at [602, 219] on span "I agree to the fees listed and have read and accept the Payment Terms & Conditi…" at bounding box center [626, 225] width 524 height 16
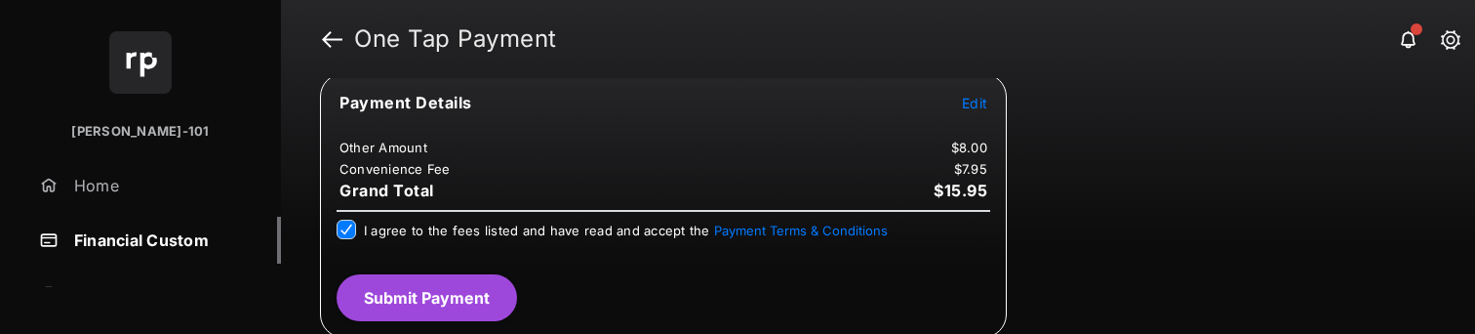
scroll to position [353, 0]
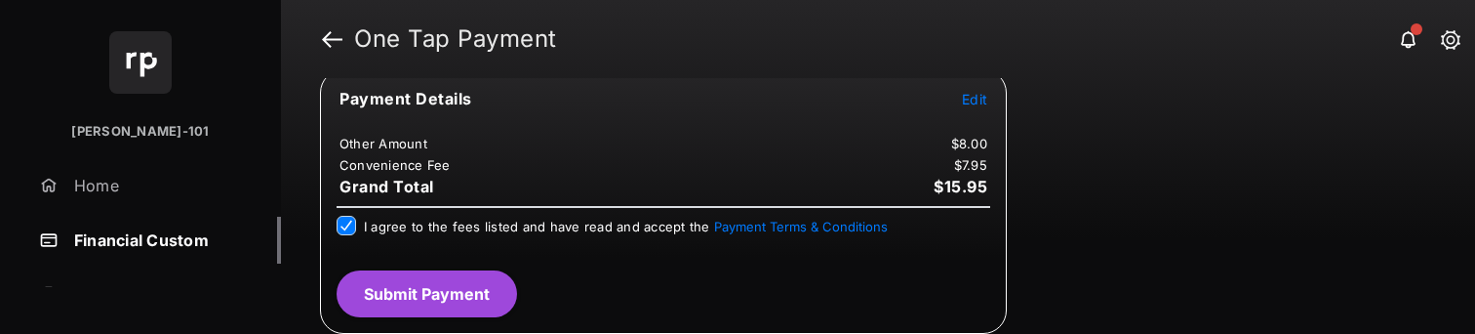
click at [467, 296] on button "Submit Payment" at bounding box center [426, 293] width 180 height 47
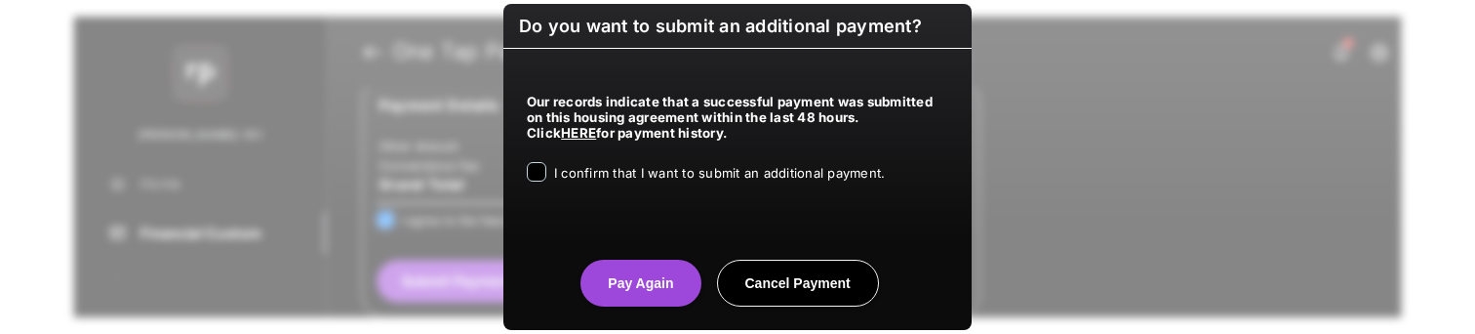
click at [634, 178] on span "I confirm that I want to submit an additional payment." at bounding box center [719, 173] width 331 height 16
click at [621, 290] on button "Pay Again" at bounding box center [640, 282] width 120 height 47
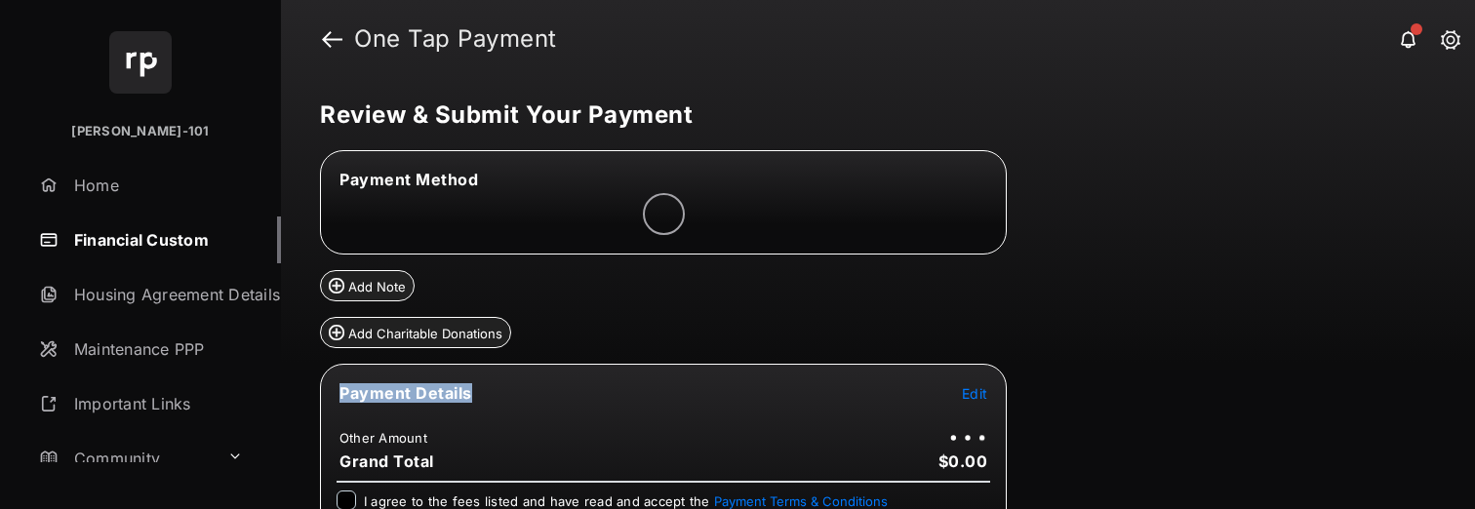
drag, startPoint x: 960, startPoint y: 391, endPoint x: 983, endPoint y: 396, distance: 23.9
click at [967, 394] on tr "Payment Details Edit" at bounding box center [663, 404] width 681 height 45
click at [982, 395] on span "Edit" at bounding box center [974, 393] width 25 height 17
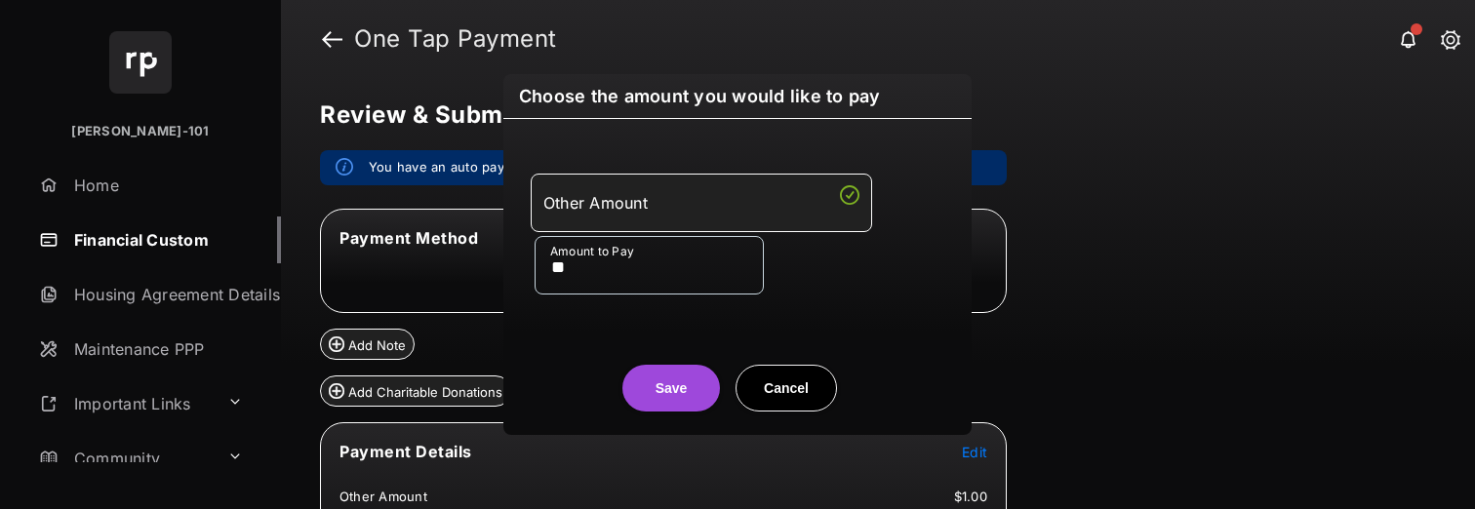
type input "**"
click at [622, 366] on center "Save Cancel" at bounding box center [737, 380] width 421 height 62
click at [637, 376] on button "Save" at bounding box center [671, 388] width 98 height 47
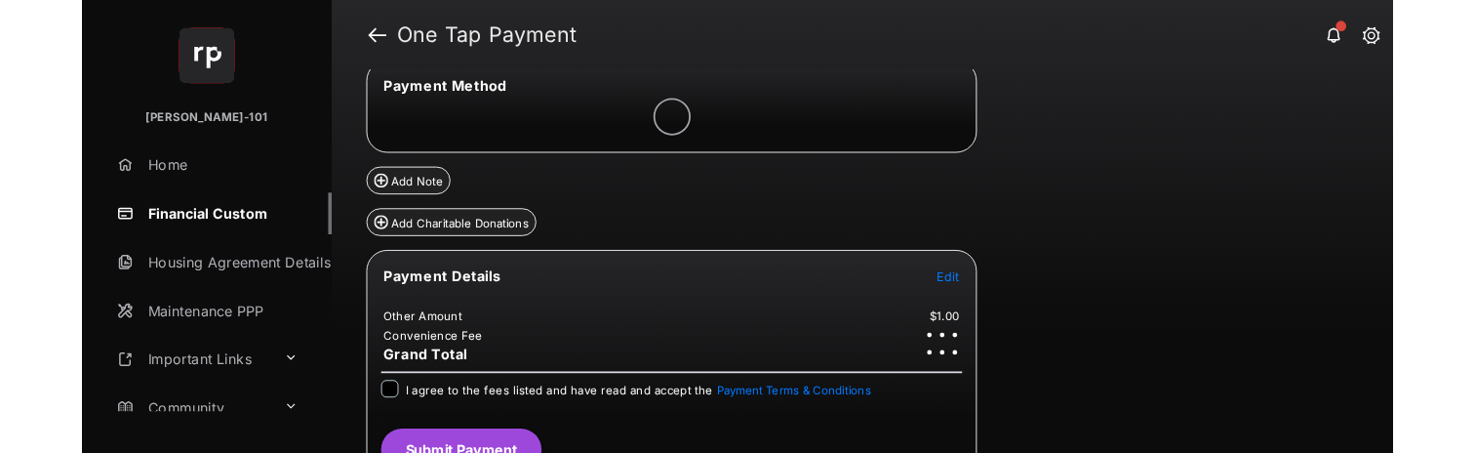
scroll to position [153, 0]
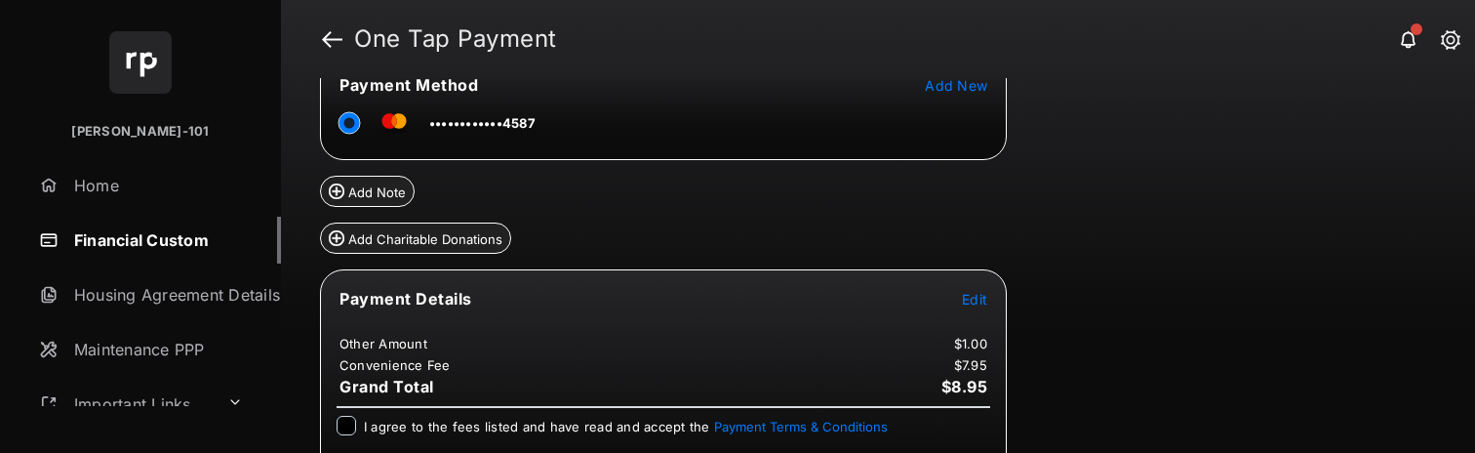
click at [413, 415] on label "I agree to the fees listed and have read and accept the Payment Terms & Conditi…" at bounding box center [626, 425] width 524 height 20
click at [411, 430] on span "I agree to the fees listed and have read and accept the Payment Terms & Conditi…" at bounding box center [626, 426] width 524 height 16
click at [349, 436] on div "I agree to the fees listed and have read and accept the Payment Terms & Conditi…" at bounding box center [662, 426] width 653 height 23
drag, startPoint x: 373, startPoint y: 425, endPoint x: 357, endPoint y: 423, distance: 15.7
click at [373, 425] on span "I agree to the fees listed and have read and accept the Payment Terms & Conditi…" at bounding box center [626, 426] width 524 height 16
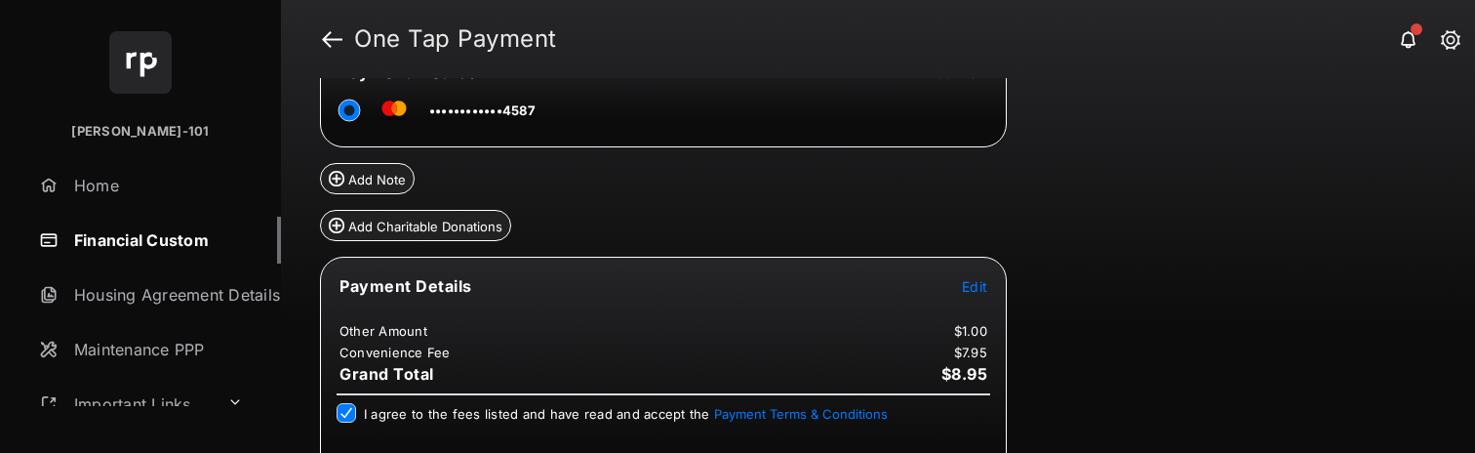
scroll to position [234, 0]
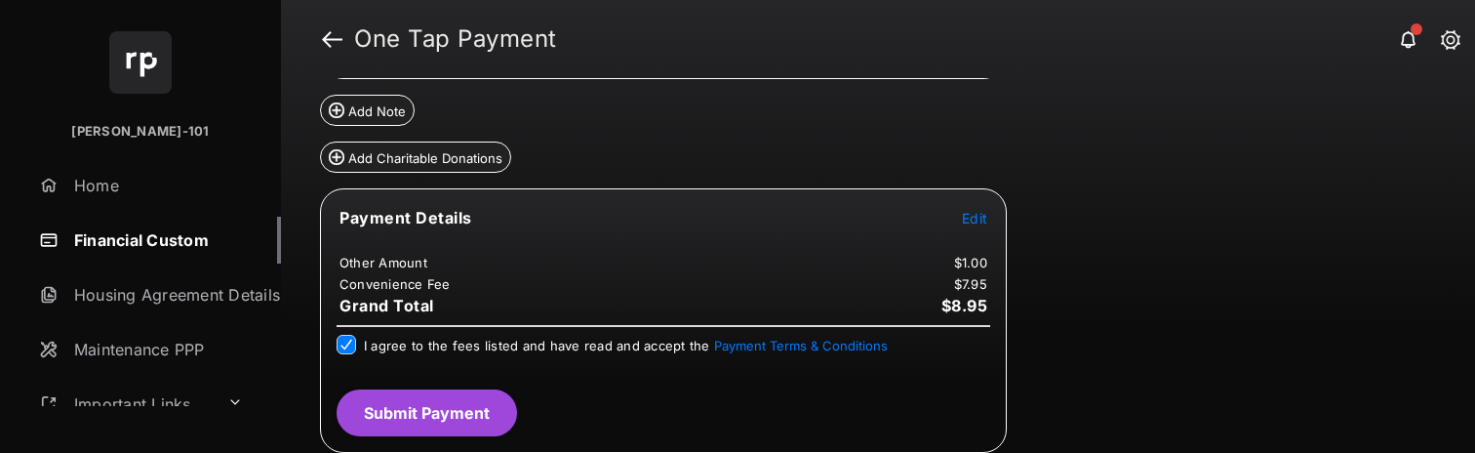
click at [442, 400] on button "Submit Payment" at bounding box center [426, 412] width 180 height 47
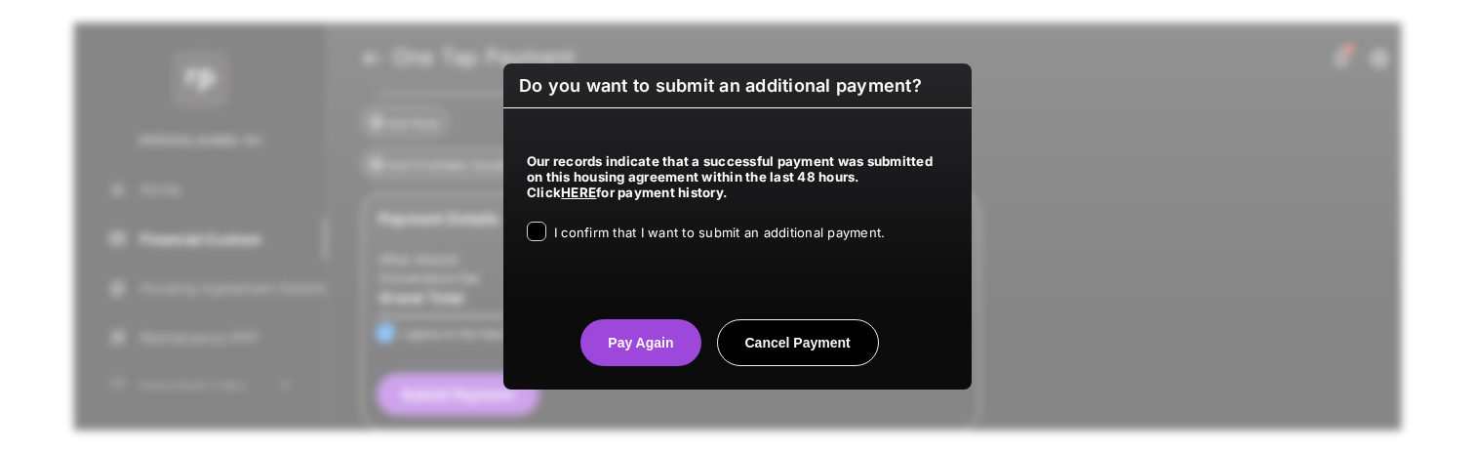
click at [651, 235] on span "I confirm that I want to submit an additional payment." at bounding box center [719, 232] width 331 height 16
drag, startPoint x: 642, startPoint y: 304, endPoint x: 635, endPoint y: 320, distance: 17.0
click at [642, 307] on center "Pay Again Cancel Payment" at bounding box center [737, 334] width 421 height 62
click at [632, 327] on button "Pay Again" at bounding box center [640, 342] width 120 height 47
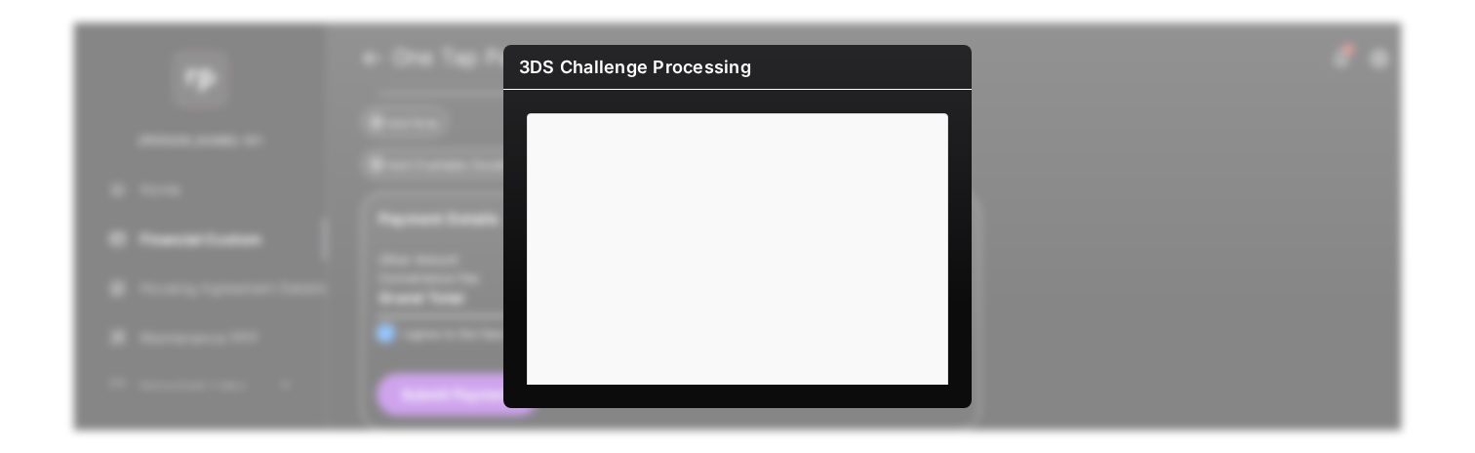
click at [766, 76] on h6 "3DS Challenge Processing" at bounding box center [737, 67] width 468 height 45
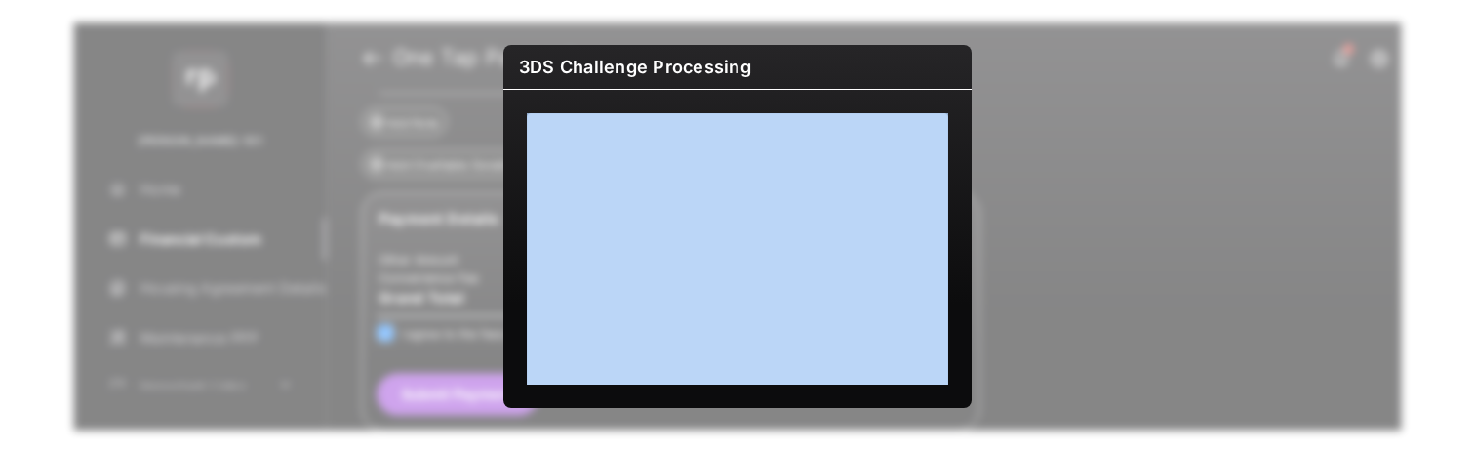
drag, startPoint x: 678, startPoint y: 92, endPoint x: 677, endPoint y: 117, distance: 25.4
click at [677, 106] on div "3DS Challenge Processing" at bounding box center [737, 226] width 468 height 363
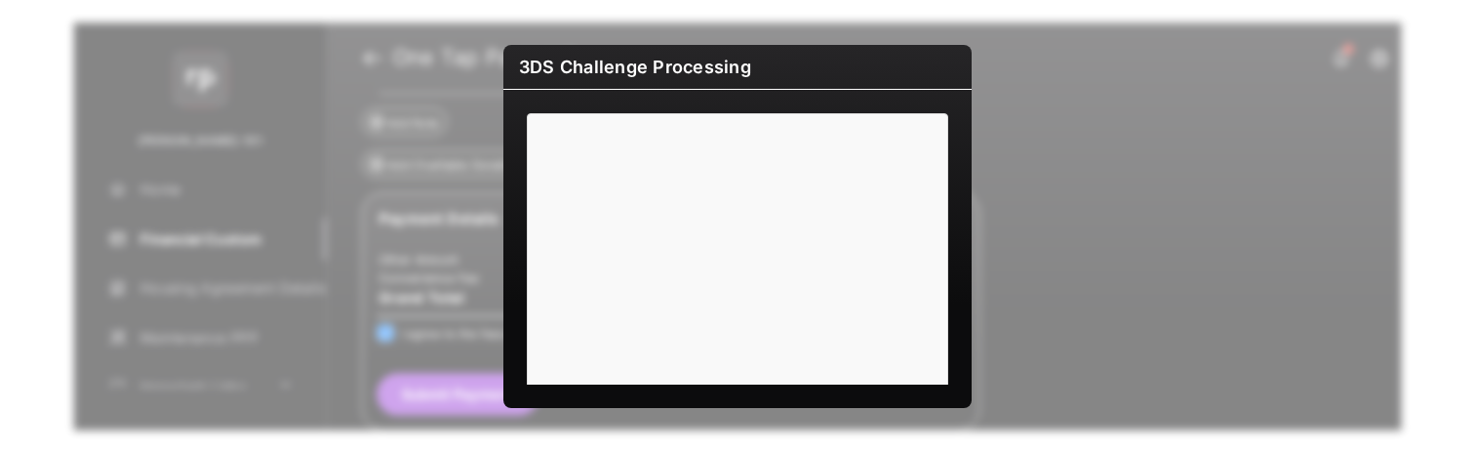
click at [523, 51] on h6 "3DS Challenge Processing" at bounding box center [737, 67] width 468 height 45
click at [520, 54] on h6 "3DS Challenge Processing" at bounding box center [737, 67] width 468 height 45
click at [943, 46] on h6 "3DS Challenge Processing" at bounding box center [737, 67] width 468 height 45
click at [410, 187] on div "3DS Challenge Processing" at bounding box center [737, 226] width 1475 height 453
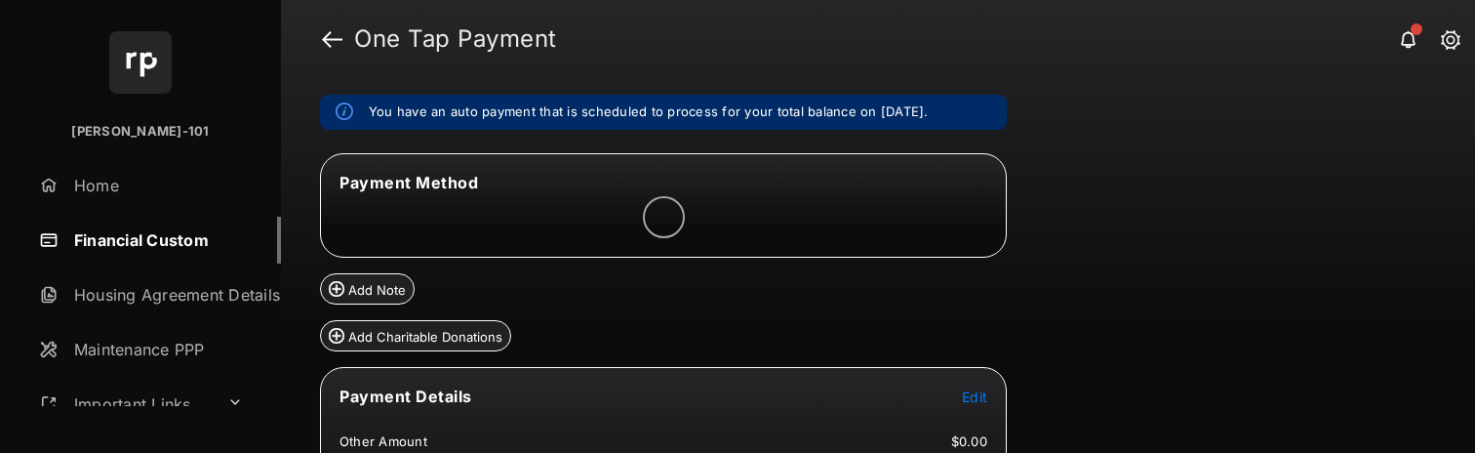
scroll to position [64, 0]
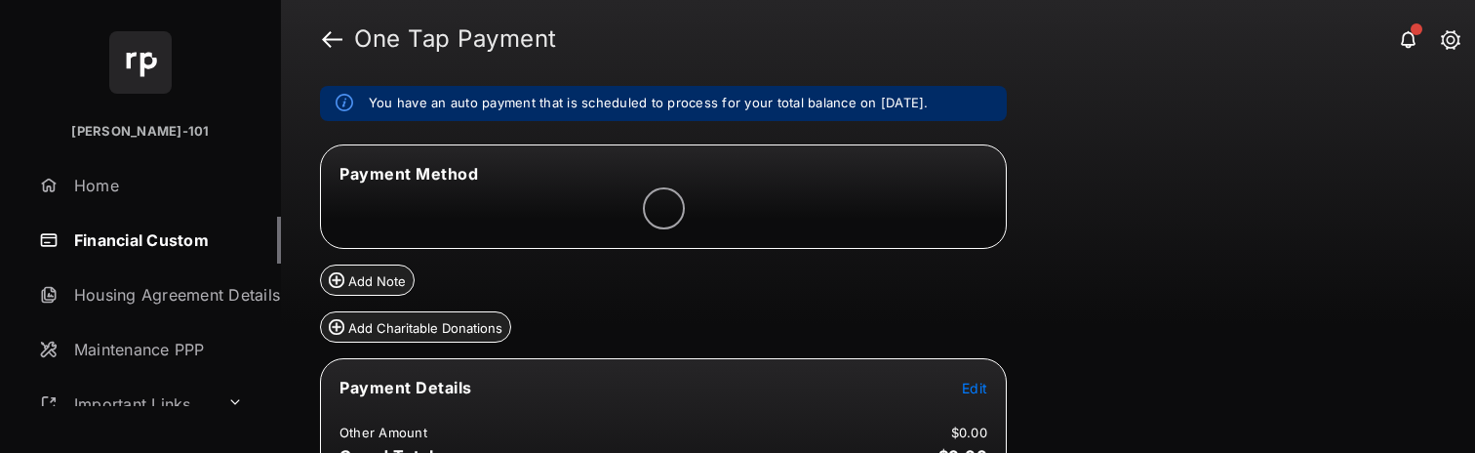
click at [979, 392] on span "Edit" at bounding box center [974, 387] width 25 height 17
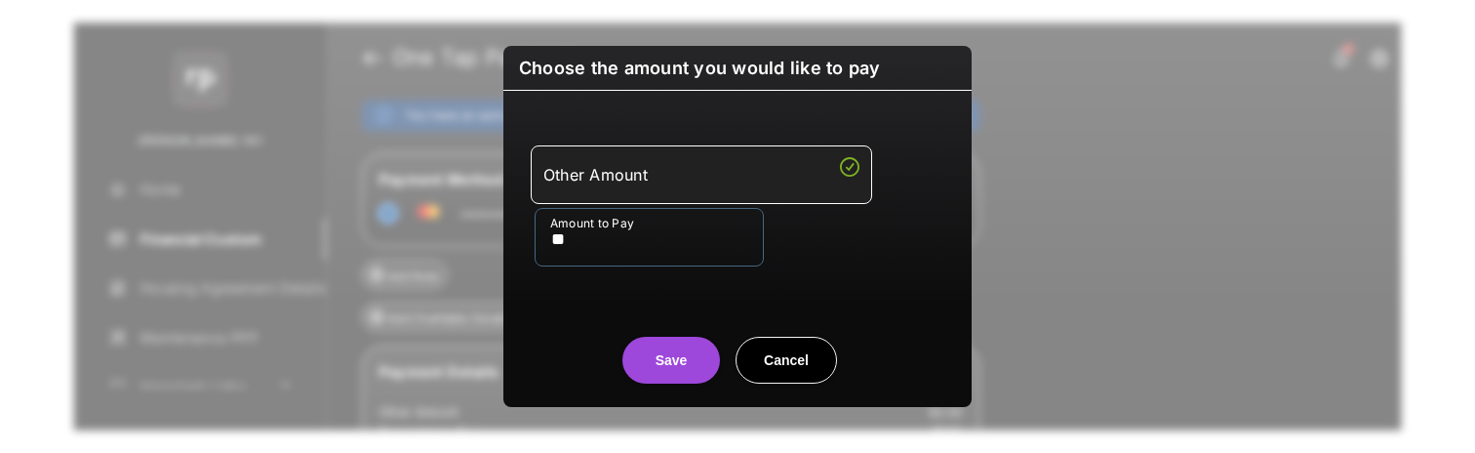
type input "**"
click at [605, 398] on div "Choose the amount you would like to pay Other Amount Amount to Pay ** Save Canc…" at bounding box center [737, 226] width 468 height 361
click at [642, 378] on button "Save" at bounding box center [671, 359] width 98 height 47
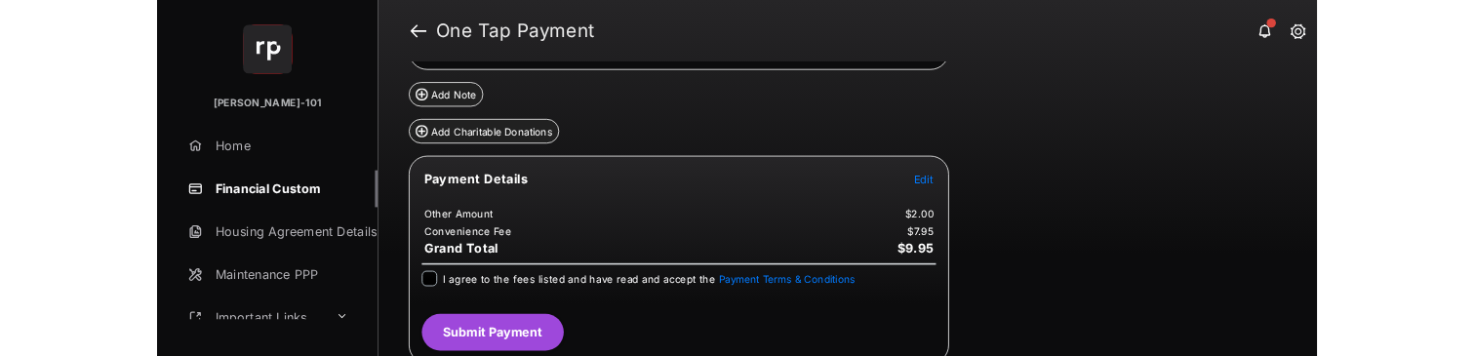
scroll to position [234, 0]
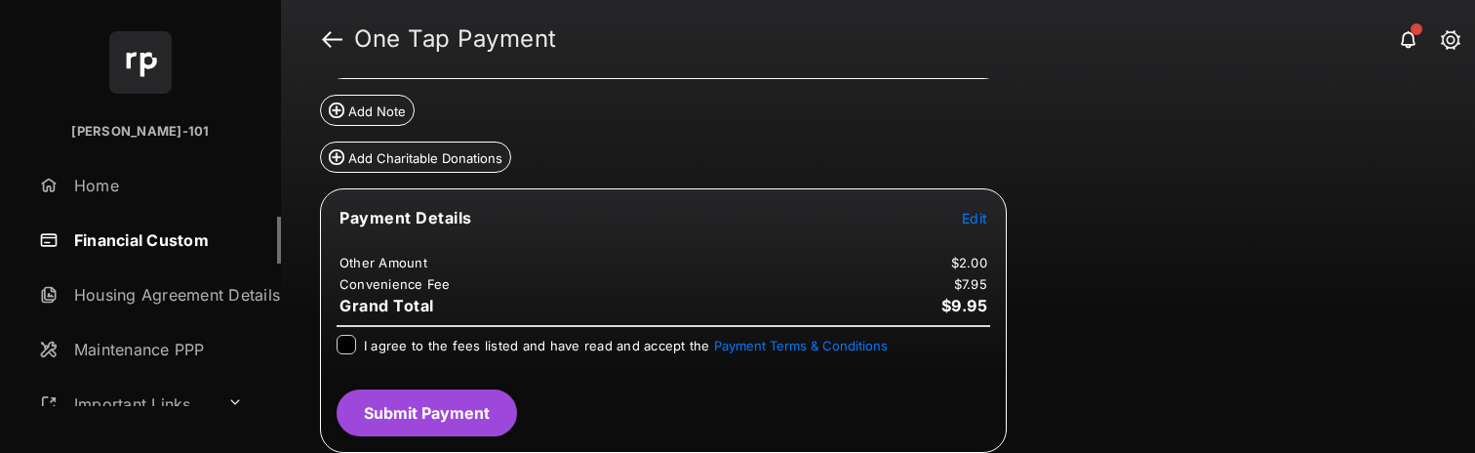
click at [435, 346] on span "I agree to the fees listed and have read and accept the Payment Terms & Conditi…" at bounding box center [626, 345] width 524 height 16
click at [448, 398] on button "Submit Payment" at bounding box center [426, 412] width 180 height 47
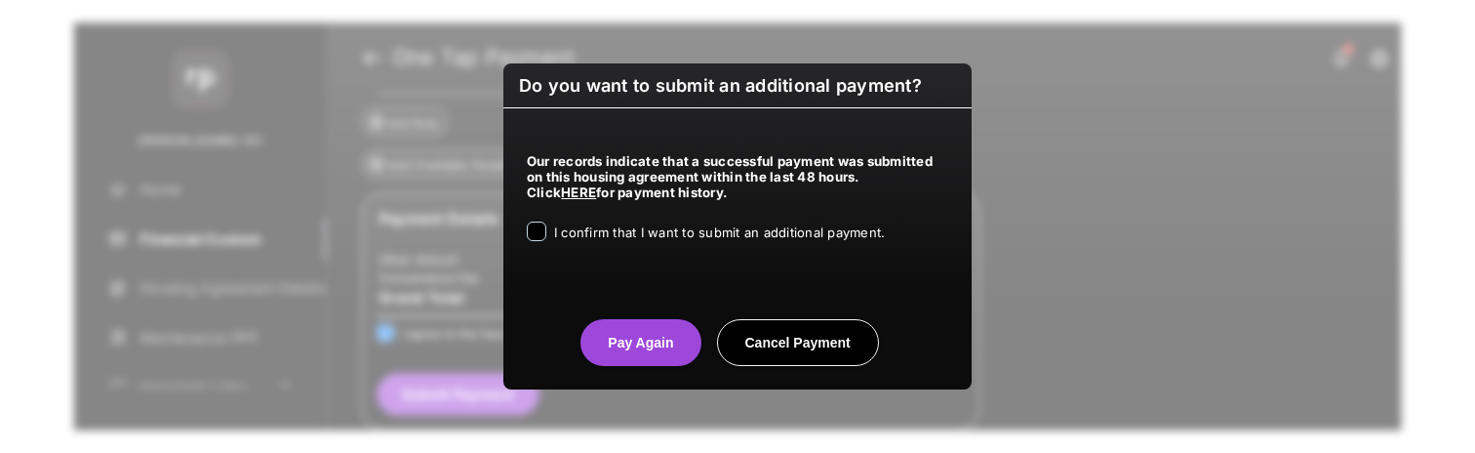
click at [824, 233] on span "I confirm that I want to submit an additional payment." at bounding box center [719, 232] width 331 height 16
click at [602, 352] on button "Pay Again" at bounding box center [640, 342] width 120 height 47
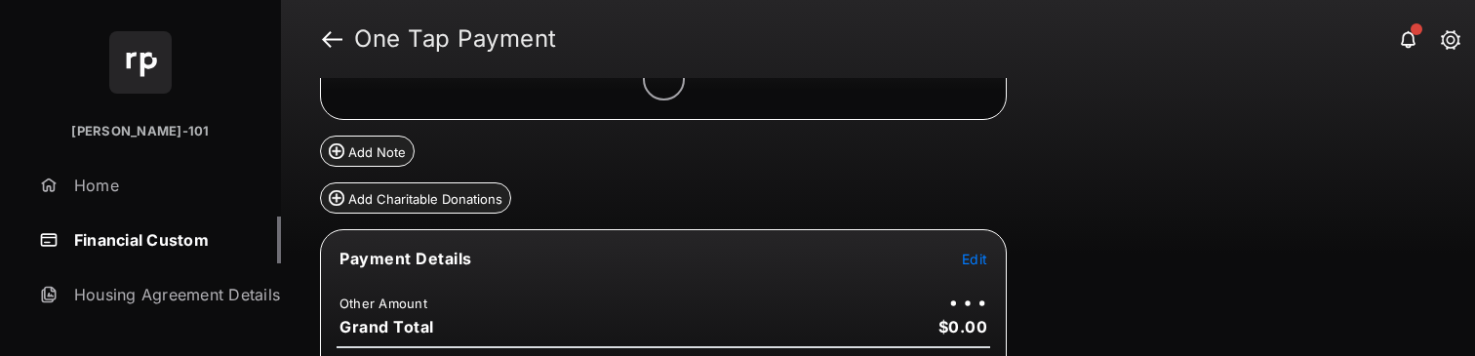
scroll to position [241, 0]
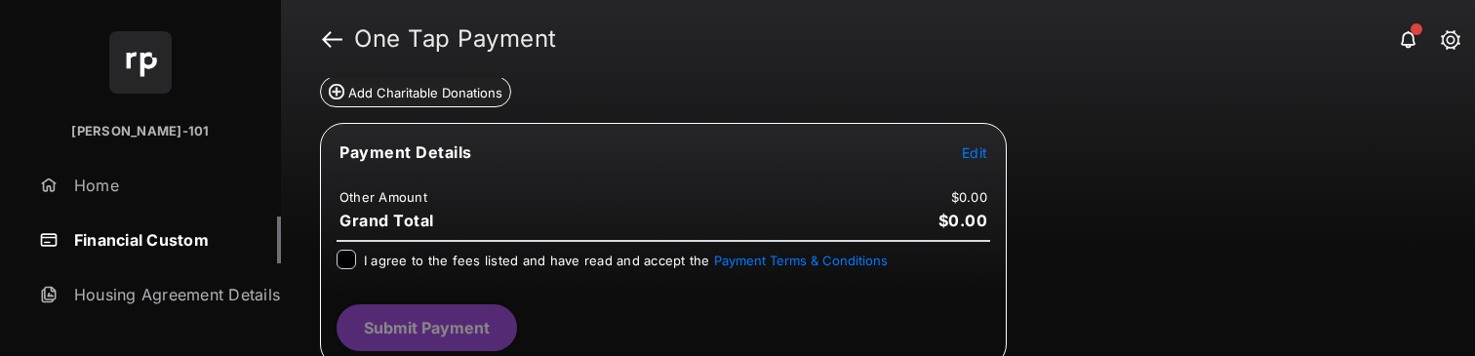
click at [986, 153] on td "Edit" at bounding box center [974, 151] width 27 height 21
click at [979, 157] on span "Edit" at bounding box center [974, 152] width 25 height 17
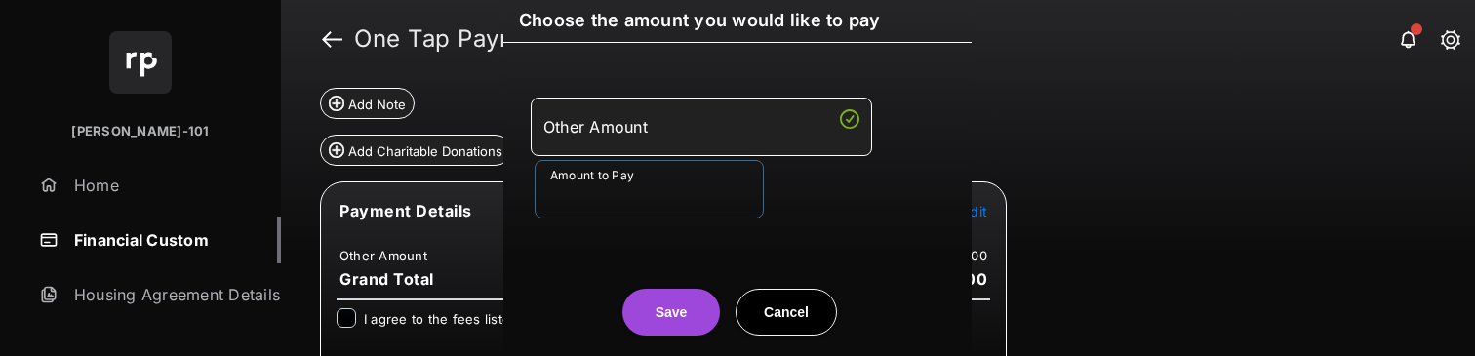
scroll to position [299, 0]
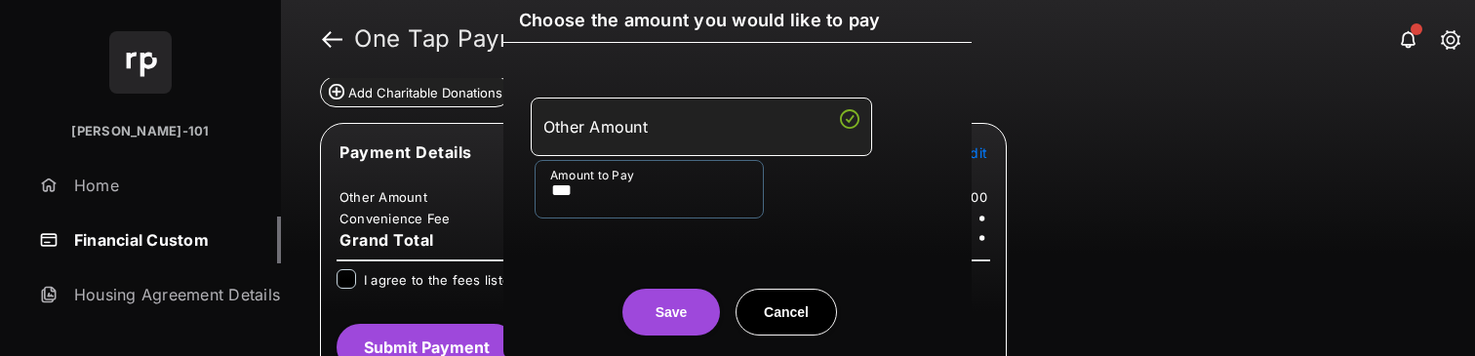
type input "***"
click at [686, 294] on button "Save" at bounding box center [671, 312] width 98 height 47
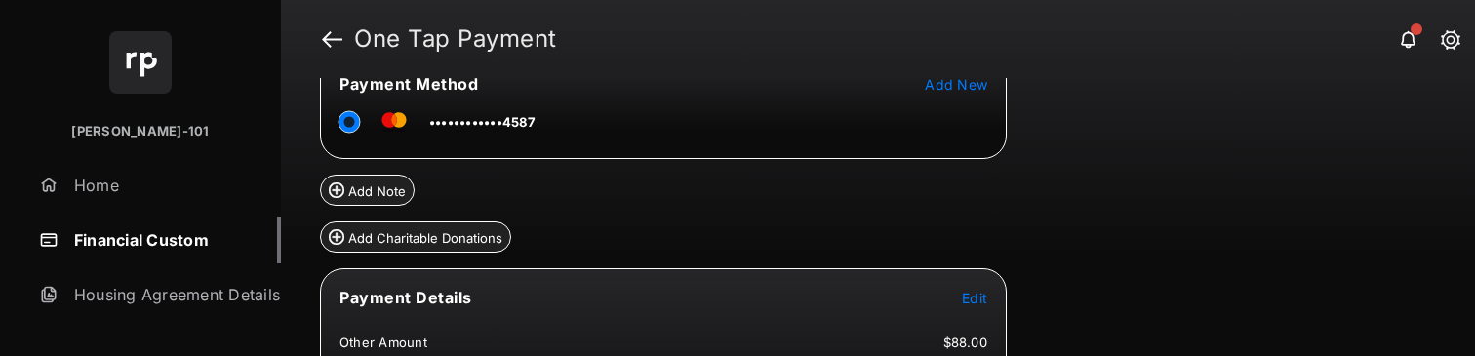
scroll to position [331, 0]
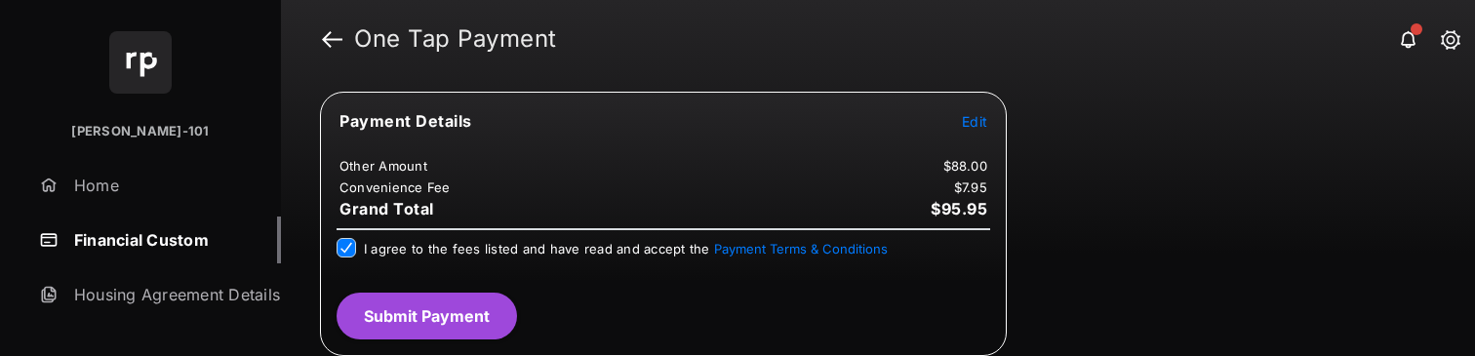
click at [443, 326] on button "Submit Payment" at bounding box center [426, 316] width 180 height 47
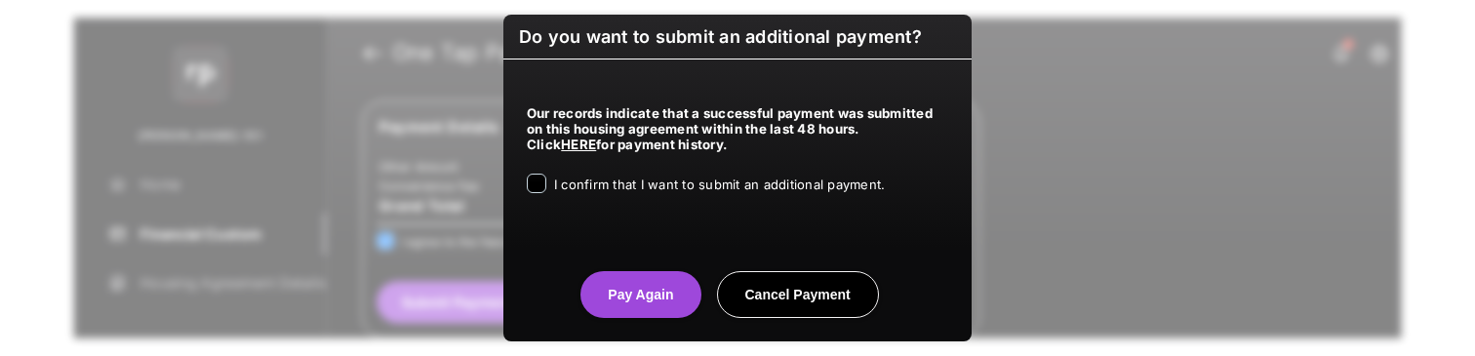
click at [700, 195] on div "I confirm that I want to submit an additional payment." at bounding box center [719, 185] width 331 height 23
click at [652, 194] on div "I confirm that I want to submit an additional payment." at bounding box center [719, 185] width 331 height 23
click at [642, 205] on div "Our records indicate that a successful payment was submitted on this housing ag…" at bounding box center [737, 145] width 468 height 172
click at [651, 189] on span "I confirm that I want to submit an additional payment." at bounding box center [719, 185] width 331 height 16
click at [644, 260] on center "Pay Again Cancel Payment" at bounding box center [737, 287] width 421 height 62
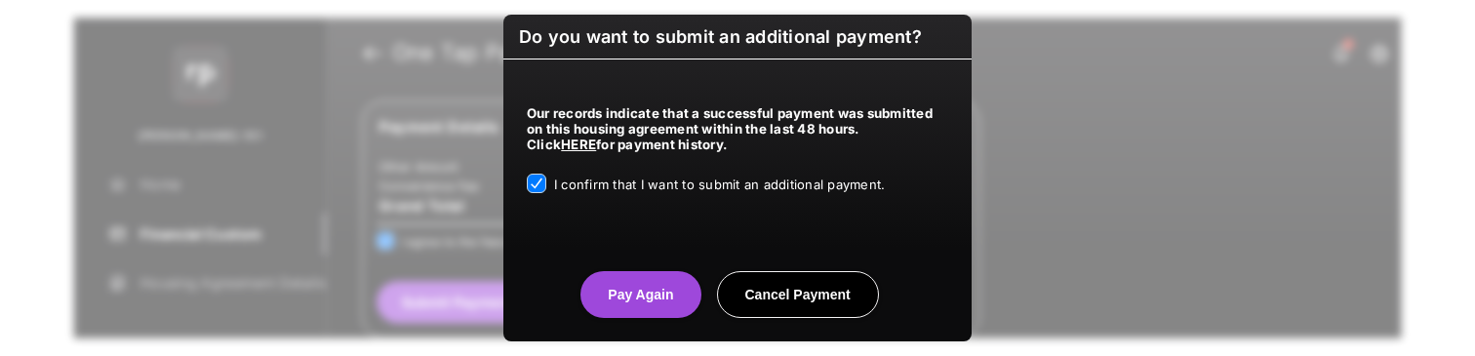
click at [649, 283] on button "Pay Again" at bounding box center [640, 294] width 120 height 47
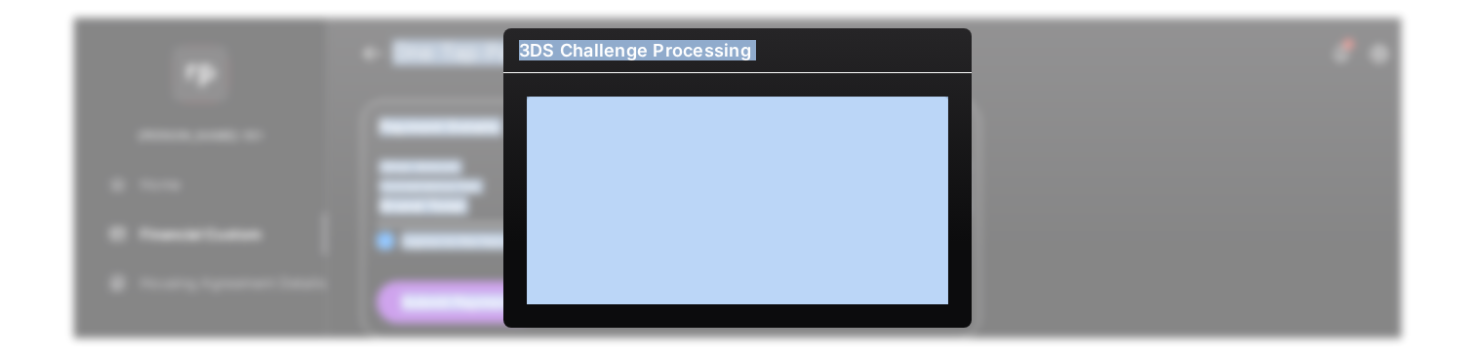
click at [243, 355] on html "Bldg Vayujeet-101 Home Financial Custom Housing Agreement Details Maintenance P…" at bounding box center [737, 178] width 1475 height 356
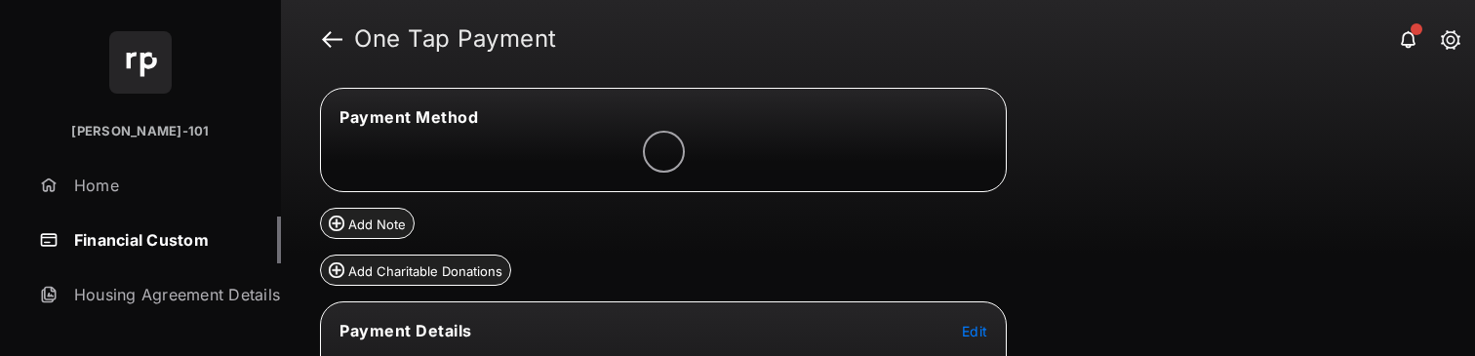
scroll to position [65, 0]
click at [965, 328] on span "Edit" at bounding box center [974, 328] width 25 height 17
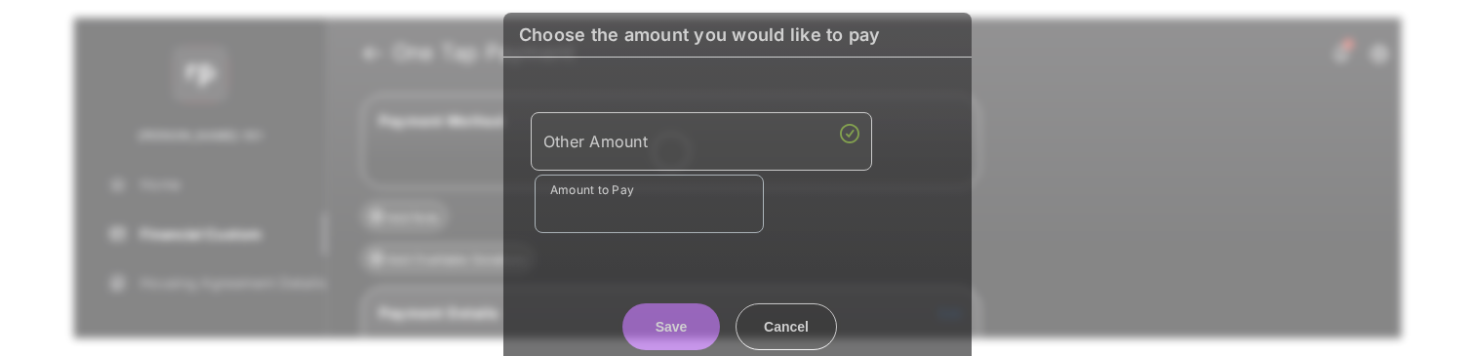
scroll to position [124, 0]
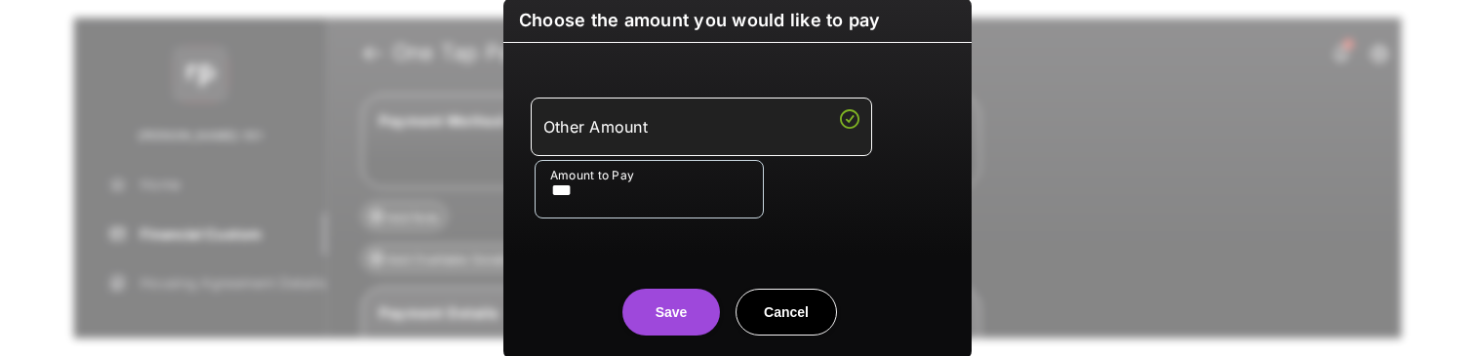
type input "***"
drag, startPoint x: 687, startPoint y: 306, endPoint x: 675, endPoint y: 324, distance: 21.1
click at [686, 306] on button "Save" at bounding box center [671, 312] width 98 height 47
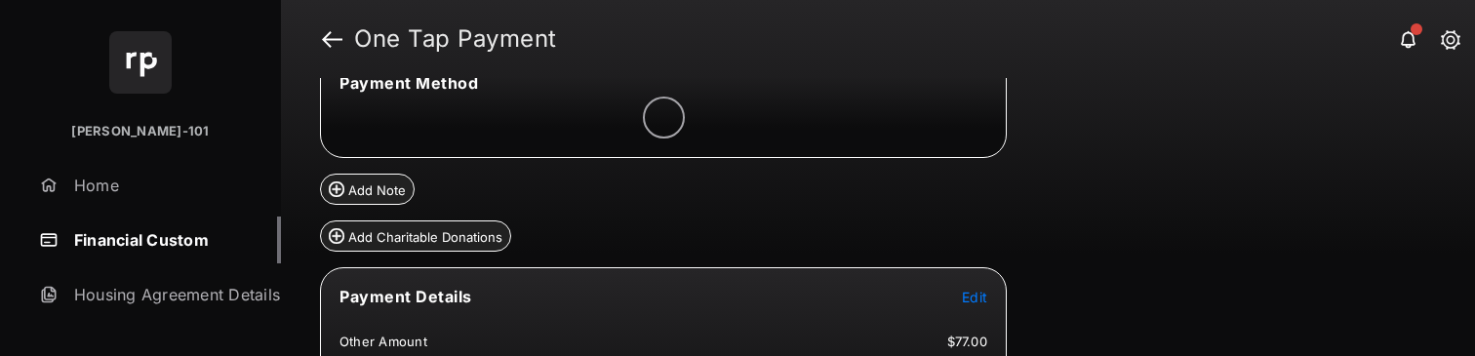
scroll to position [332, 0]
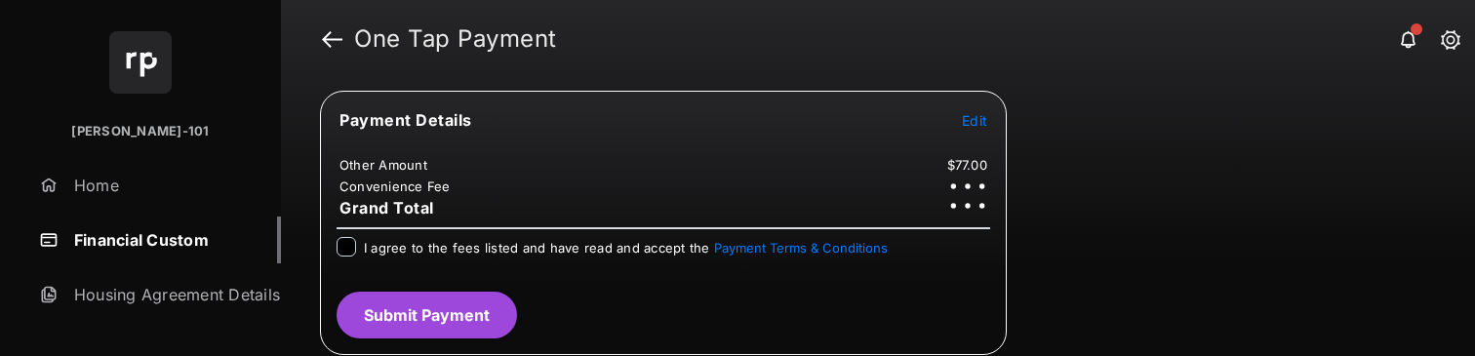
click at [596, 235] on div "Payment Details Edit Other Amount $77.00 Convenience Fee Grand Total I agree to…" at bounding box center [663, 223] width 687 height 264
click at [580, 275] on div "Payment Details Edit Other Amount $77.00 Convenience Fee Grand Total I agree to…" at bounding box center [663, 223] width 687 height 264
click at [570, 230] on div "Payment Details Edit Other Amount $77.00 Convenience Fee Grand Total I agree to…" at bounding box center [663, 223] width 687 height 264
click at [548, 249] on span "I agree to the fees listed and have read and accept the Payment Terms & Conditi…" at bounding box center [626, 248] width 524 height 16
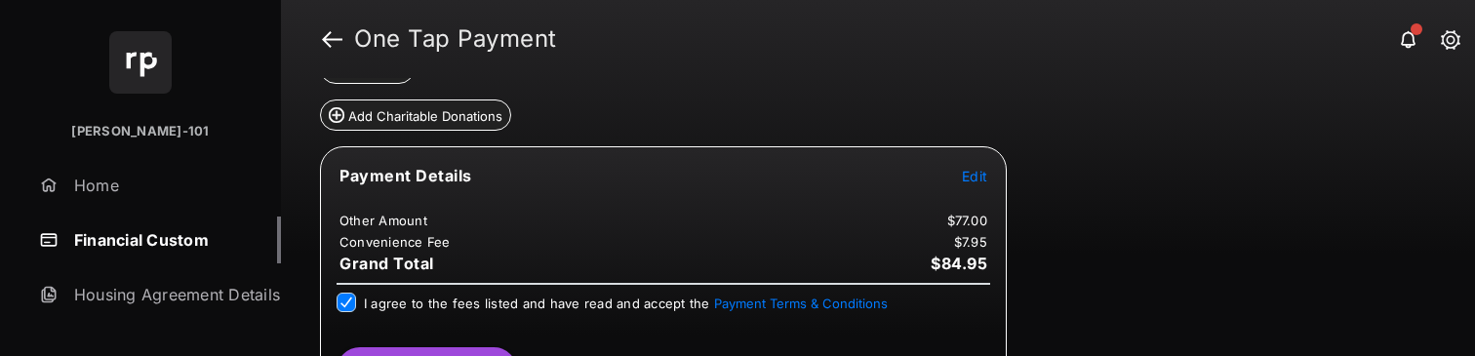
scroll to position [331, 0]
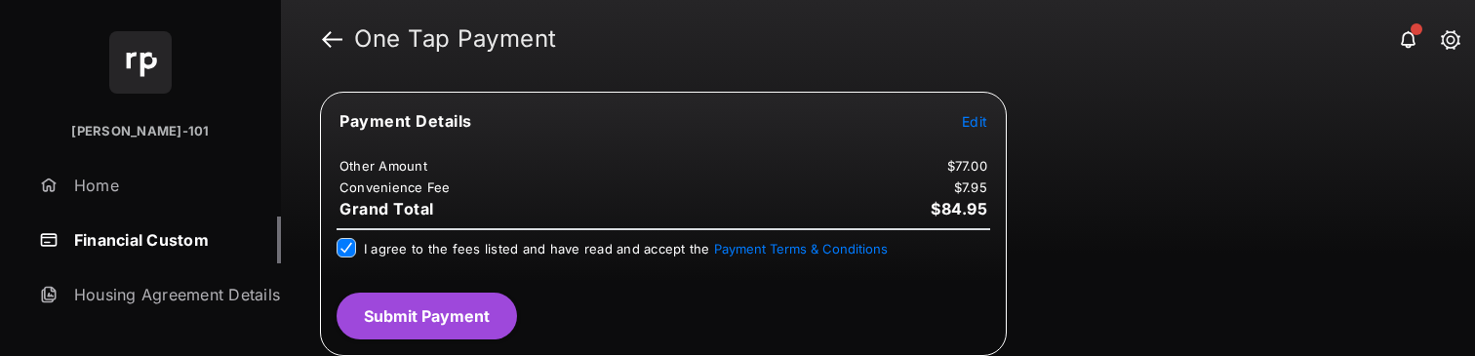
click at [473, 328] on button "Submit Payment" at bounding box center [426, 316] width 180 height 47
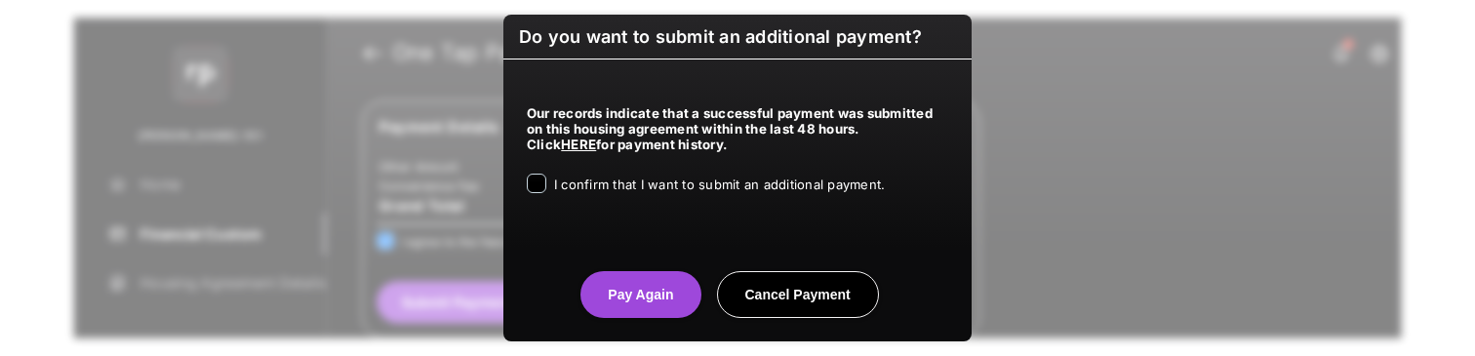
click at [620, 193] on div "I confirm that I want to submit an additional payment." at bounding box center [719, 185] width 331 height 23
click at [636, 187] on span "I confirm that I want to submit an additional payment." at bounding box center [719, 185] width 331 height 16
click at [661, 311] on button "Pay Again" at bounding box center [640, 294] width 120 height 47
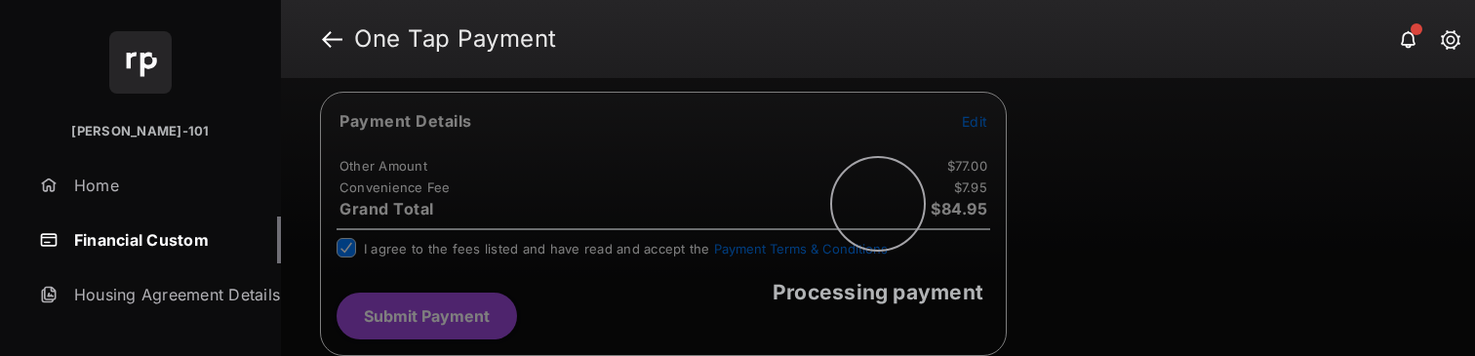
scroll to position [0, 0]
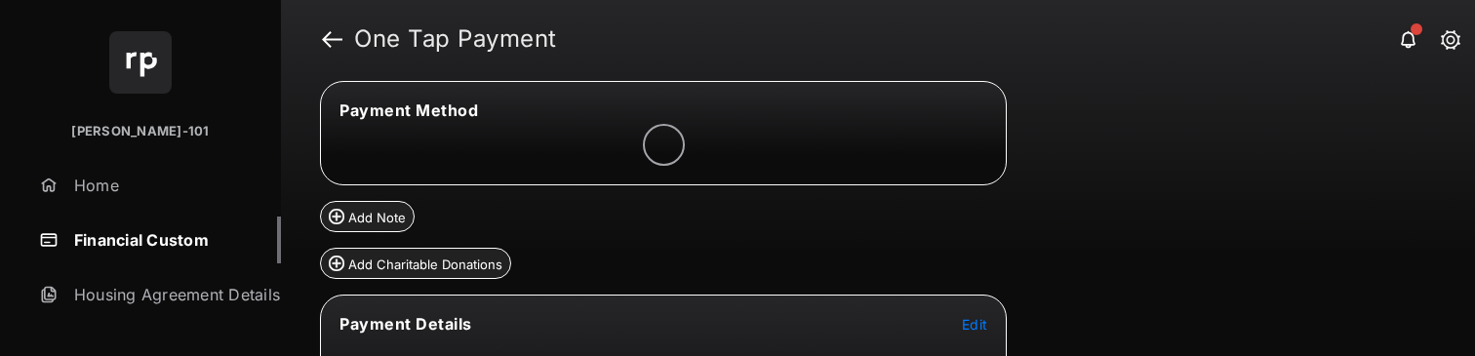
scroll to position [312, 0]
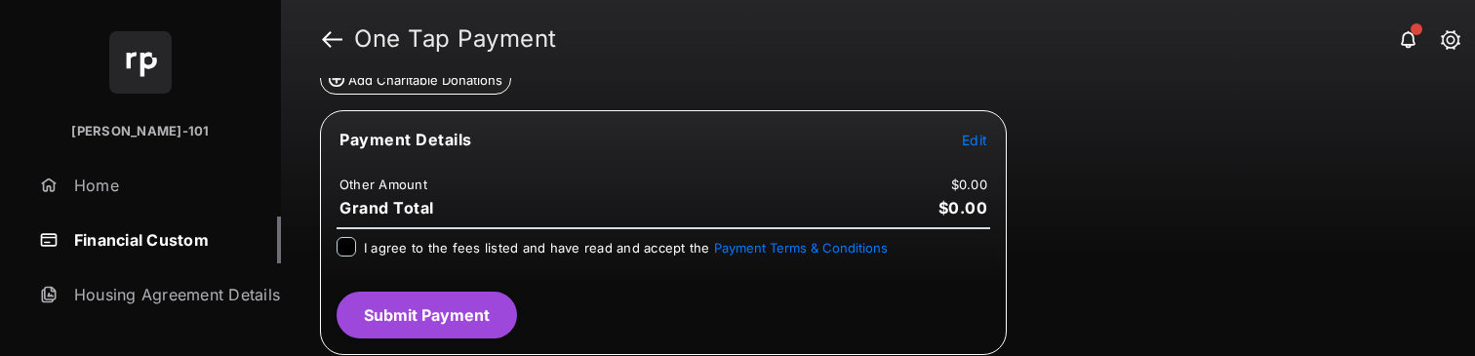
click at [959, 139] on tr "Payment Details Edit" at bounding box center [663, 151] width 681 height 45
click at [971, 138] on span "Edit" at bounding box center [974, 140] width 25 height 17
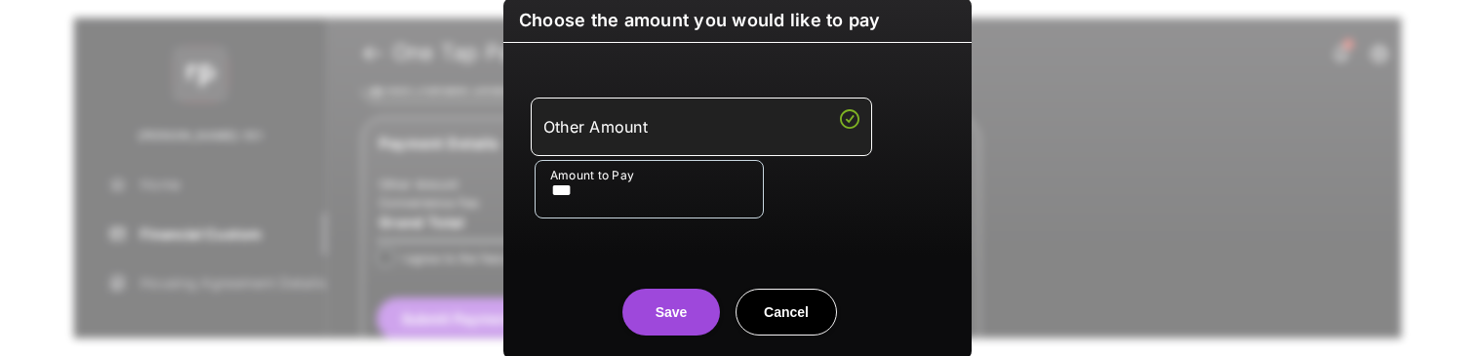
type input "***"
click at [710, 304] on button "Save" at bounding box center [671, 312] width 98 height 47
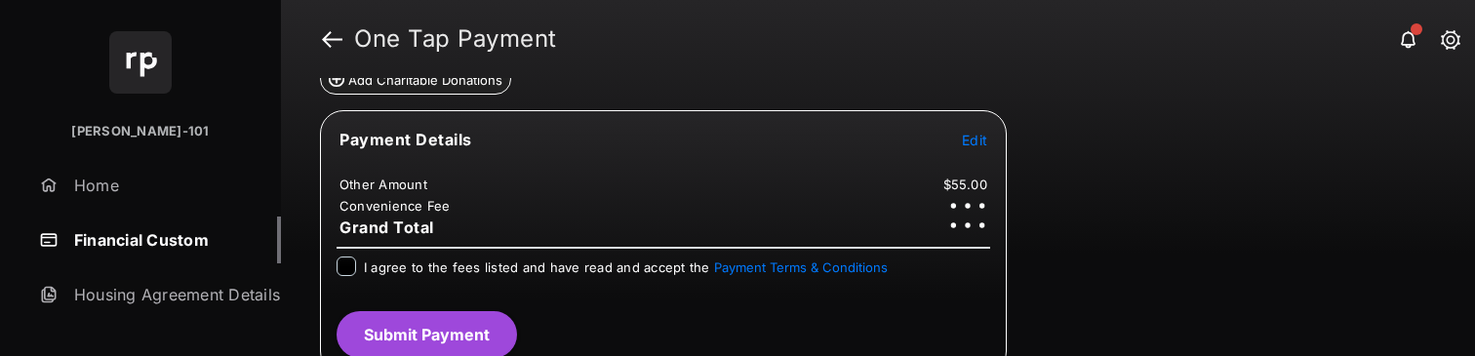
click at [477, 266] on span "I agree to the fees listed and have read and accept the Payment Terms & Conditi…" at bounding box center [626, 267] width 524 height 16
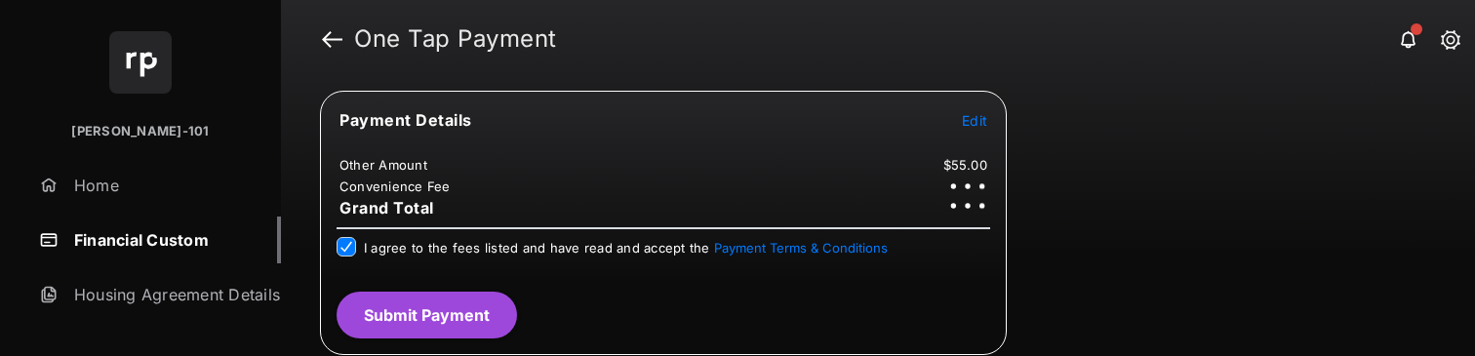
scroll to position [331, 0]
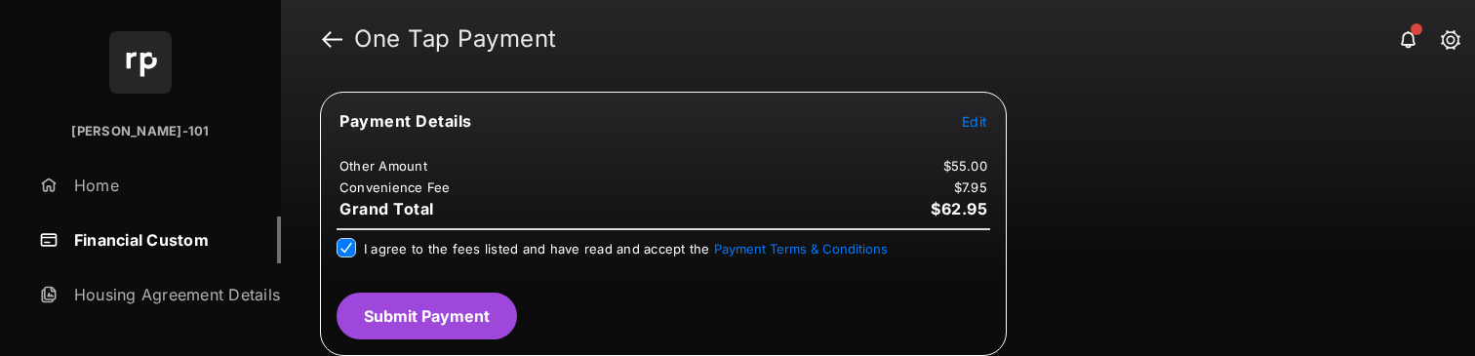
click at [467, 320] on button "Submit Payment" at bounding box center [426, 316] width 180 height 47
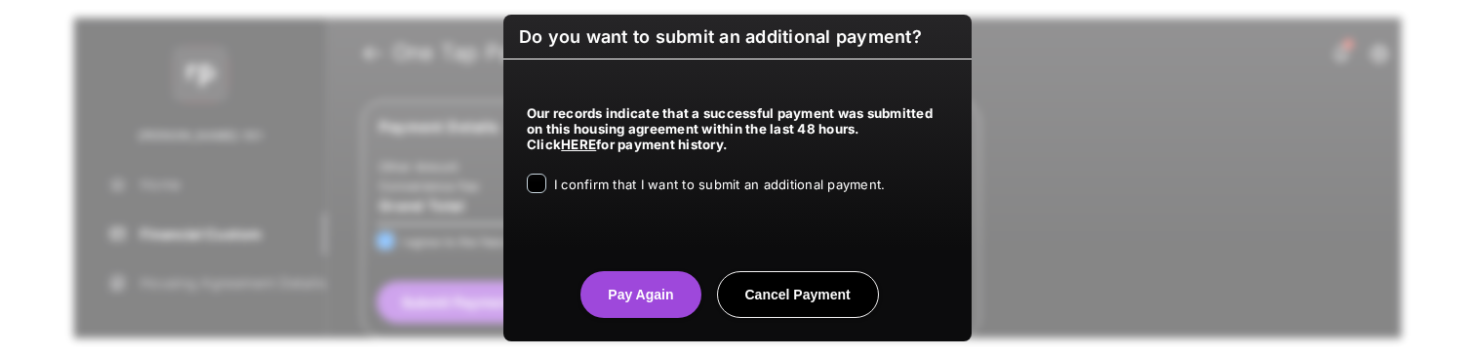
click at [632, 200] on div "Our records indicate that a successful payment was submitted on this housing ag…" at bounding box center [737, 145] width 468 height 172
drag, startPoint x: 638, startPoint y: 183, endPoint x: 637, endPoint y: 193, distance: 9.8
click at [638, 183] on span "I confirm that I want to submit an additional payment." at bounding box center [719, 185] width 331 height 16
click at [622, 288] on button "Pay Again" at bounding box center [640, 294] width 120 height 47
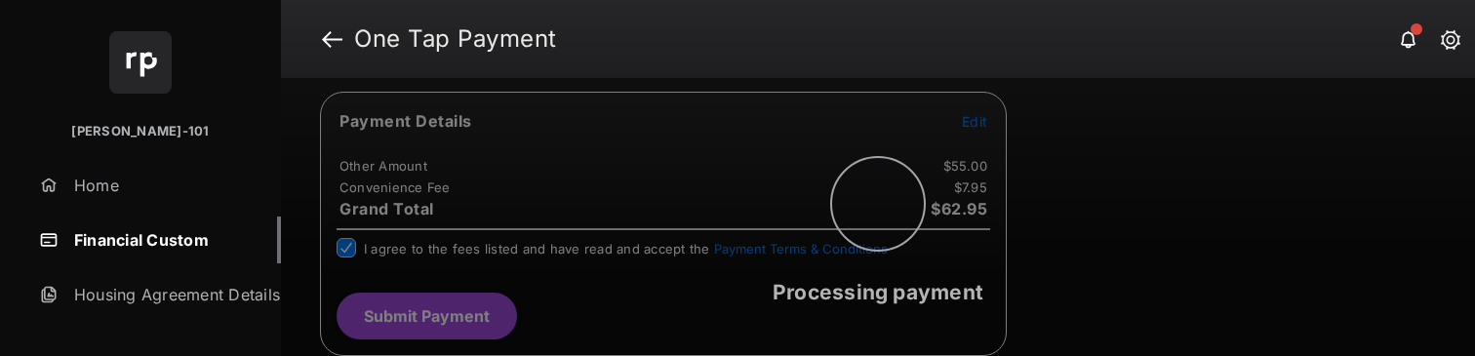
scroll to position [0, 0]
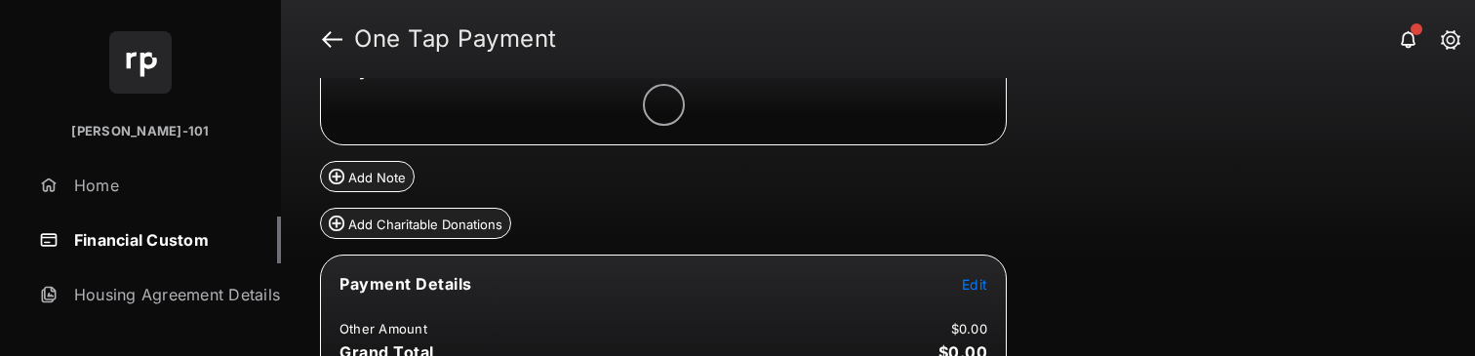
scroll to position [253, 0]
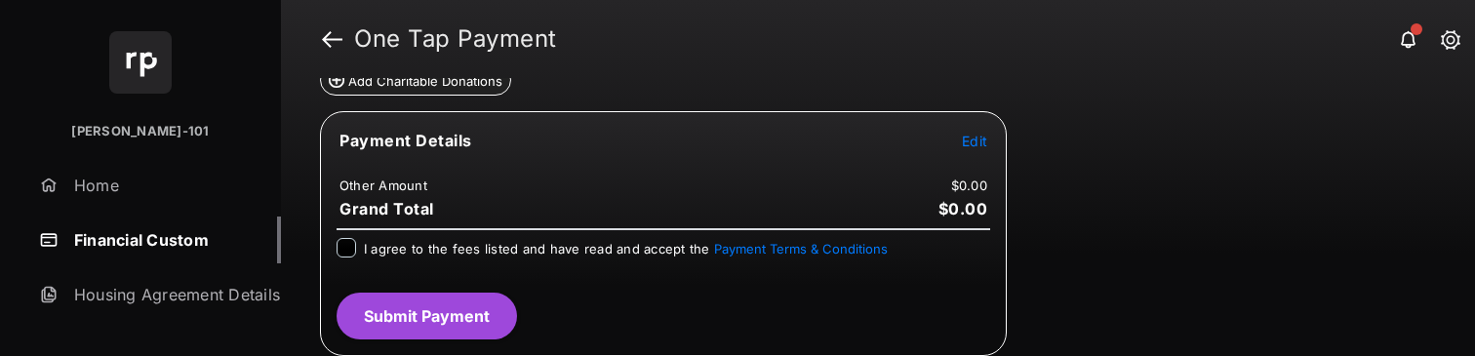
click at [975, 142] on span "Edit" at bounding box center [974, 141] width 25 height 17
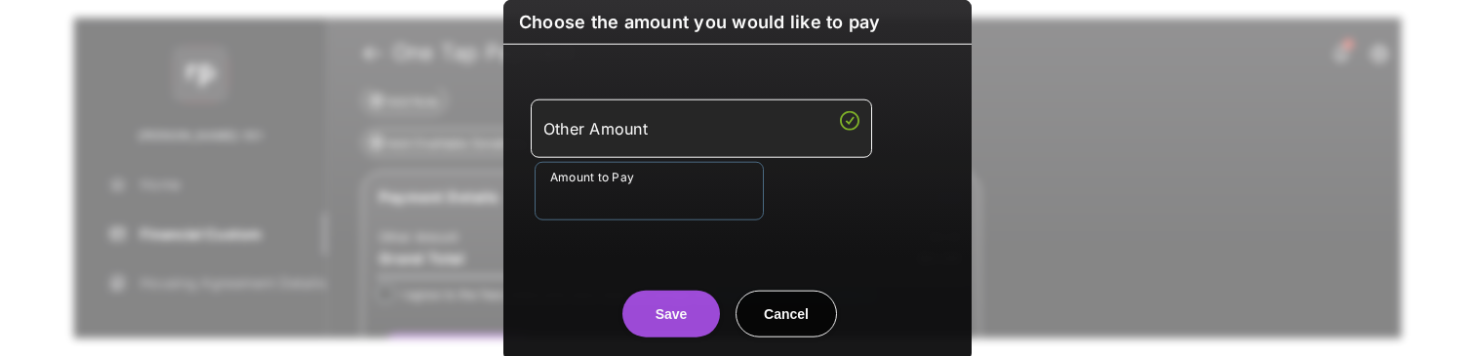
scroll to position [312, 0]
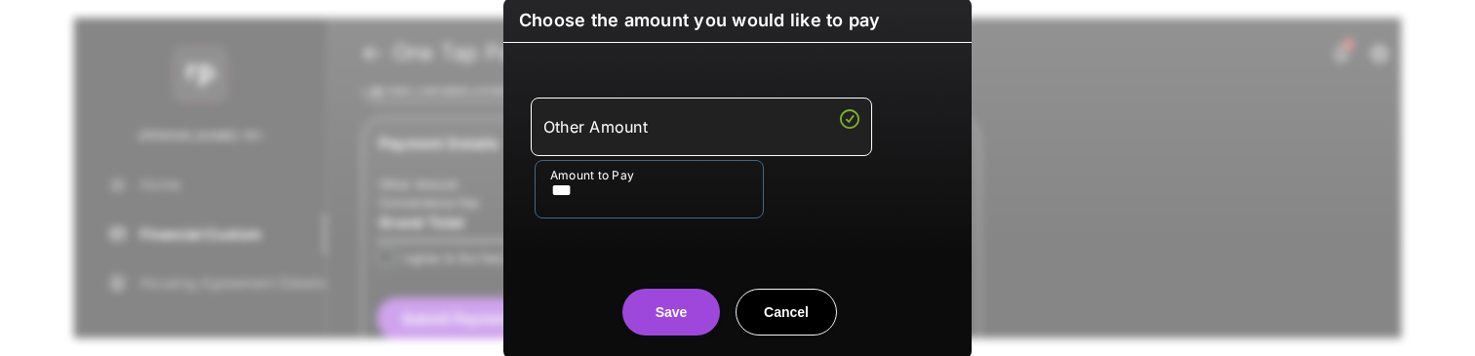
type input "***"
click at [601, 221] on div "Other Amount Amount to Pay ***" at bounding box center [737, 157] width 445 height 183
click at [636, 311] on button "Save" at bounding box center [671, 312] width 98 height 47
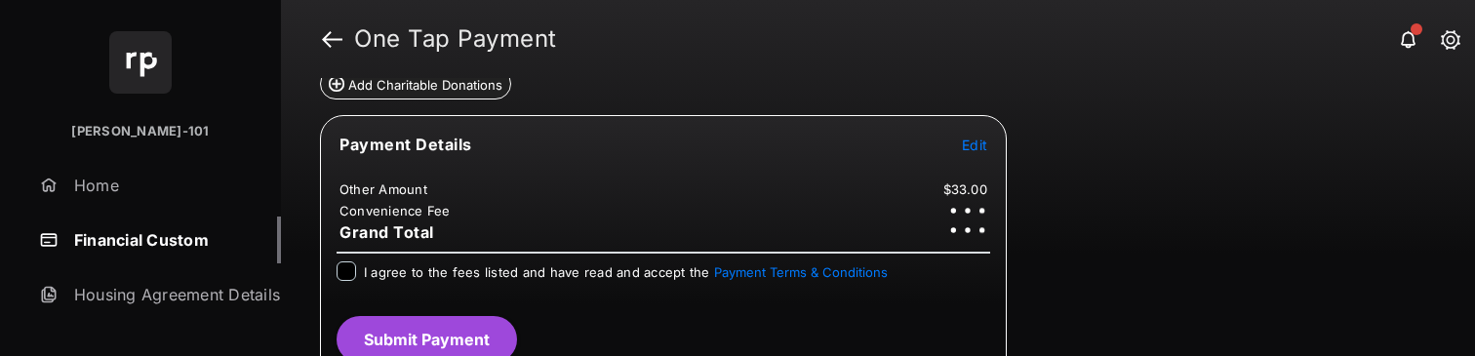
scroll to position [327, 0]
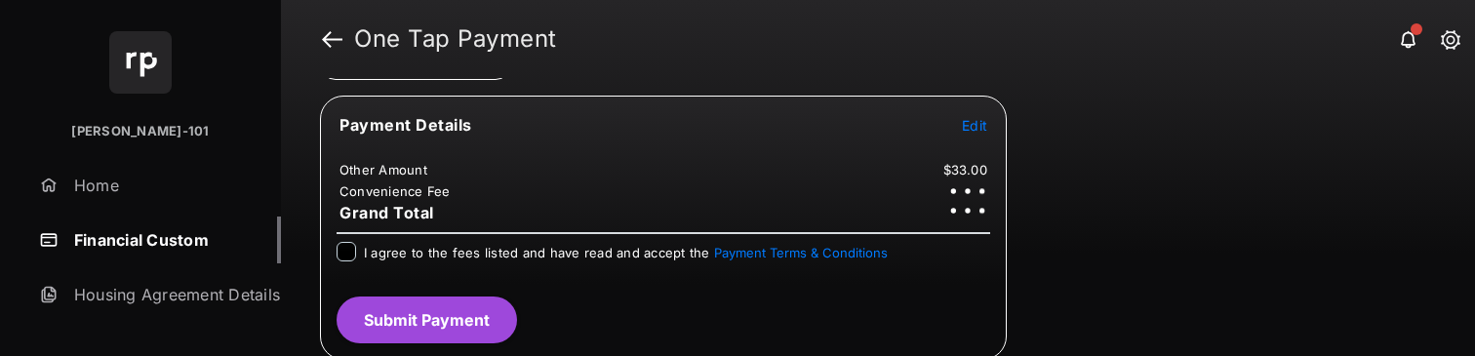
click at [446, 261] on div "I agree to the fees listed and have read and accept the Payment Terms & Conditi…" at bounding box center [626, 253] width 524 height 23
click at [442, 257] on span "I agree to the fees listed and have read and accept the Payment Terms & Conditi…" at bounding box center [626, 253] width 524 height 16
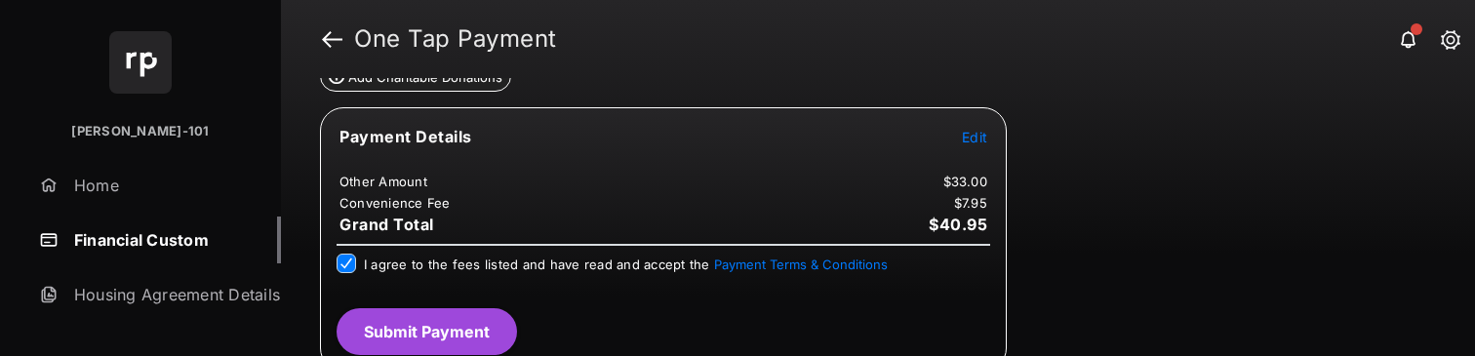
scroll to position [331, 0]
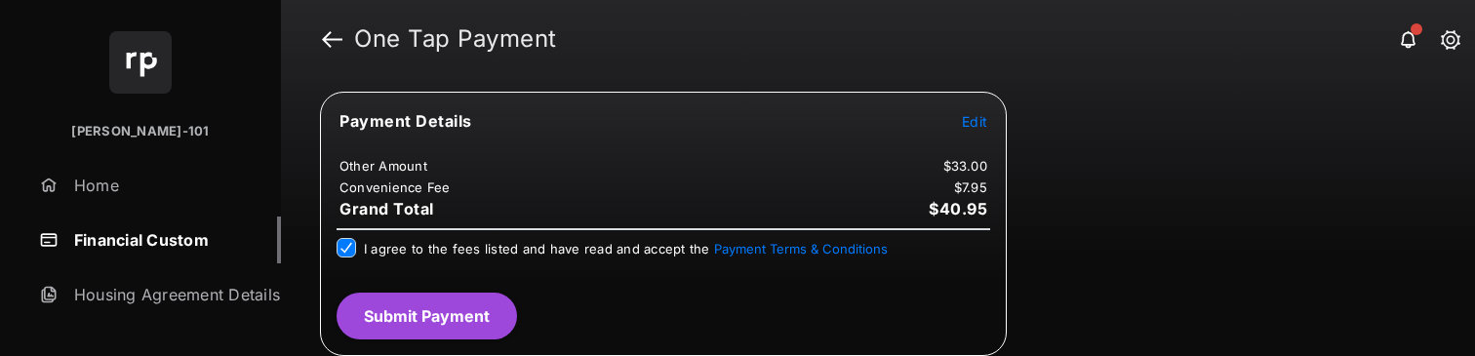
click at [437, 311] on button "Submit Payment" at bounding box center [426, 316] width 180 height 47
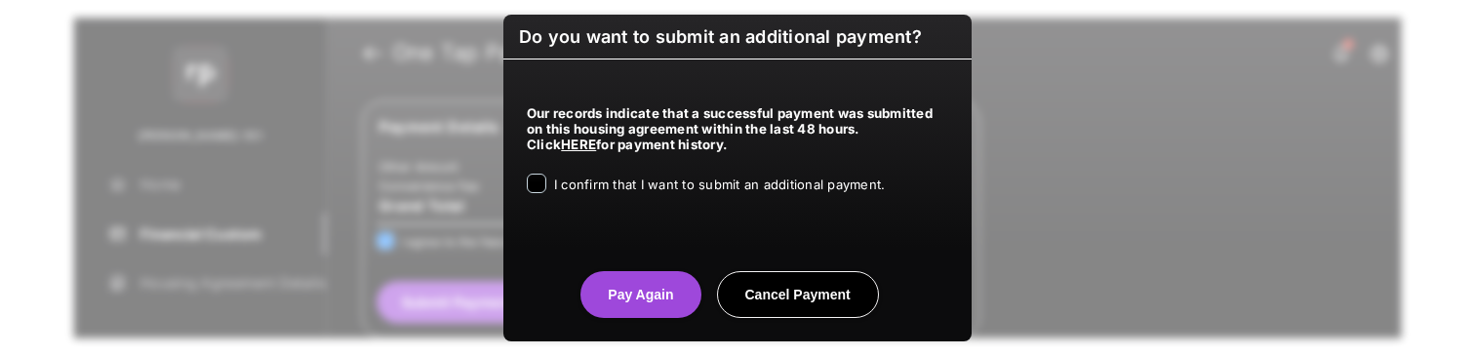
click at [629, 192] on label "I confirm that I want to submit an additional payment." at bounding box center [719, 184] width 331 height 20
click at [612, 284] on button "Pay Again" at bounding box center [640, 294] width 120 height 47
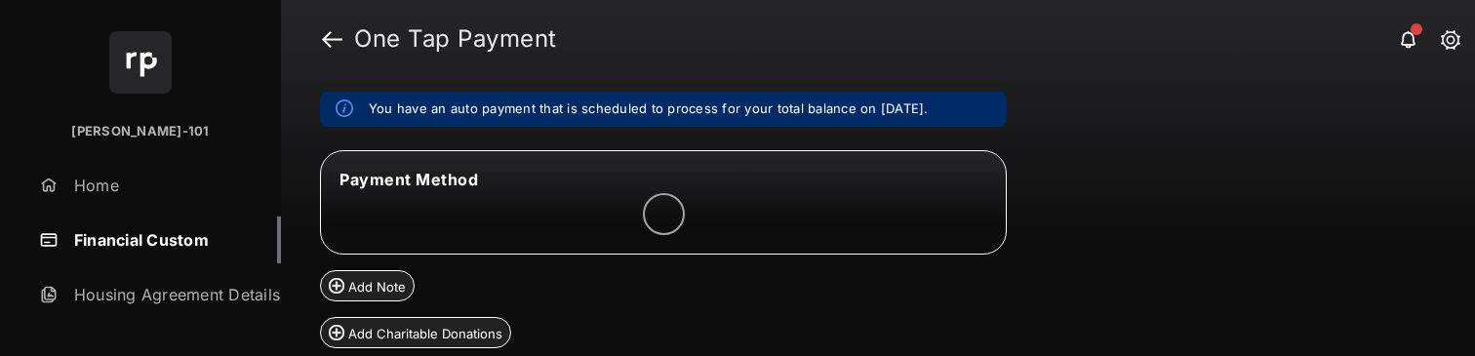
scroll to position [179, 0]
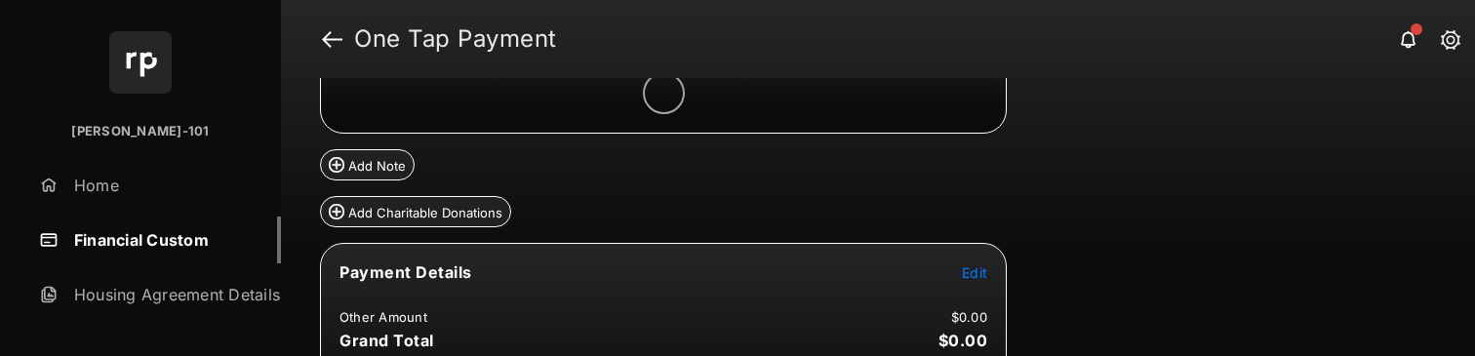
click at [984, 272] on span "Edit" at bounding box center [974, 272] width 25 height 17
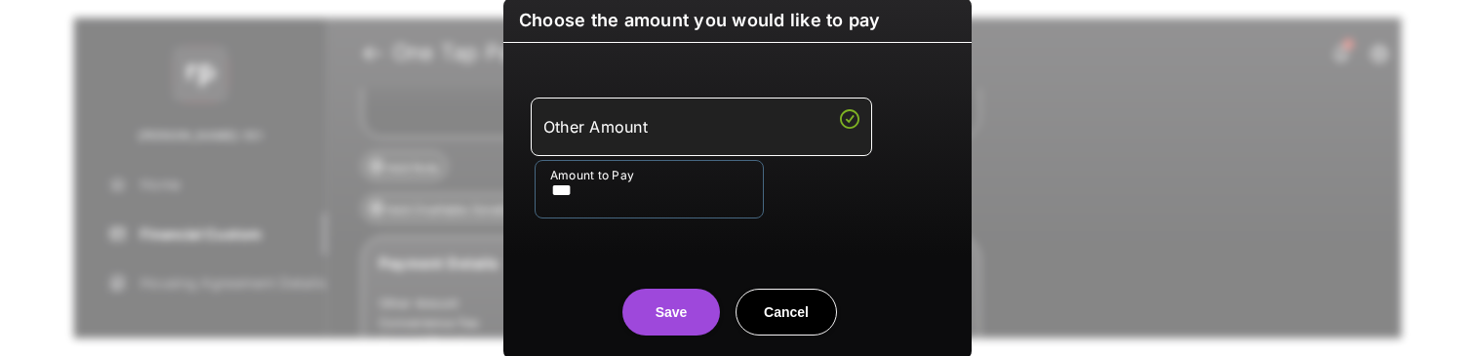
type input "***"
click at [664, 302] on button "Save" at bounding box center [671, 312] width 98 height 47
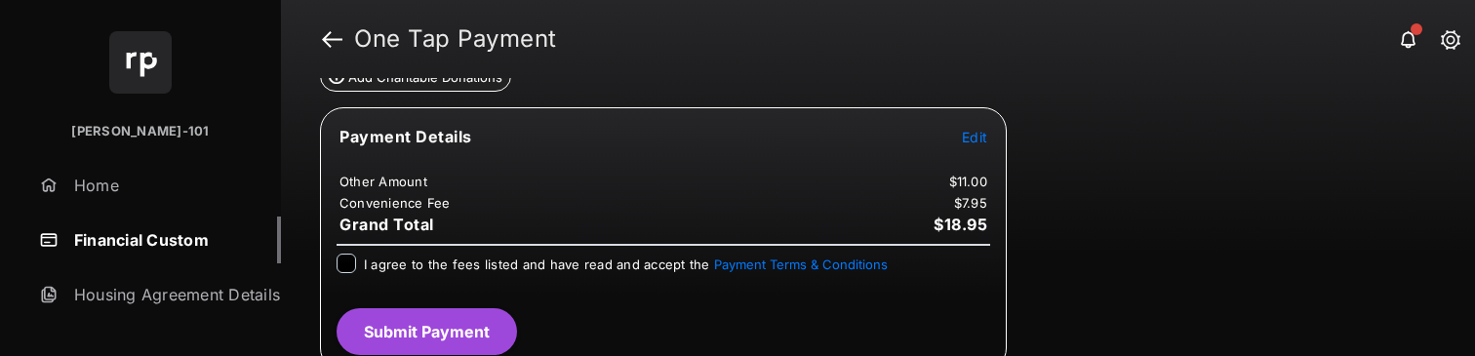
scroll to position [331, 0]
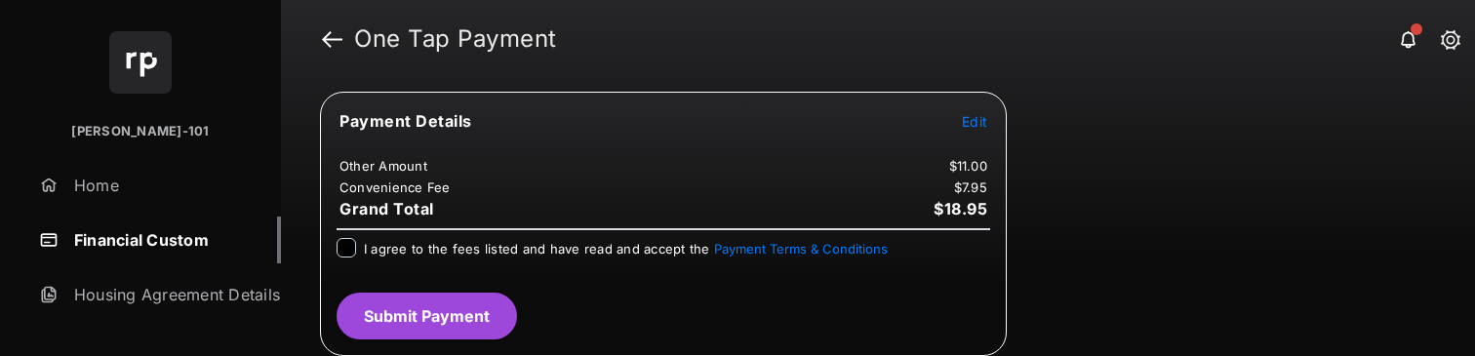
click at [586, 247] on span "I agree to the fees listed and have read and accept the Payment Terms & Conditi…" at bounding box center [626, 249] width 524 height 16
click at [482, 313] on button "Submit Payment" at bounding box center [426, 316] width 180 height 47
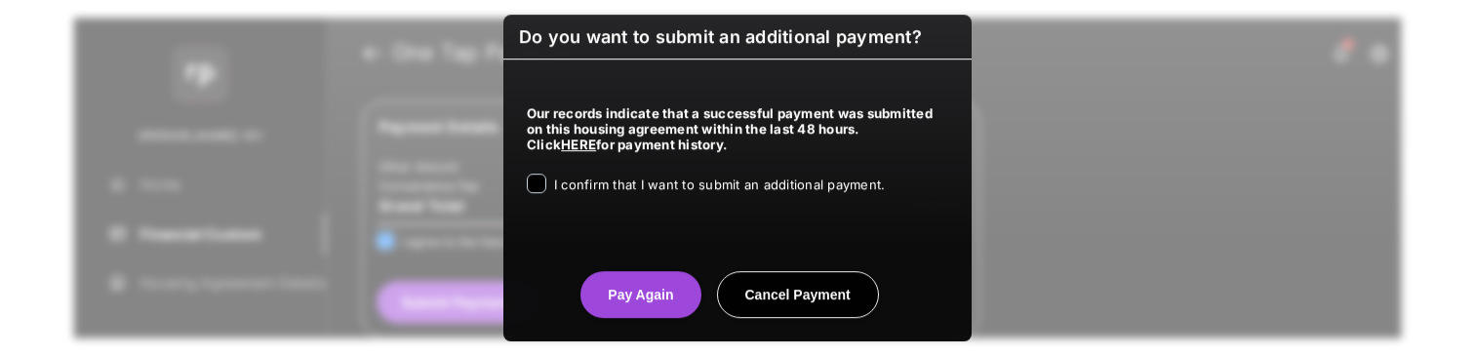
click at [671, 184] on span "I confirm that I want to submit an additional payment." at bounding box center [719, 185] width 331 height 16
click at [654, 254] on div "Pay Again Cancel Payment" at bounding box center [737, 275] width 468 height 86
click at [656, 279] on button "Pay Again" at bounding box center [640, 294] width 120 height 47
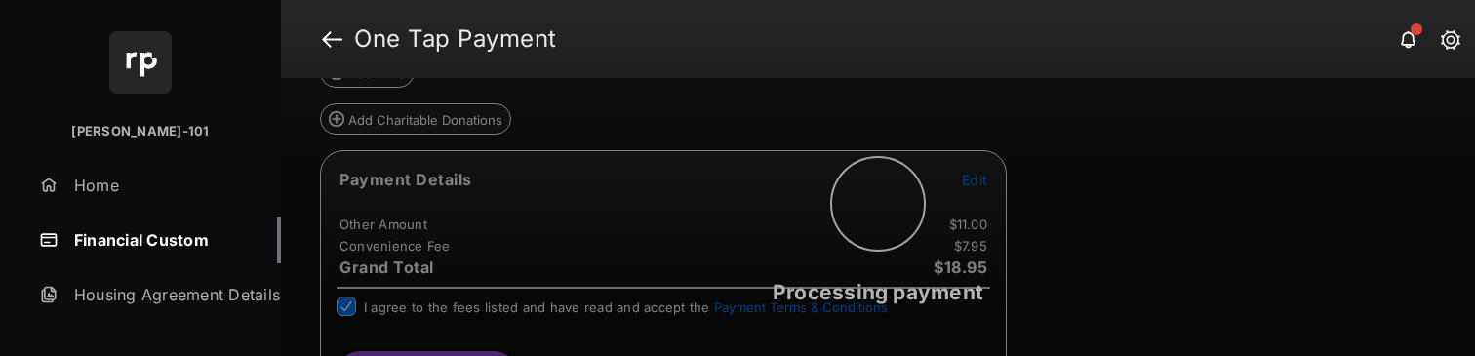
scroll to position [0, 0]
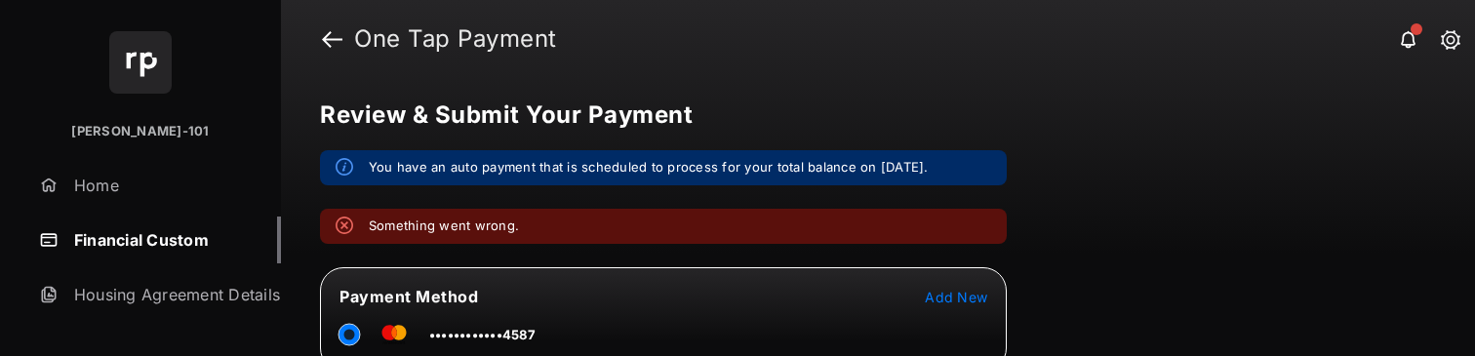
click at [92, 244] on link "Financial Custom" at bounding box center [156, 240] width 250 height 47
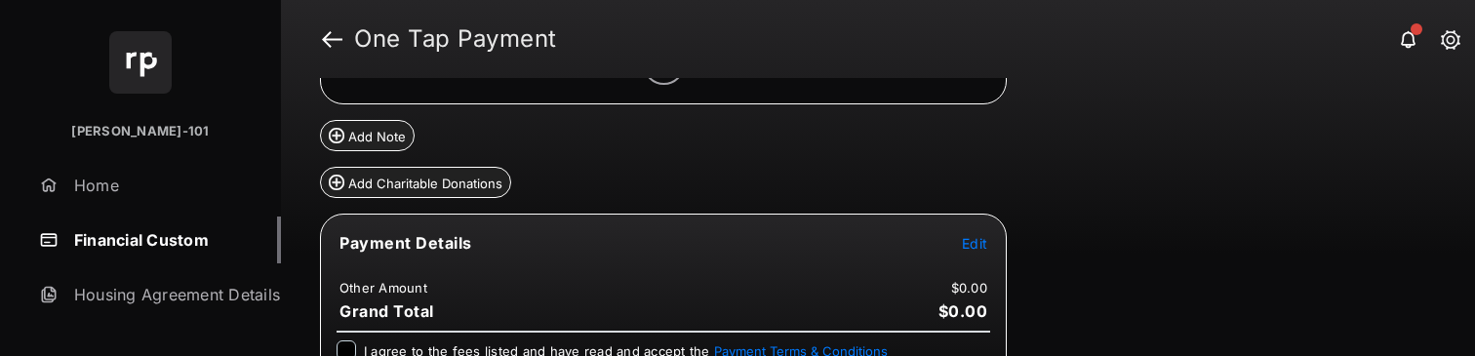
scroll to position [222, 0]
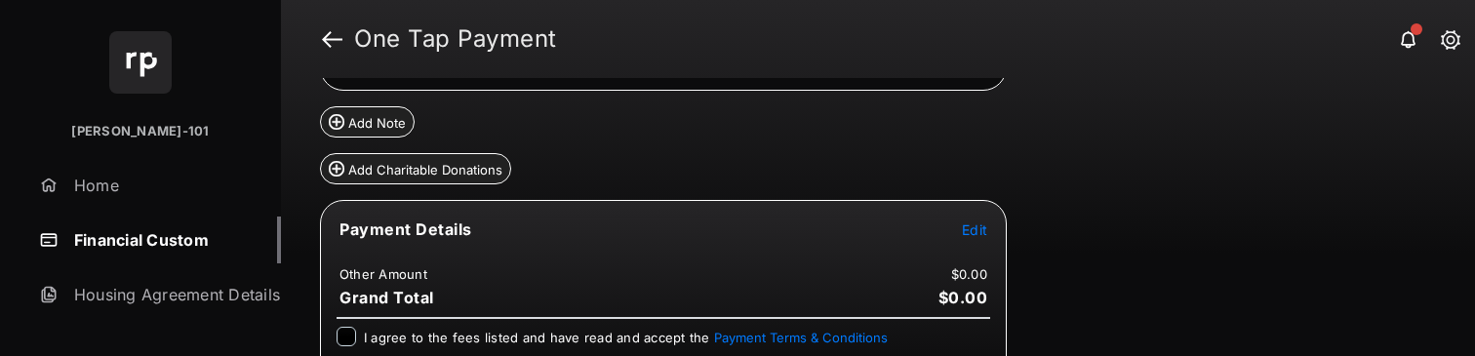
click at [964, 232] on span "Edit" at bounding box center [974, 229] width 25 height 17
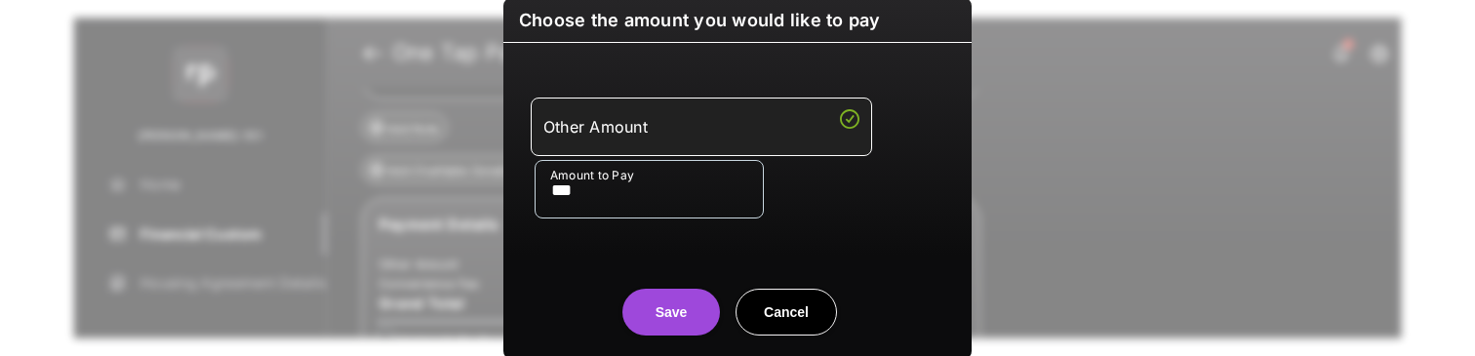
type input "***"
click at [653, 312] on button "Save" at bounding box center [671, 312] width 98 height 47
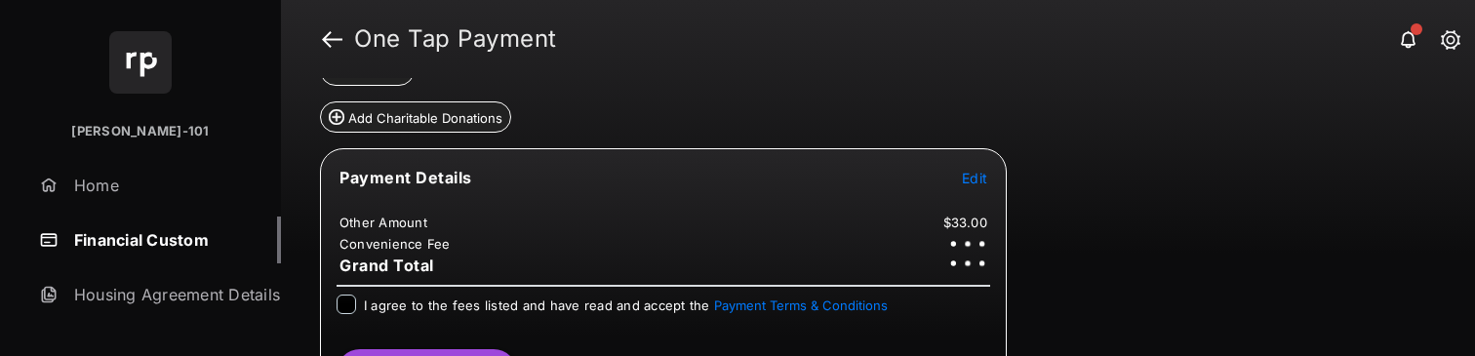
scroll to position [332, 0]
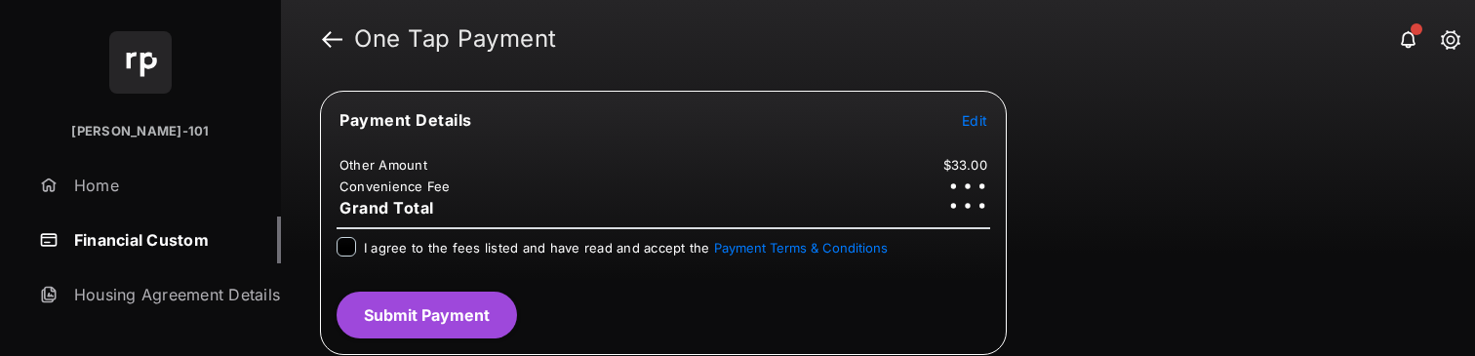
click at [524, 250] on span "I agree to the fees listed and have read and accept the Payment Terms & Conditi…" at bounding box center [626, 248] width 524 height 16
click at [443, 314] on button "Submit Payment" at bounding box center [426, 315] width 180 height 47
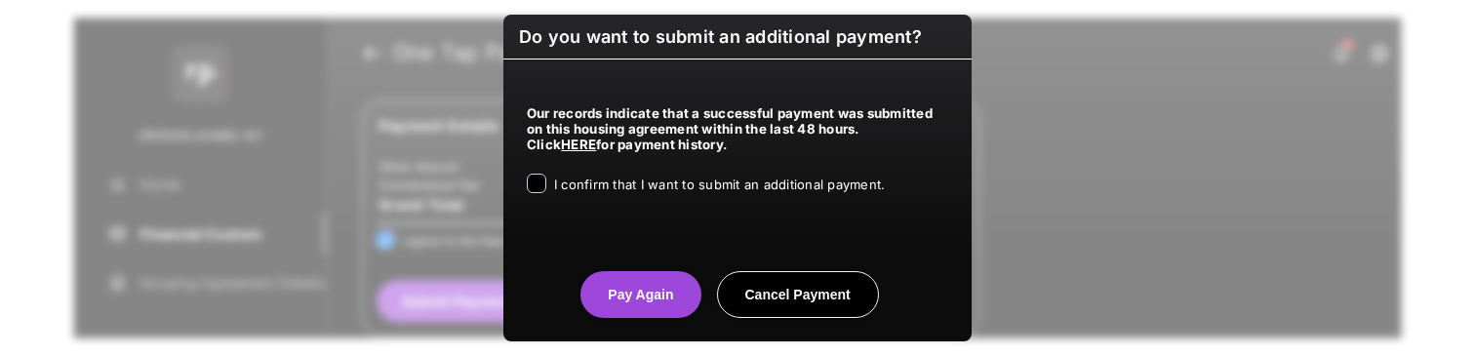
click at [713, 187] on span "I confirm that I want to submit an additional payment." at bounding box center [719, 185] width 331 height 16
click at [639, 305] on button "Pay Again" at bounding box center [640, 294] width 120 height 47
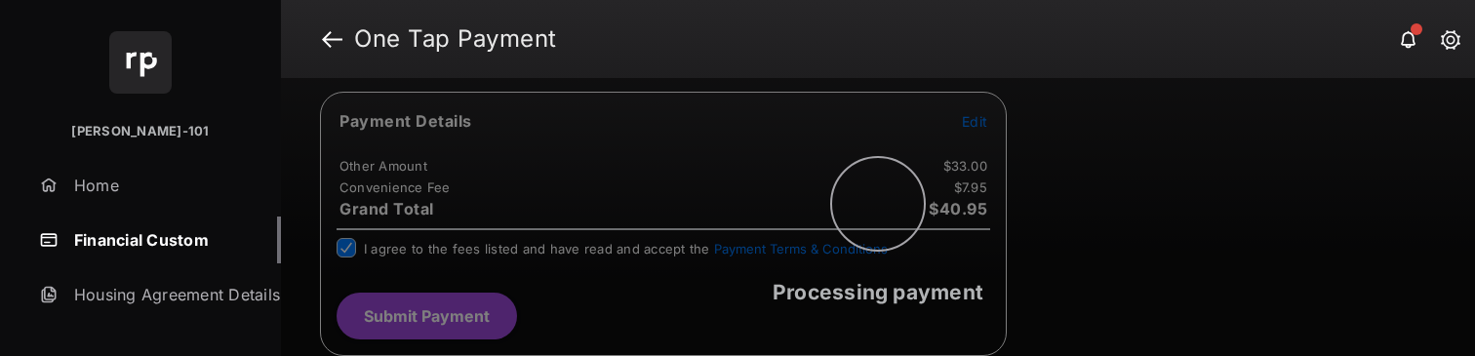
scroll to position [0, 0]
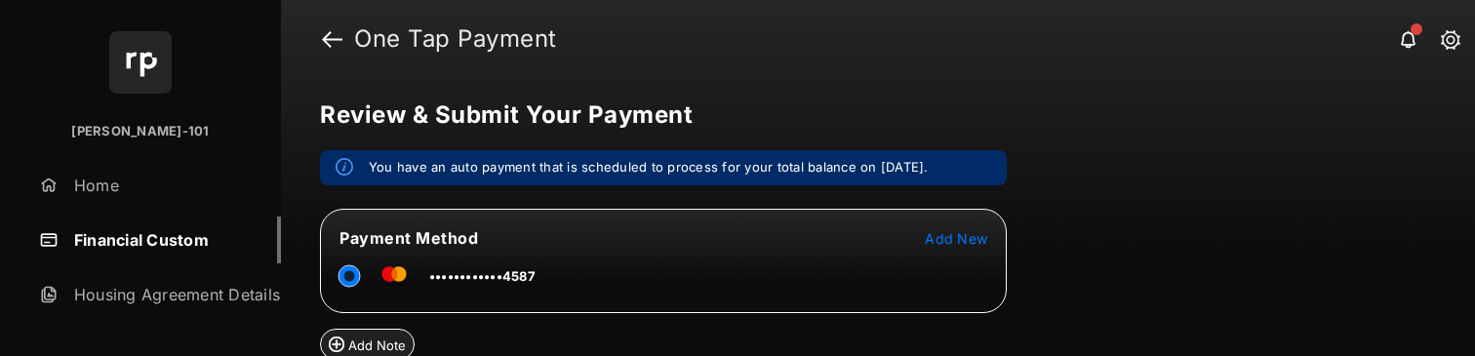
click at [129, 245] on link "Financial Custom" at bounding box center [156, 240] width 250 height 47
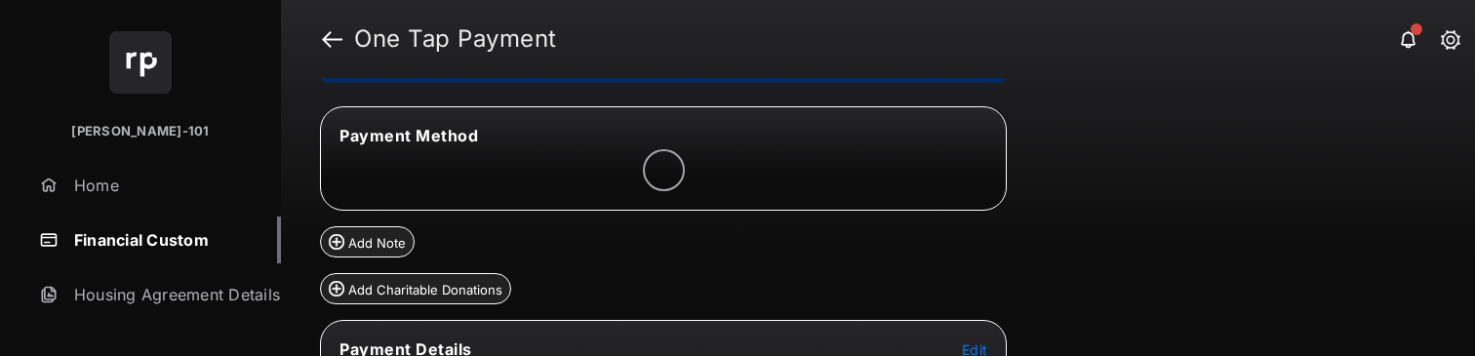
scroll to position [312, 0]
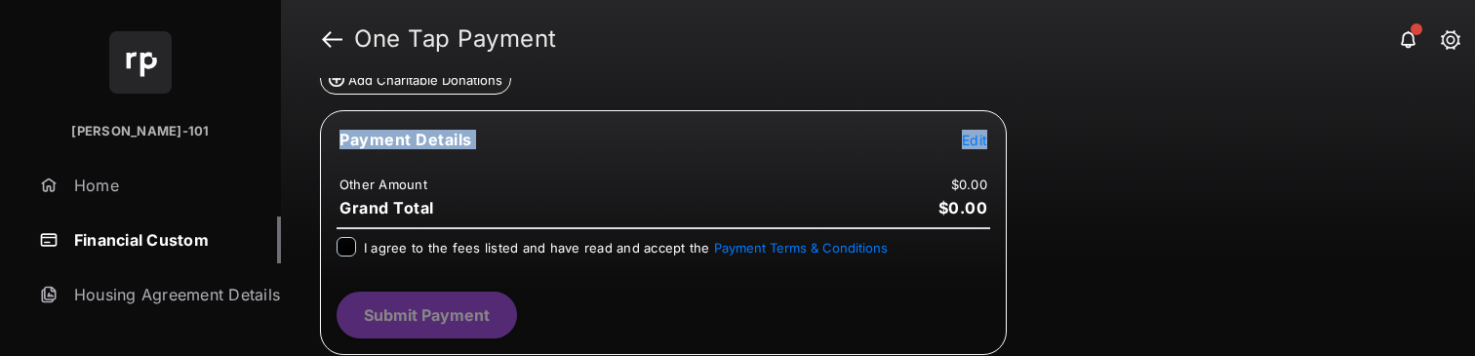
click at [986, 133] on tr "Payment Details Edit" at bounding box center [663, 151] width 681 height 45
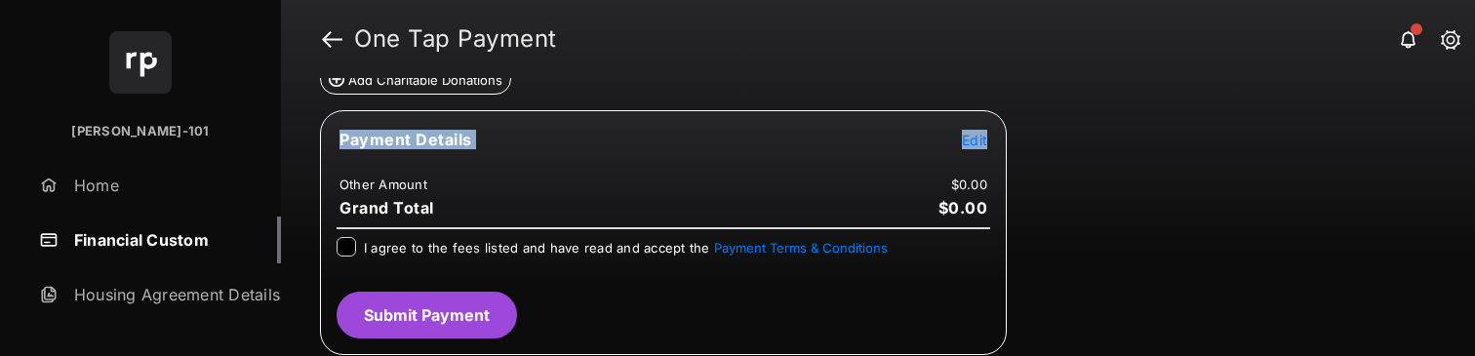
click at [982, 137] on span "Edit" at bounding box center [974, 140] width 25 height 17
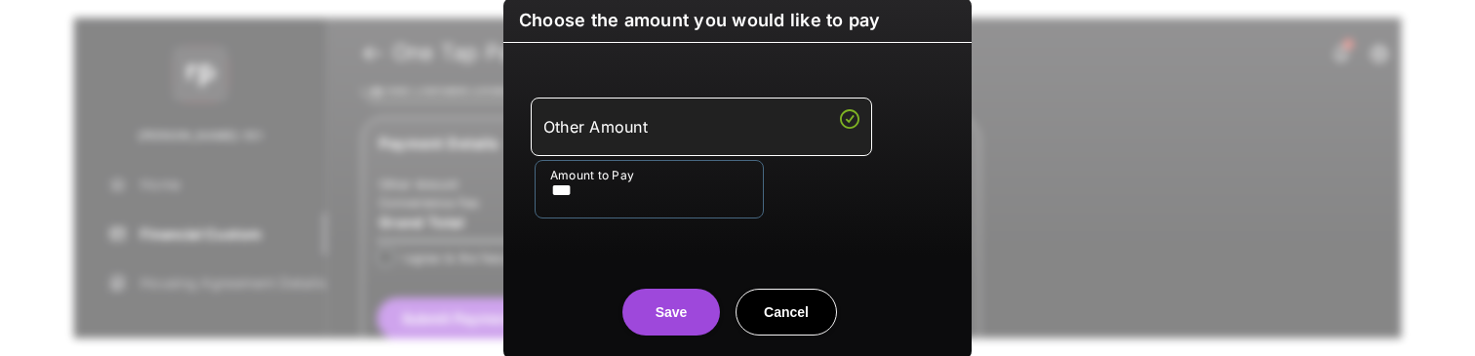
type input "***"
click at [691, 316] on button "Save" at bounding box center [671, 312] width 98 height 47
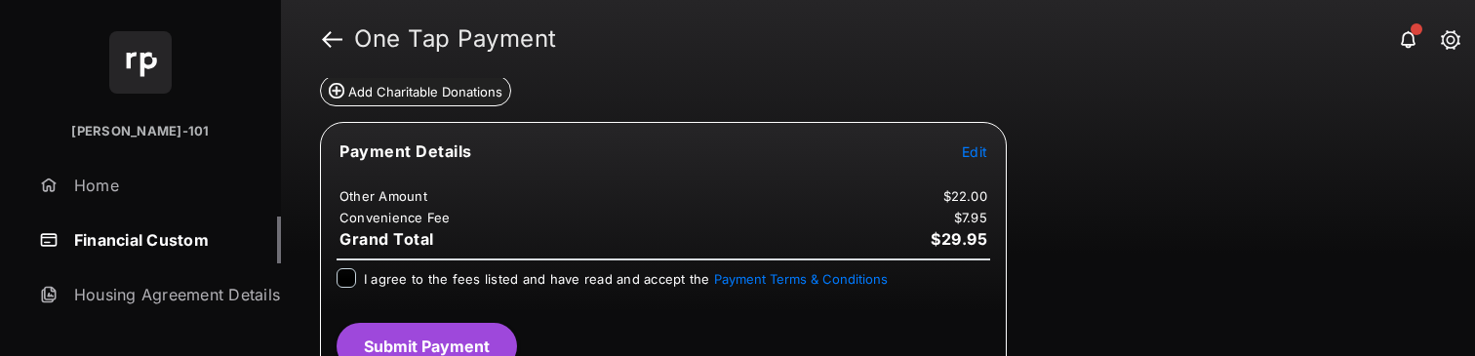
scroll to position [331, 0]
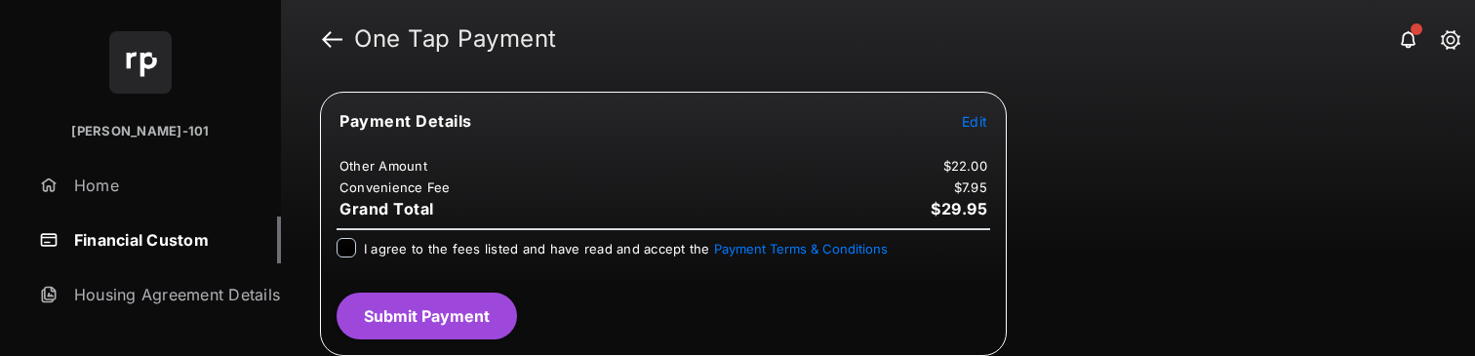
click at [356, 246] on div "I agree to the fees listed and have read and accept the Payment Terms & Conditi…" at bounding box center [662, 249] width 653 height 23
click at [361, 245] on div "I agree to the fees listed and have read and accept the Payment Terms & Conditi…" at bounding box center [662, 249] width 653 height 23
click at [450, 320] on button "Submit Payment" at bounding box center [426, 316] width 180 height 47
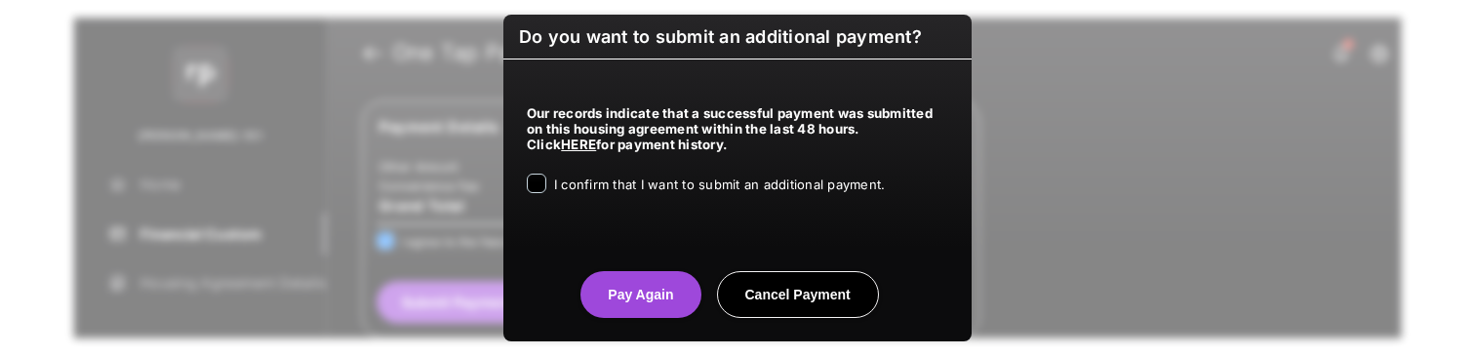
drag, startPoint x: 617, startPoint y: 170, endPoint x: 615, endPoint y: 179, distance: 9.9
click at [617, 170] on div "Our records indicate that a successful payment was submitted on this housing ag…" at bounding box center [737, 145] width 468 height 172
click at [614, 180] on span "I confirm that I want to submit an additional payment." at bounding box center [719, 185] width 331 height 16
click at [621, 286] on button "Pay Again" at bounding box center [640, 294] width 120 height 47
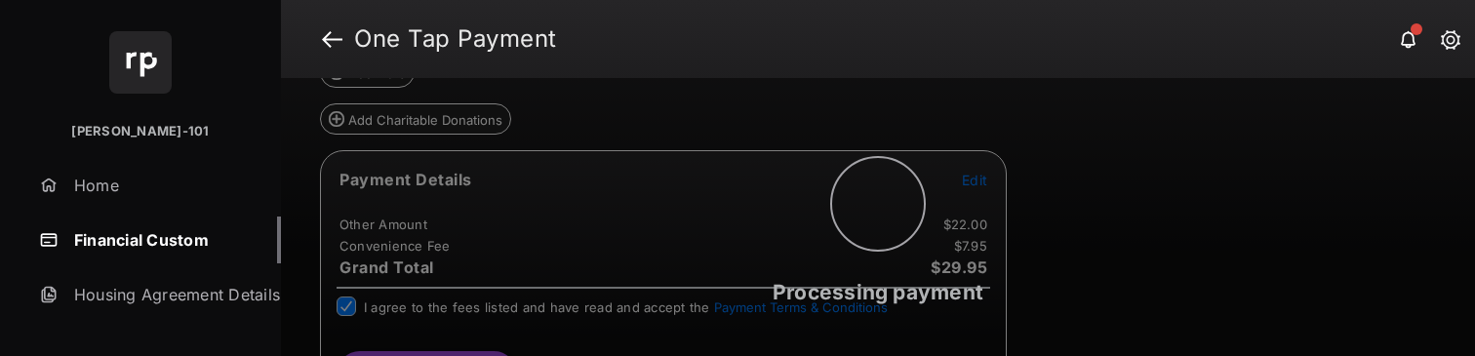
scroll to position [0, 0]
